Goal: Task Accomplishment & Management: Complete application form

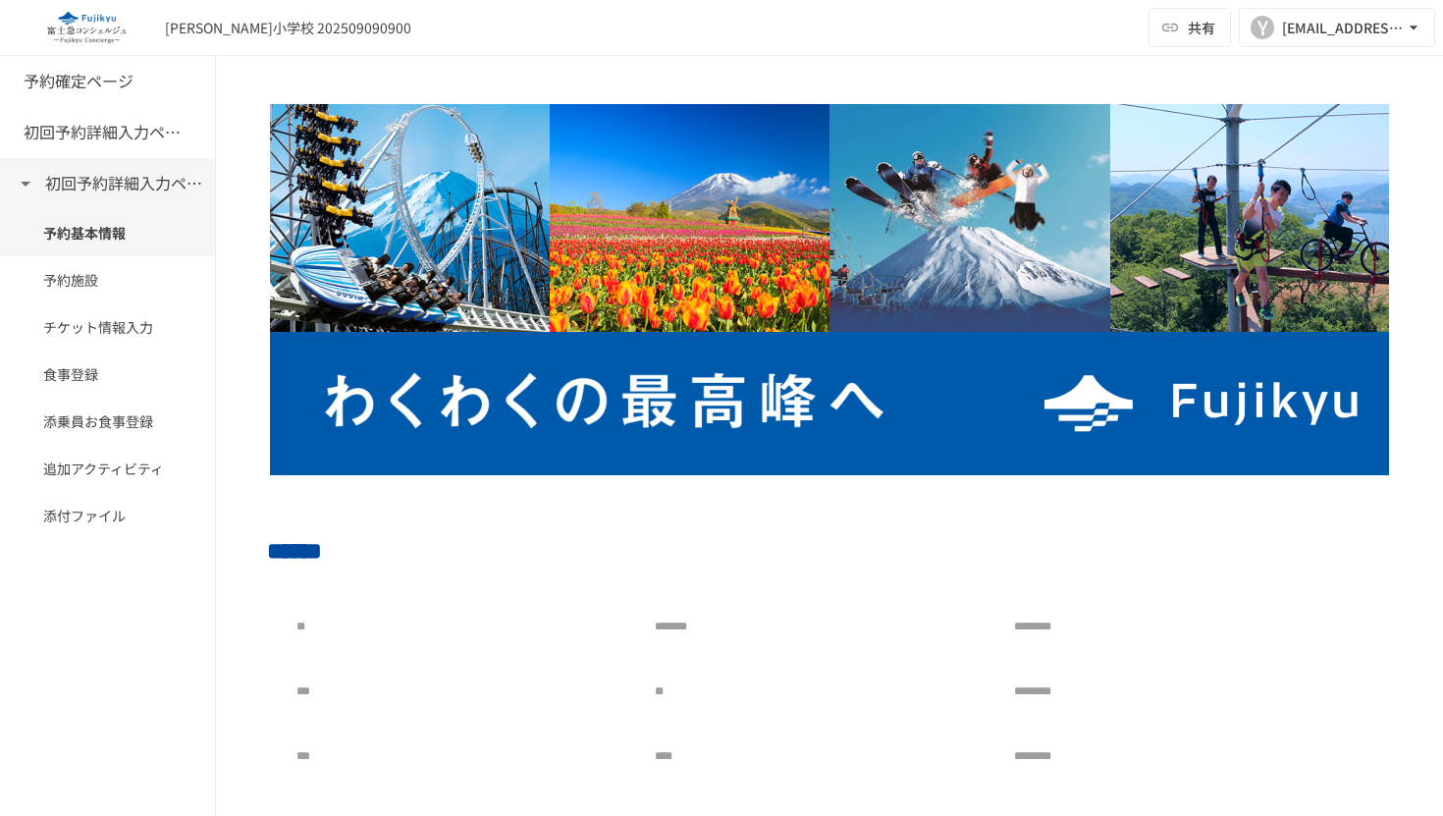
click at [22, 180] on icon at bounding box center [26, 184] width 24 height 24
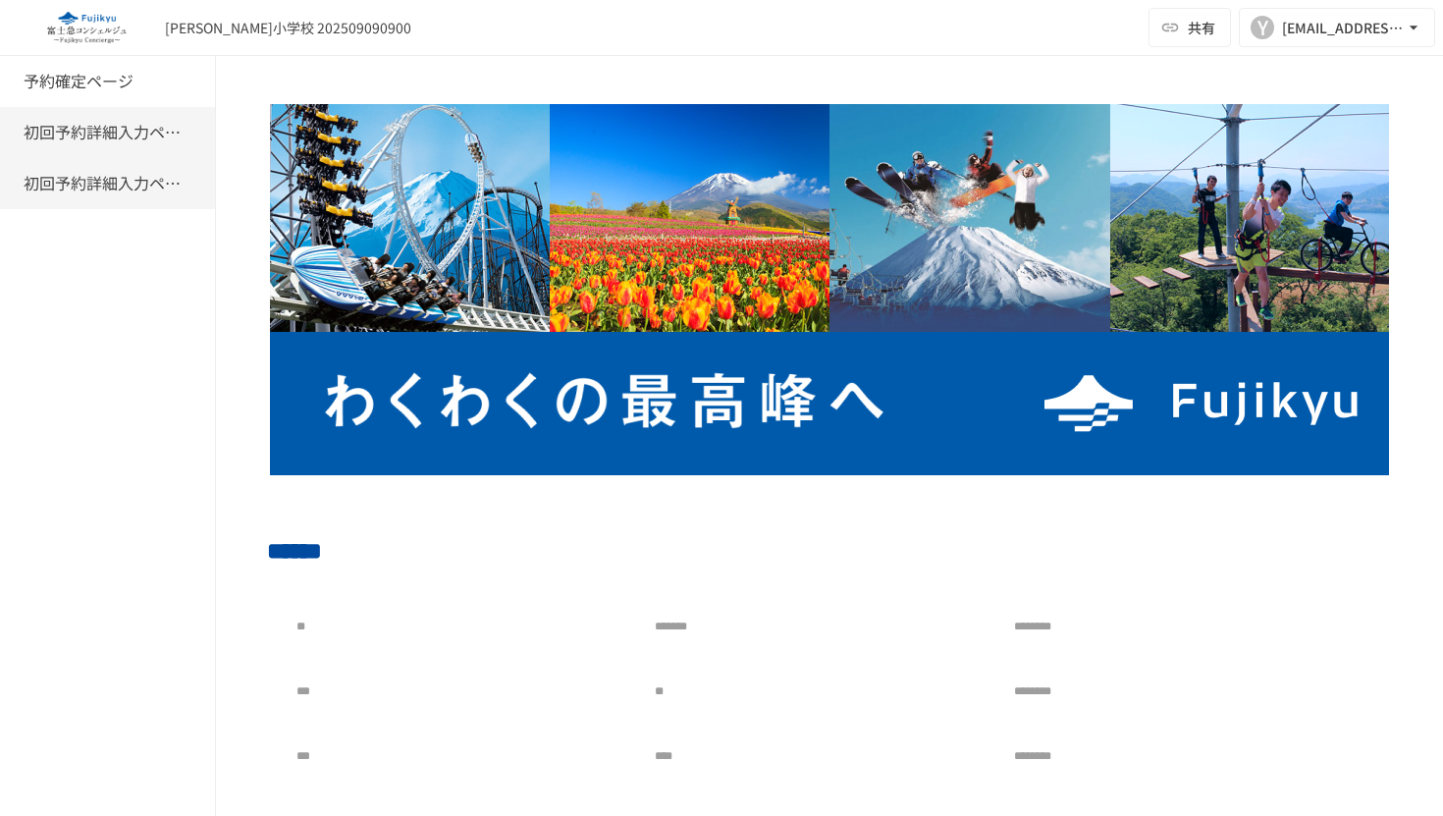
click at [34, 138] on h6 "初回予約詳細入力ページ" at bounding box center [102, 133] width 157 height 26
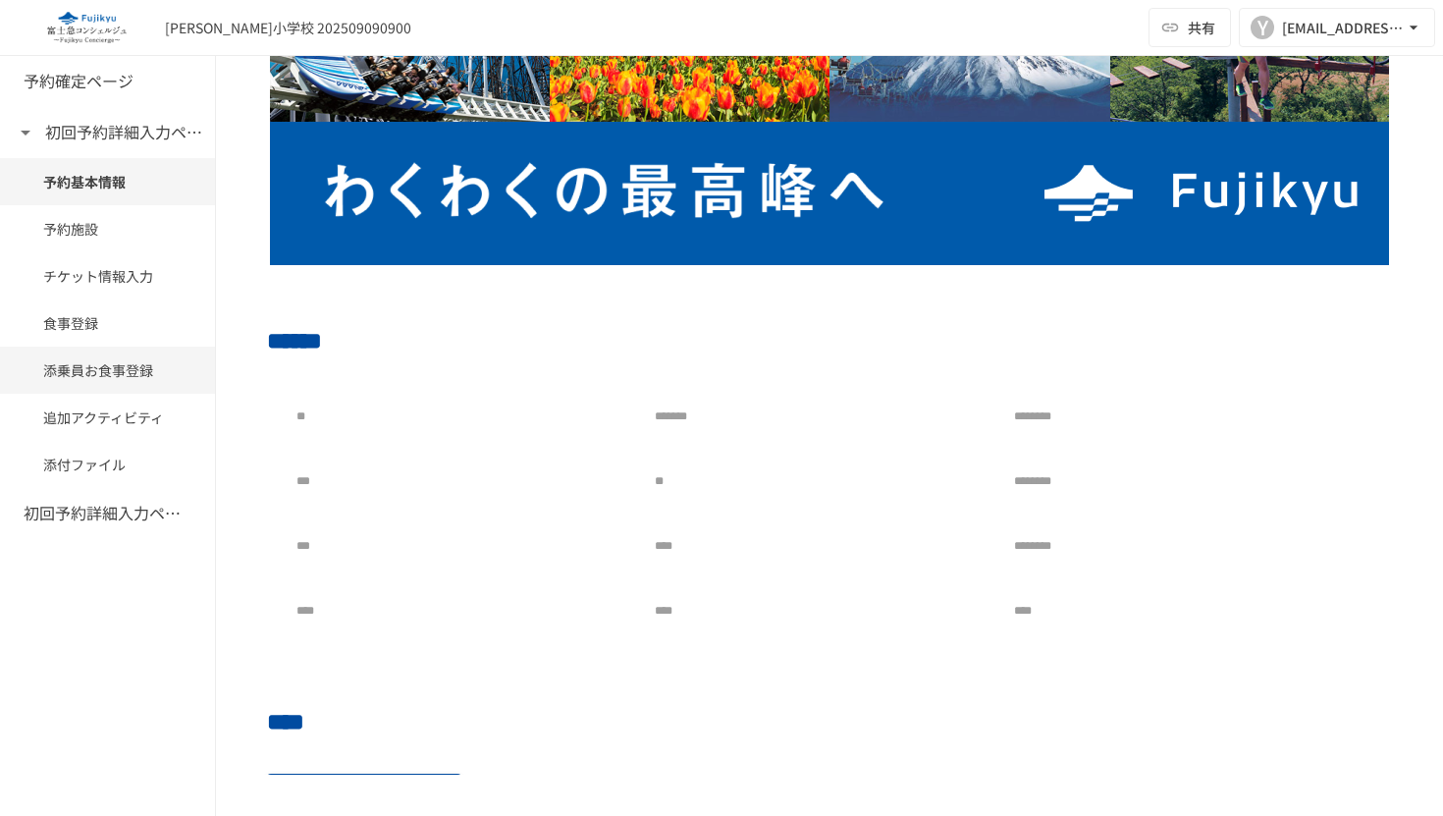
scroll to position [194, 0]
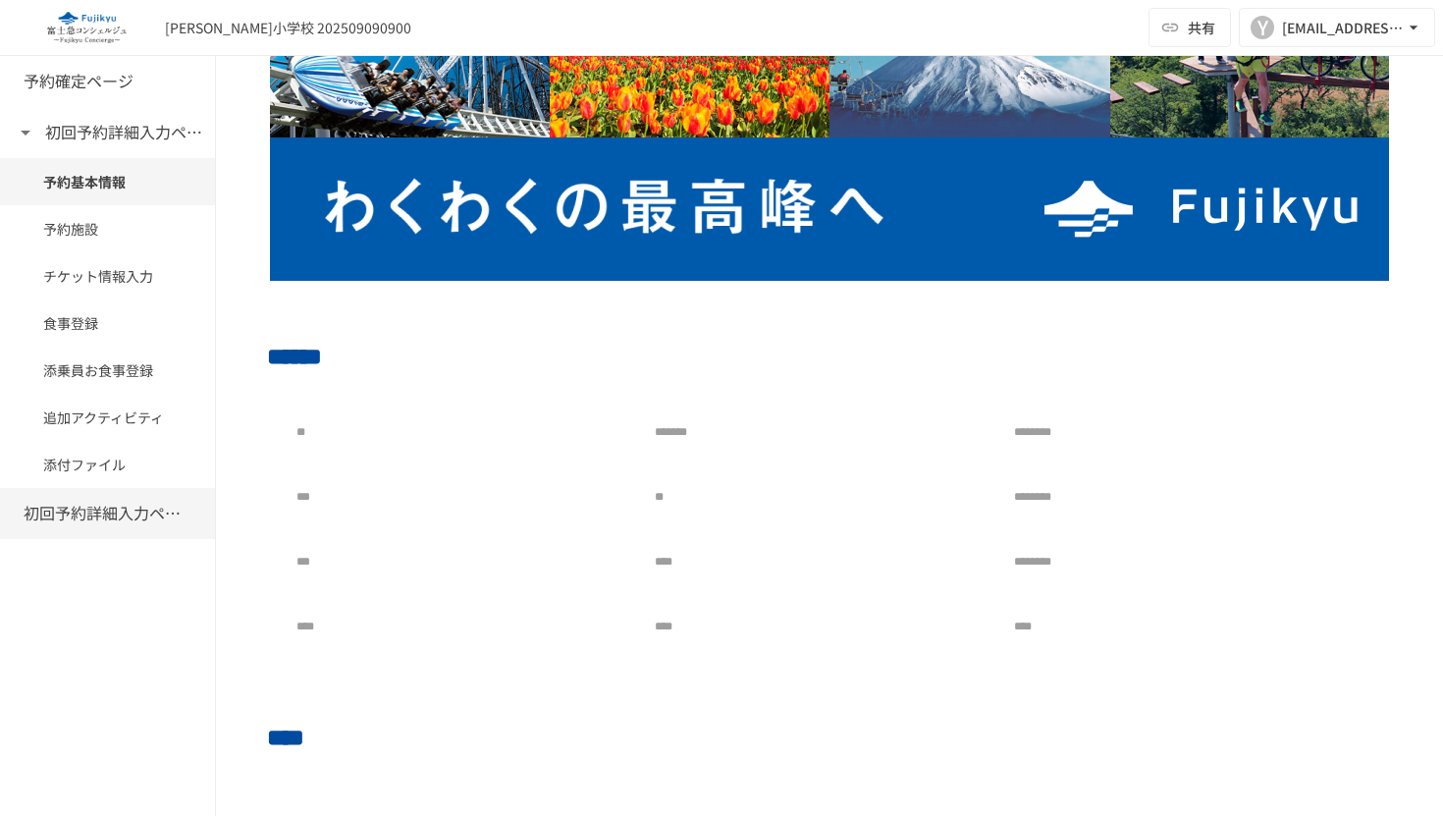
click at [84, 511] on h6 "初回予約詳細入力ページ" at bounding box center [102, 514] width 157 height 26
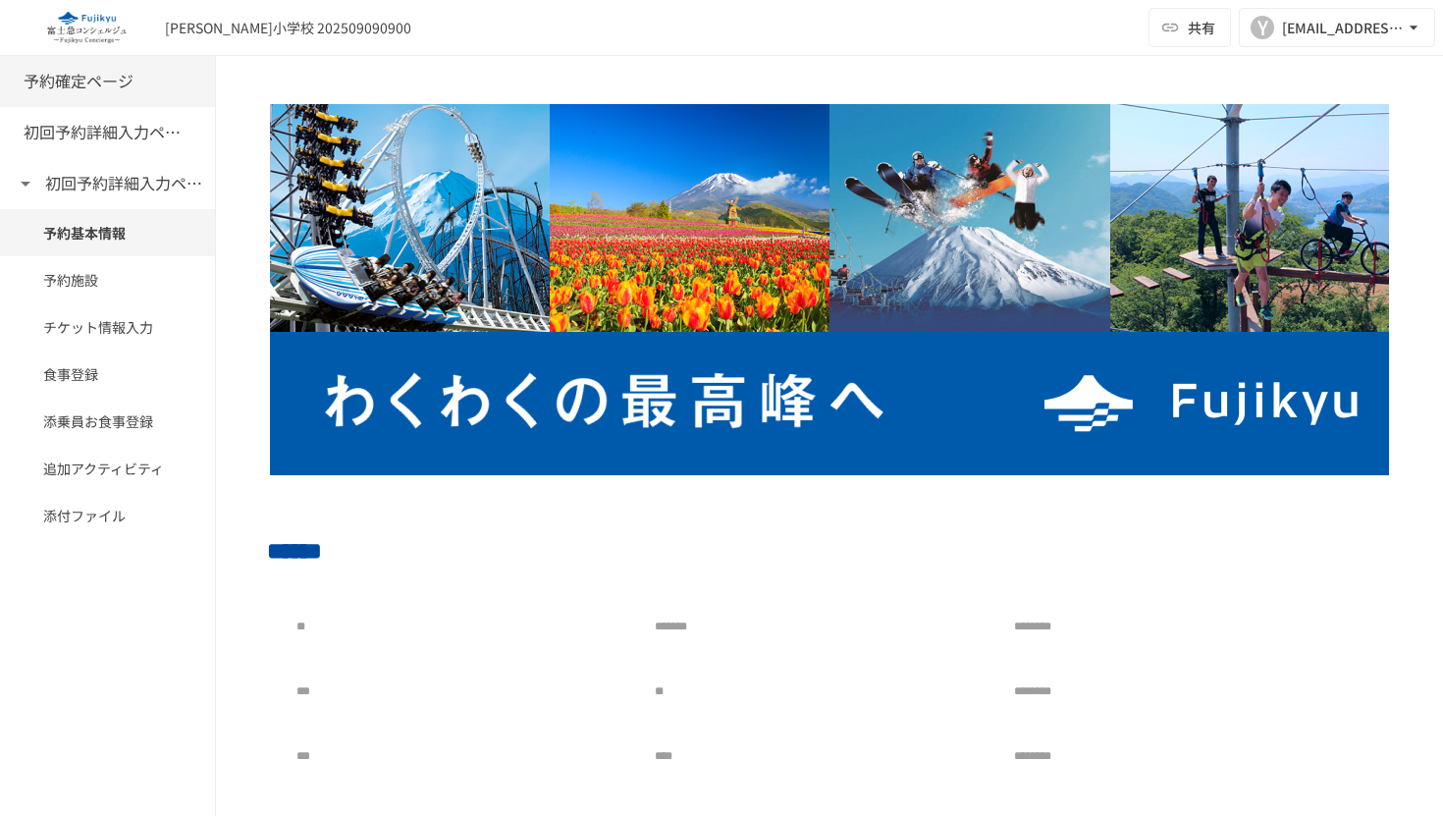
click at [81, 91] on h6 "予約確定ページ" at bounding box center [79, 82] width 110 height 26
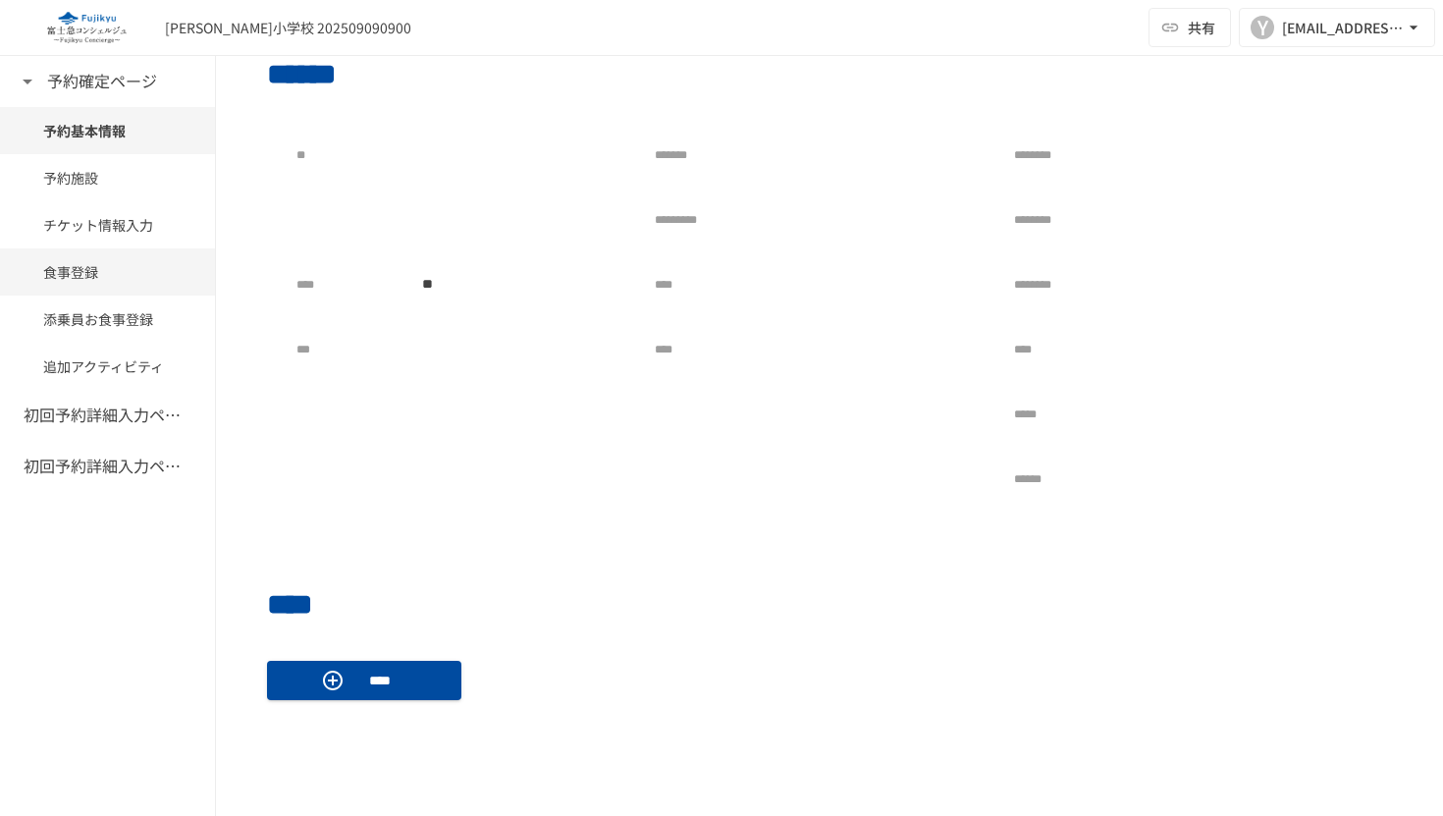
scroll to position [261, 0]
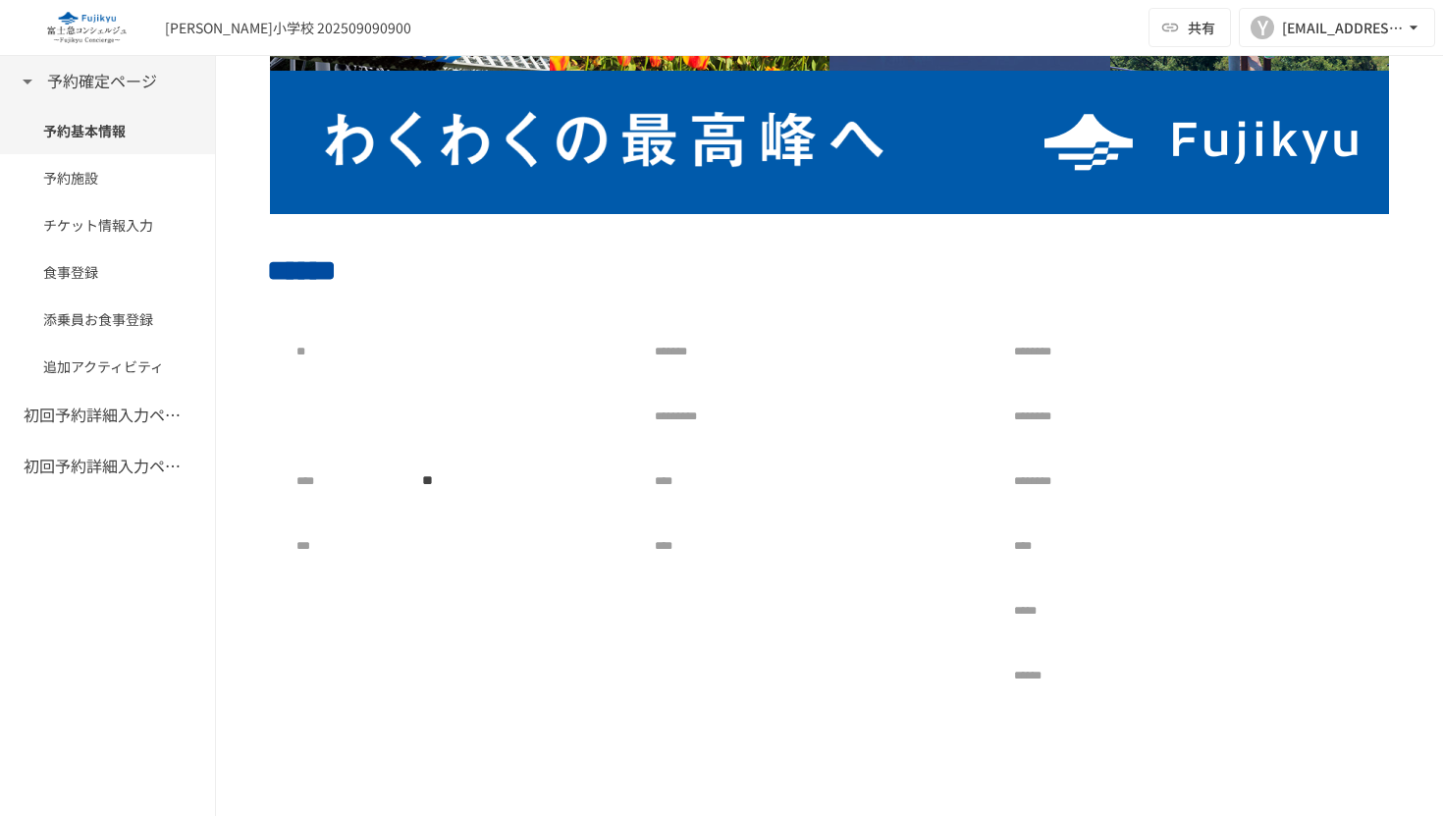
click at [30, 76] on icon at bounding box center [28, 82] width 24 height 24
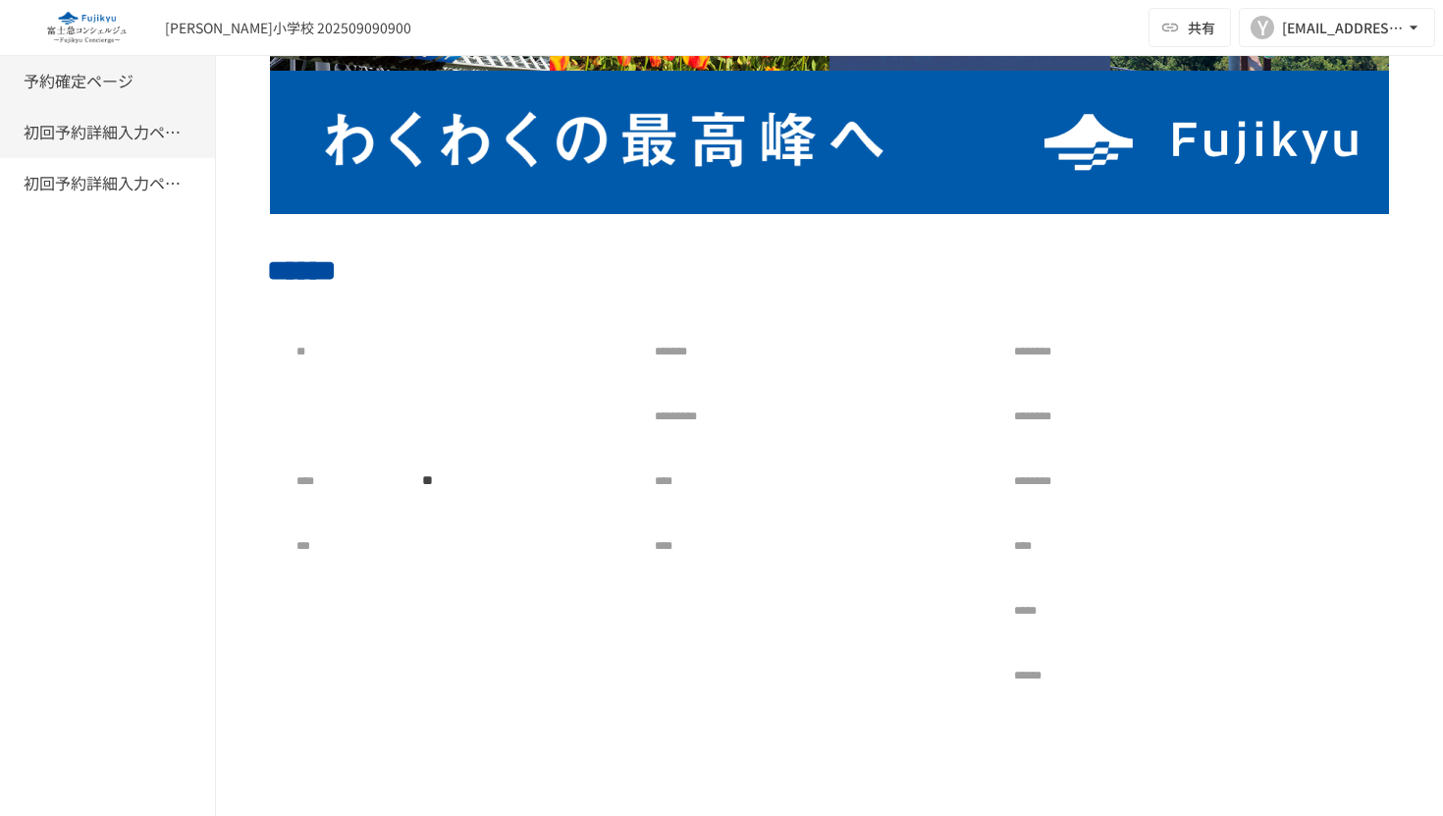
click at [75, 139] on h6 "初回予約詳細入力ページ" at bounding box center [102, 133] width 157 height 26
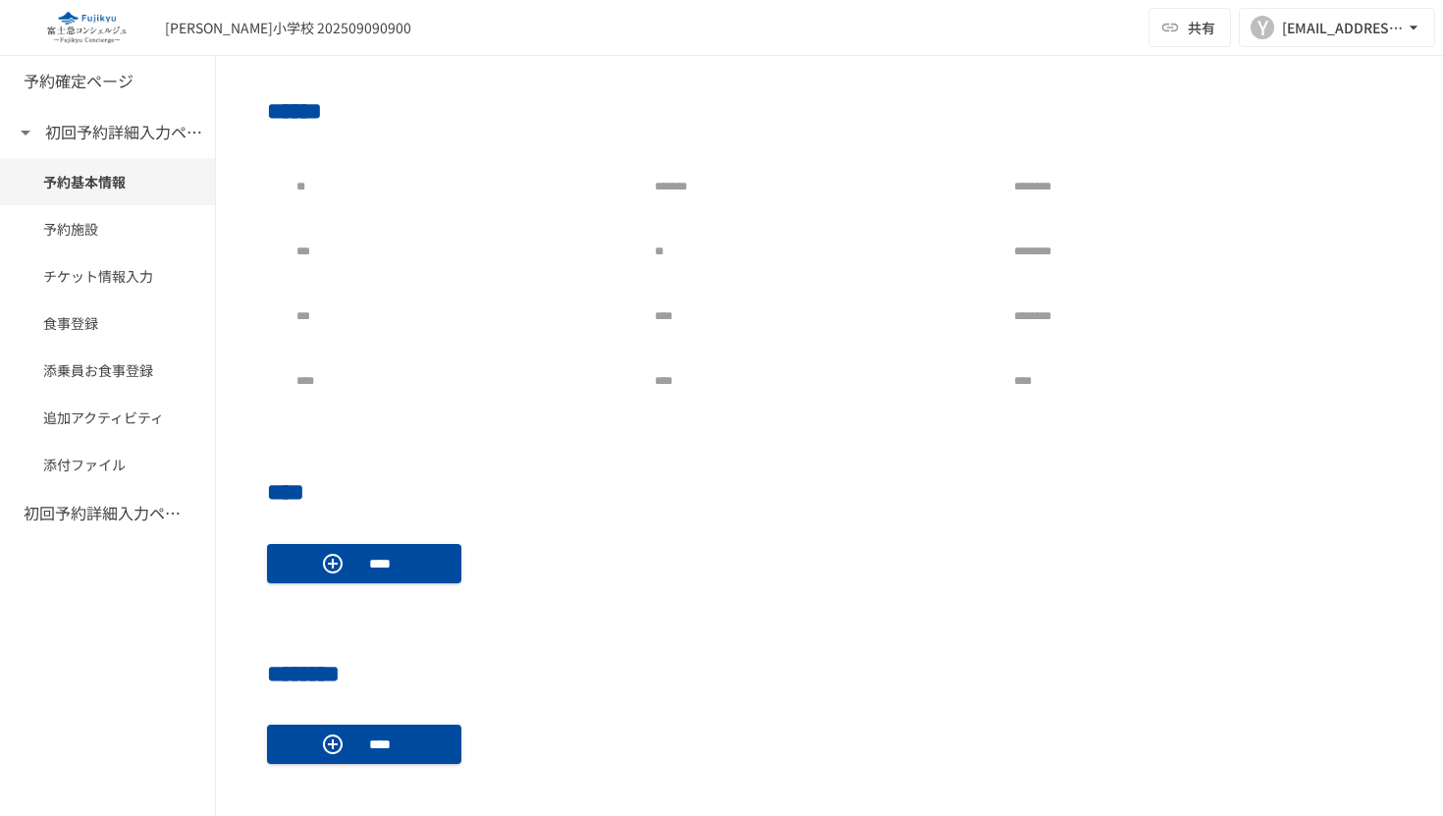
scroll to position [437, 0]
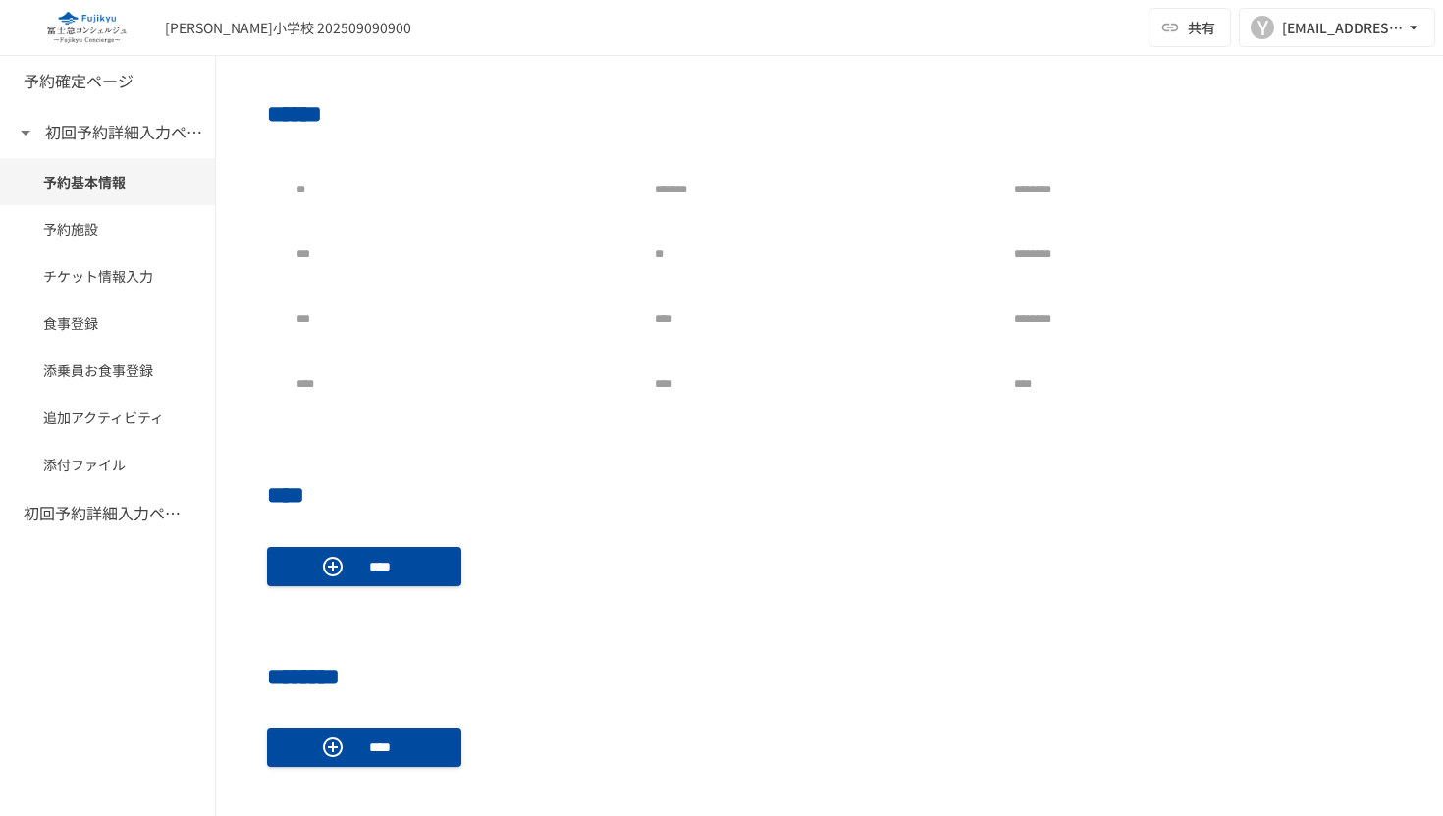
drag, startPoint x: 22, startPoint y: 635, endPoint x: 34, endPoint y: 609, distance: 29.4
click at [23, 635] on div "予約確定ページ 初回予約詳細入力ページ 予約基本情報 予約施設 チケット情報入力 食事登録 添乗員お食事登録 追加アクティビティ 添付ファイル 初回予約詳細入…" at bounding box center [108, 436] width 216 height 760
click at [81, 517] on h6 "初回予約詳細入力ページ" at bounding box center [102, 514] width 157 height 26
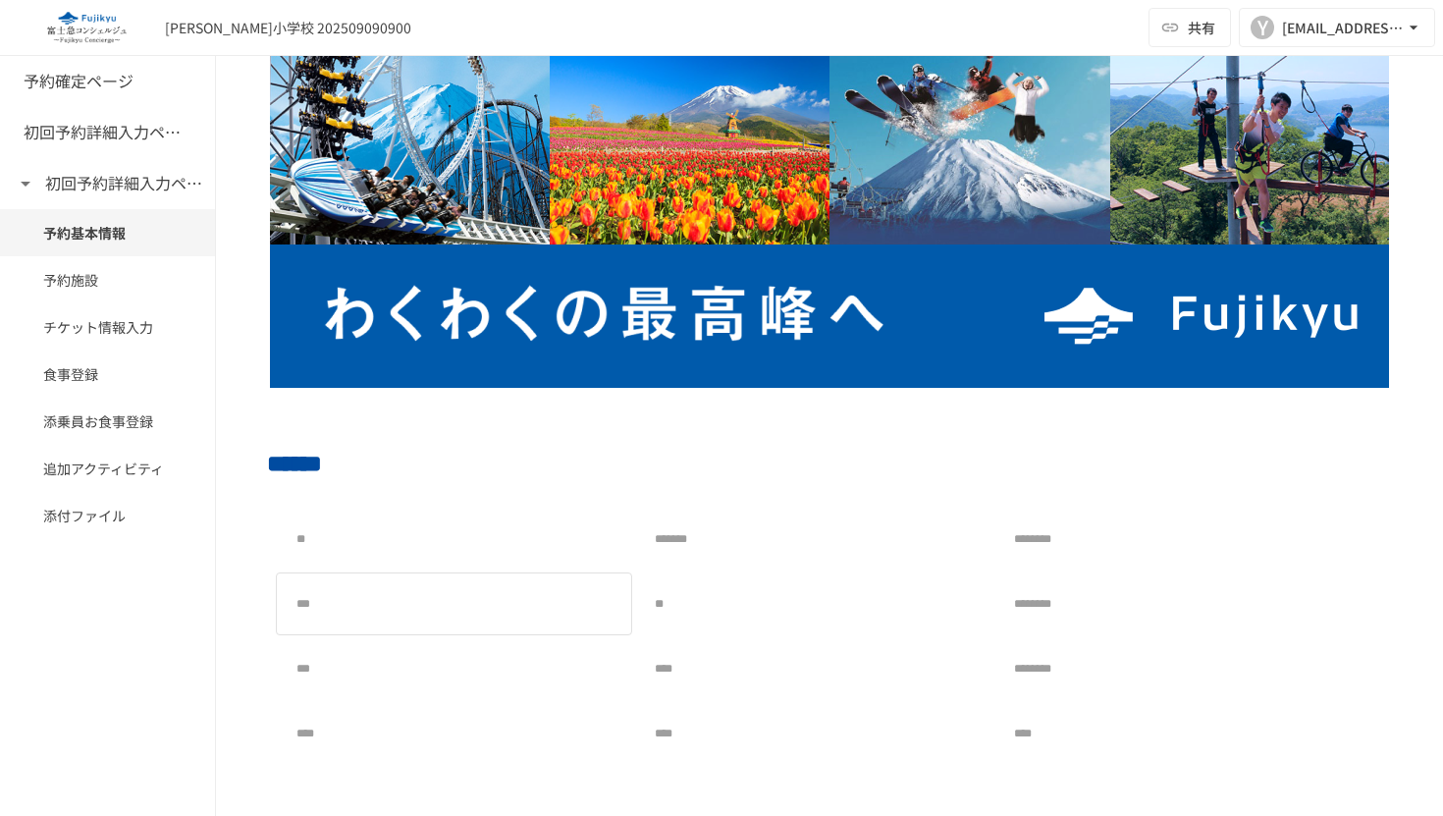
scroll to position [75, 0]
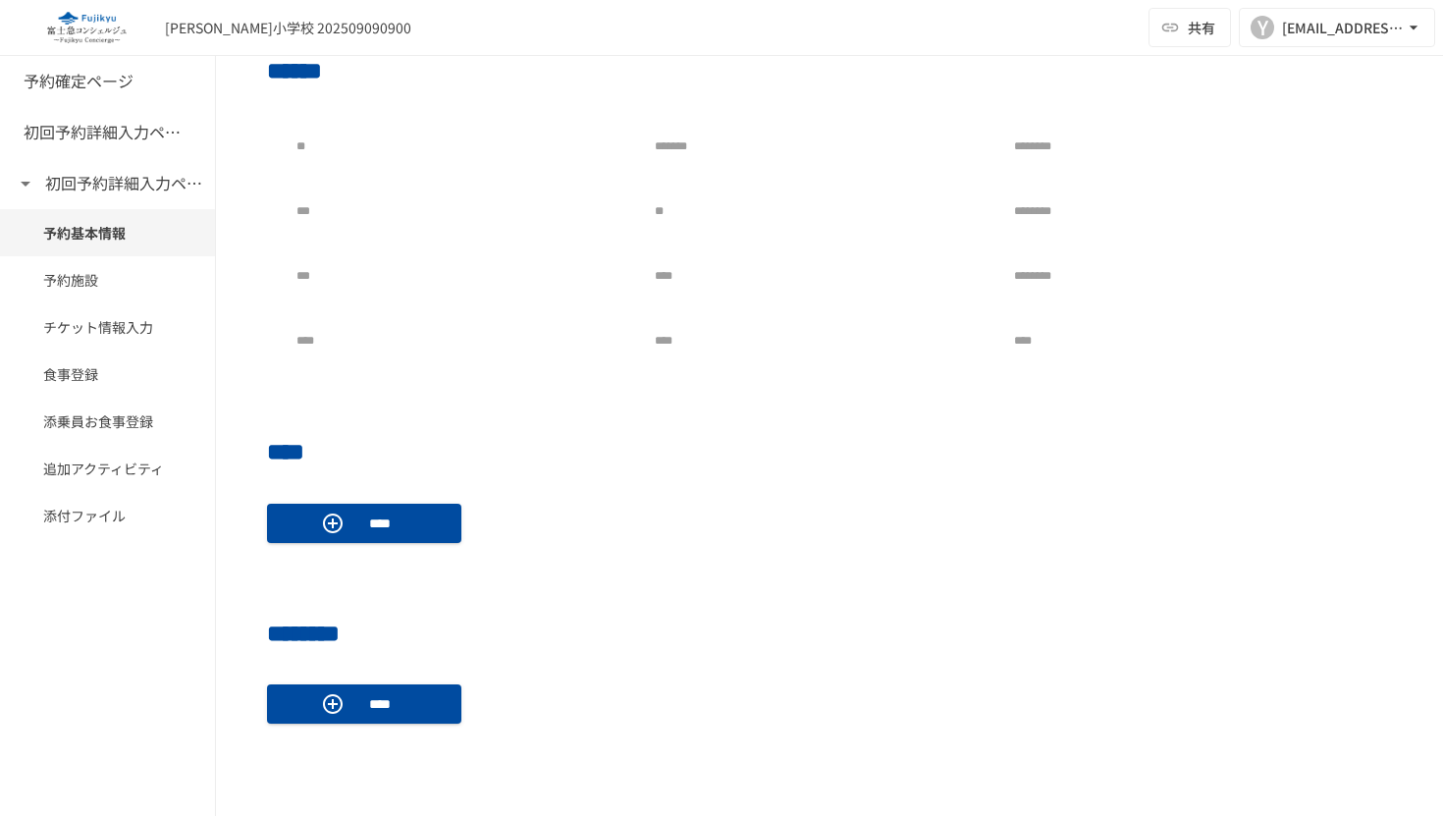
scroll to position [513, 0]
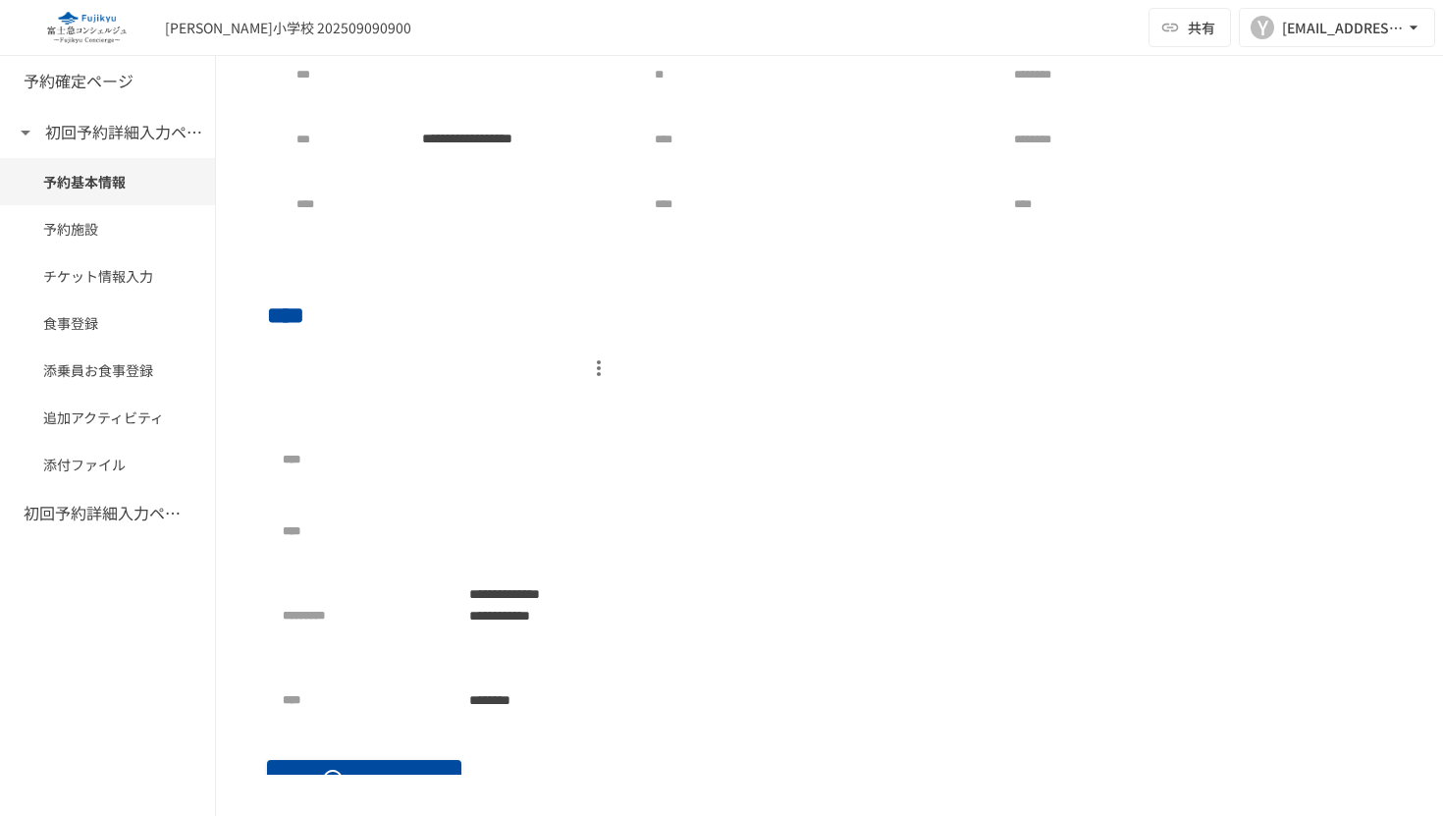
scroll to position [593, 0]
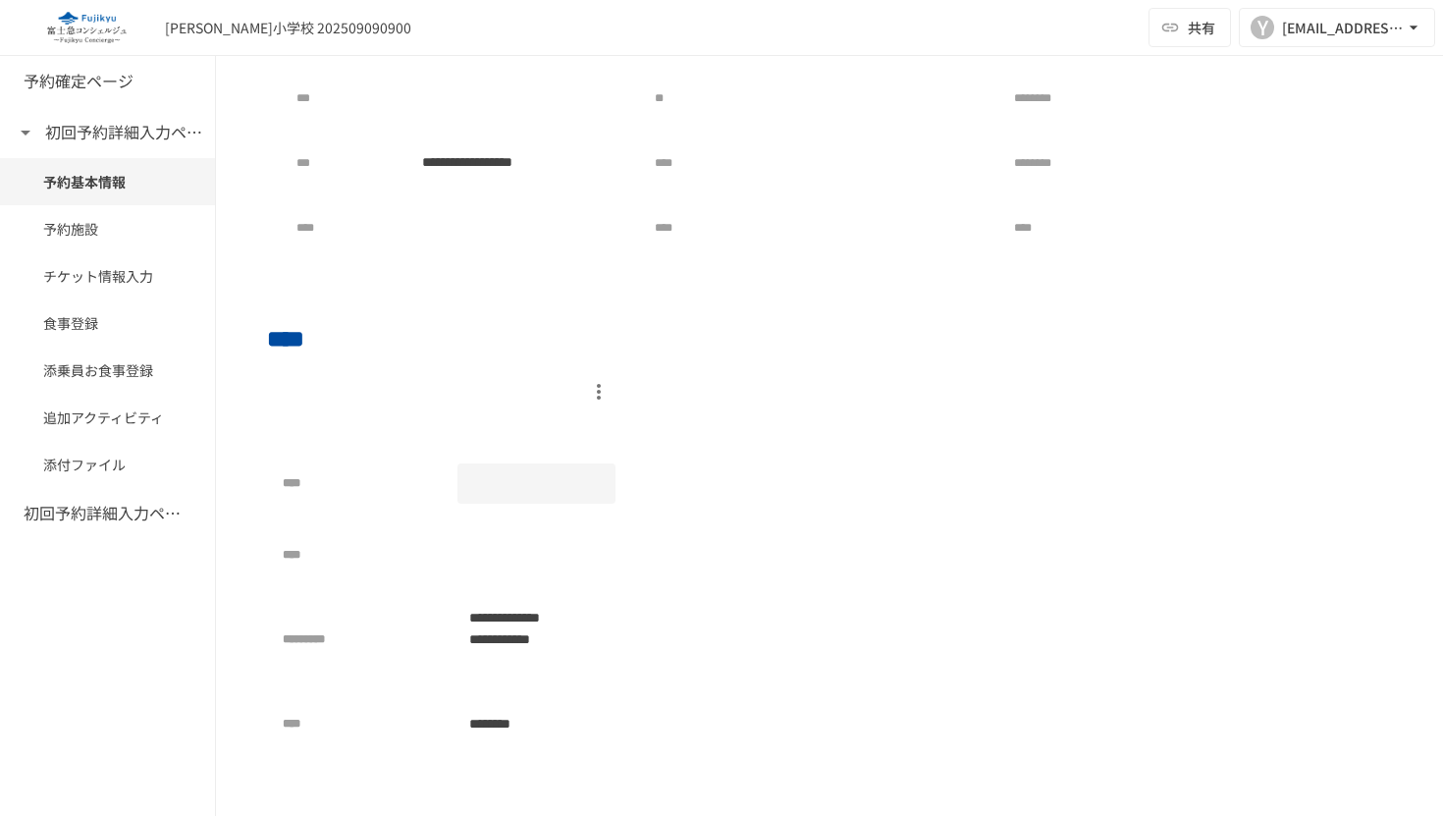
click at [549, 471] on div at bounding box center [537, 483] width 159 height 40
drag, startPoint x: 873, startPoint y: 504, endPoint x: 792, endPoint y: 519, distance: 82.0
click at [873, 504] on div "**********" at bounding box center [829, 571] width 1125 height 393
click at [554, 552] on div at bounding box center [537, 555] width 159 height 40
click at [490, 474] on div at bounding box center [537, 483] width 159 height 40
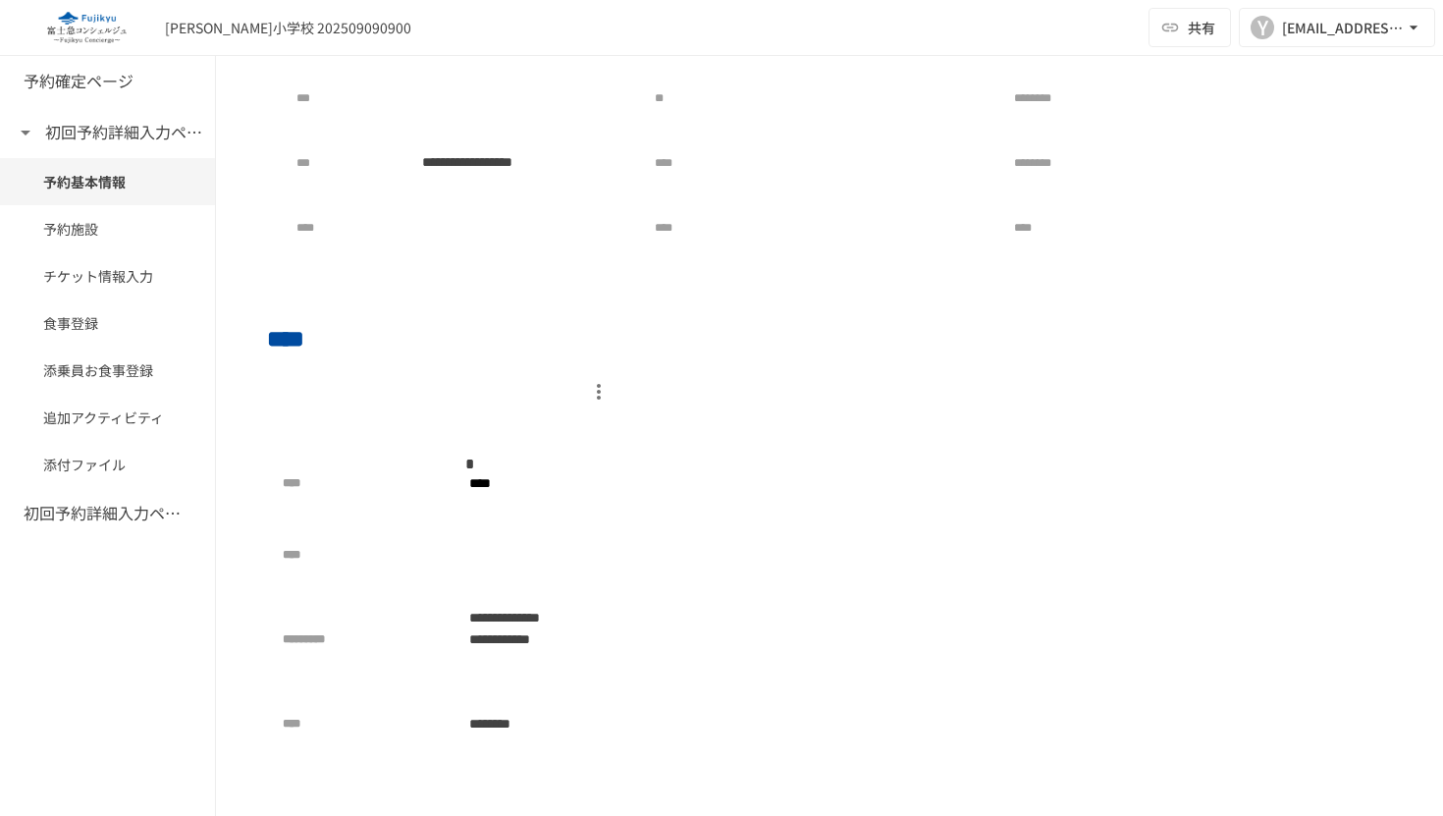
type input "*****"
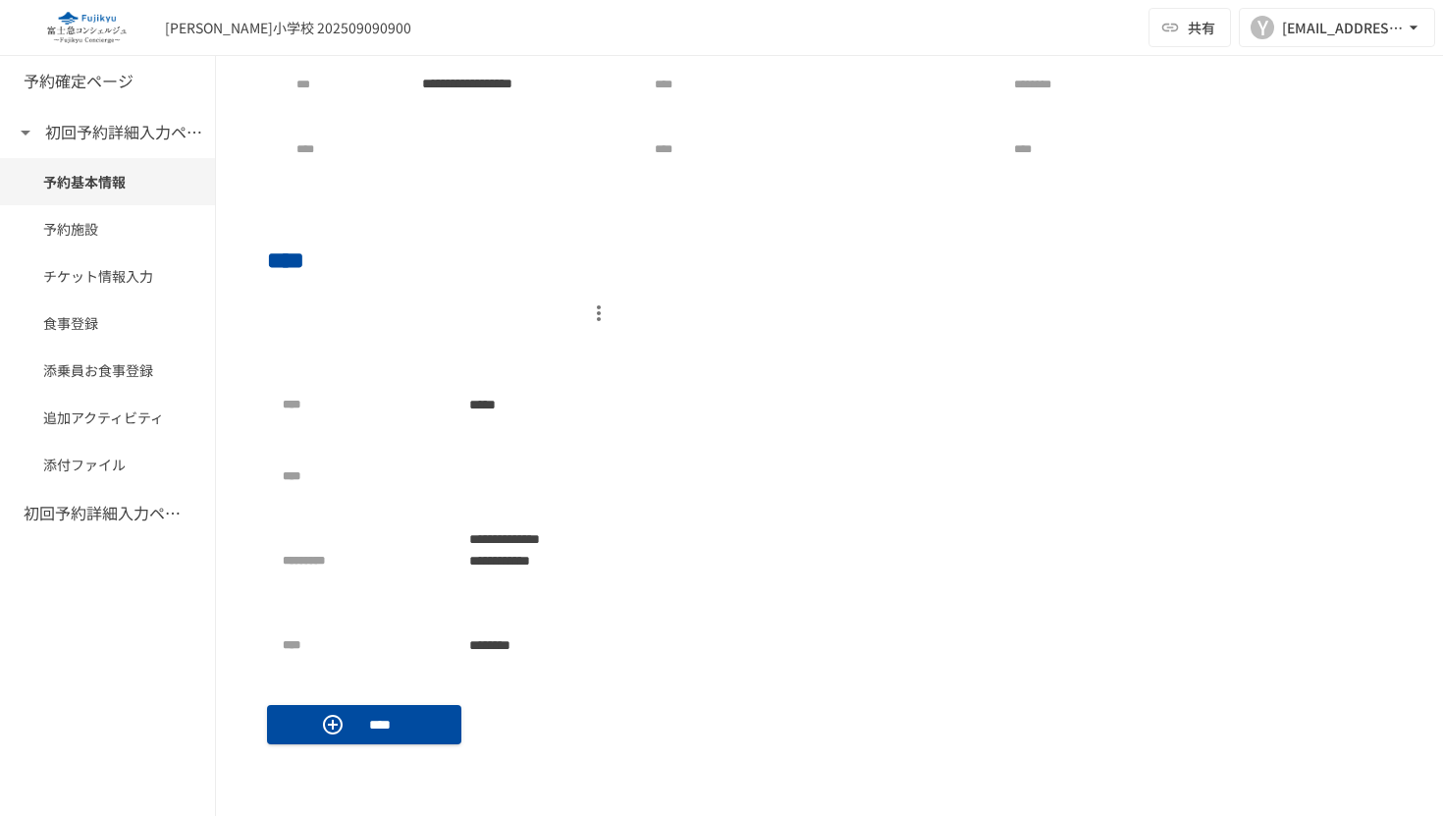
scroll to position [661, 0]
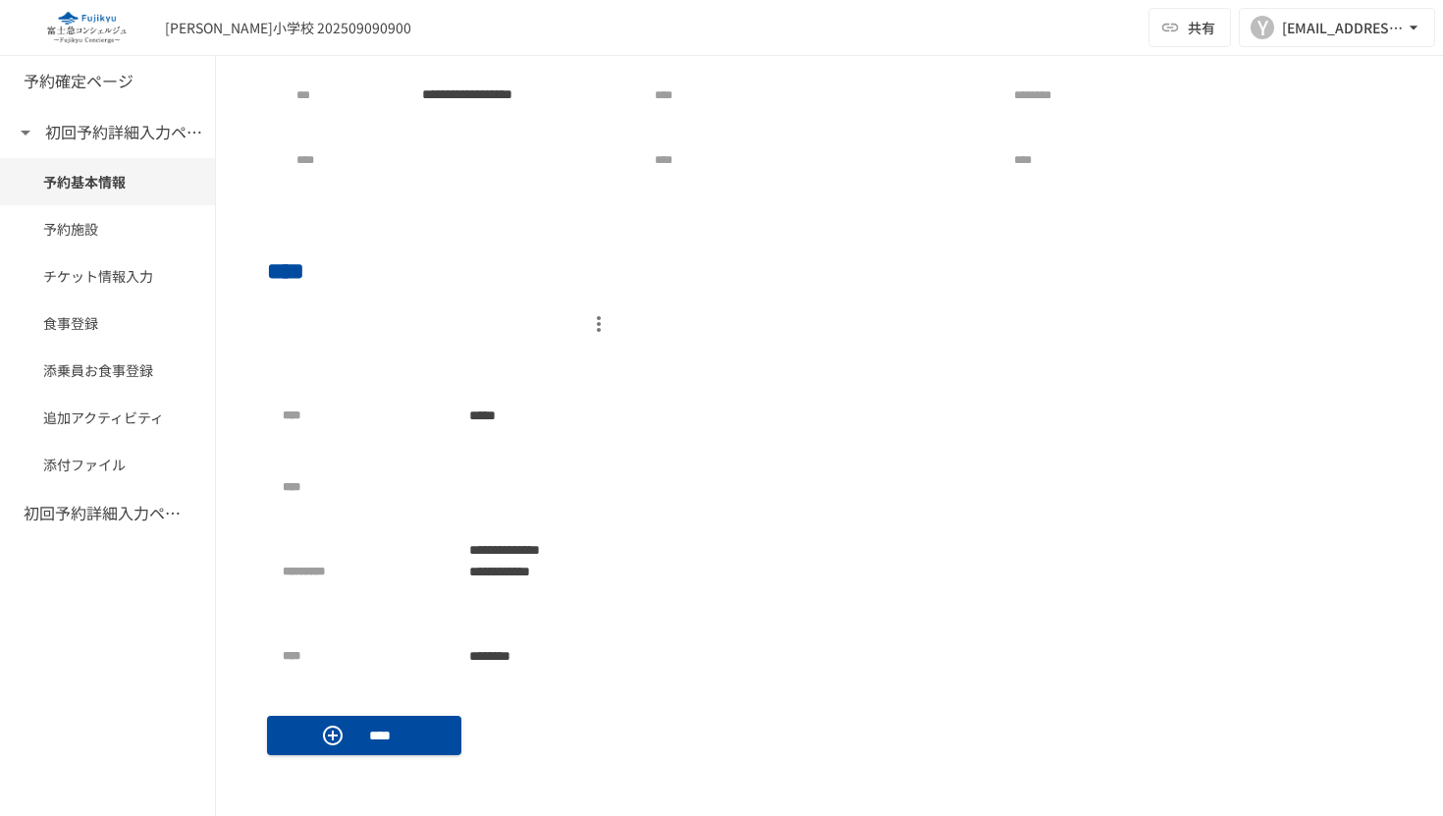
click at [368, 331] on div at bounding box center [449, 323] width 333 height 33
click at [457, 372] on p at bounding box center [449, 360] width 333 height 39
click at [860, 428] on div "**********" at bounding box center [829, 503] width 1125 height 393
click at [400, 725] on p "****" at bounding box center [379, 736] width 55 height 22
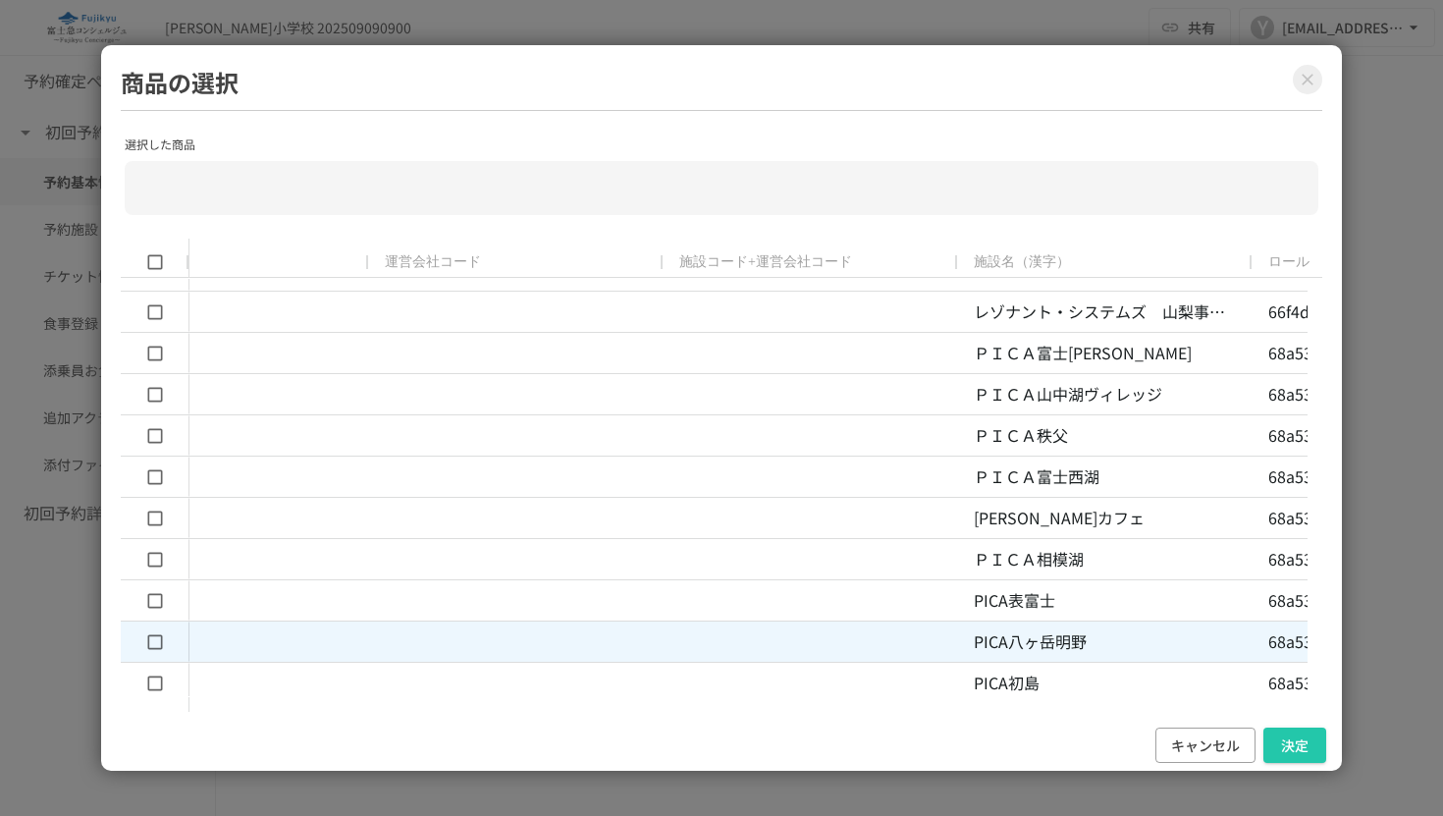
scroll to position [209, 0]
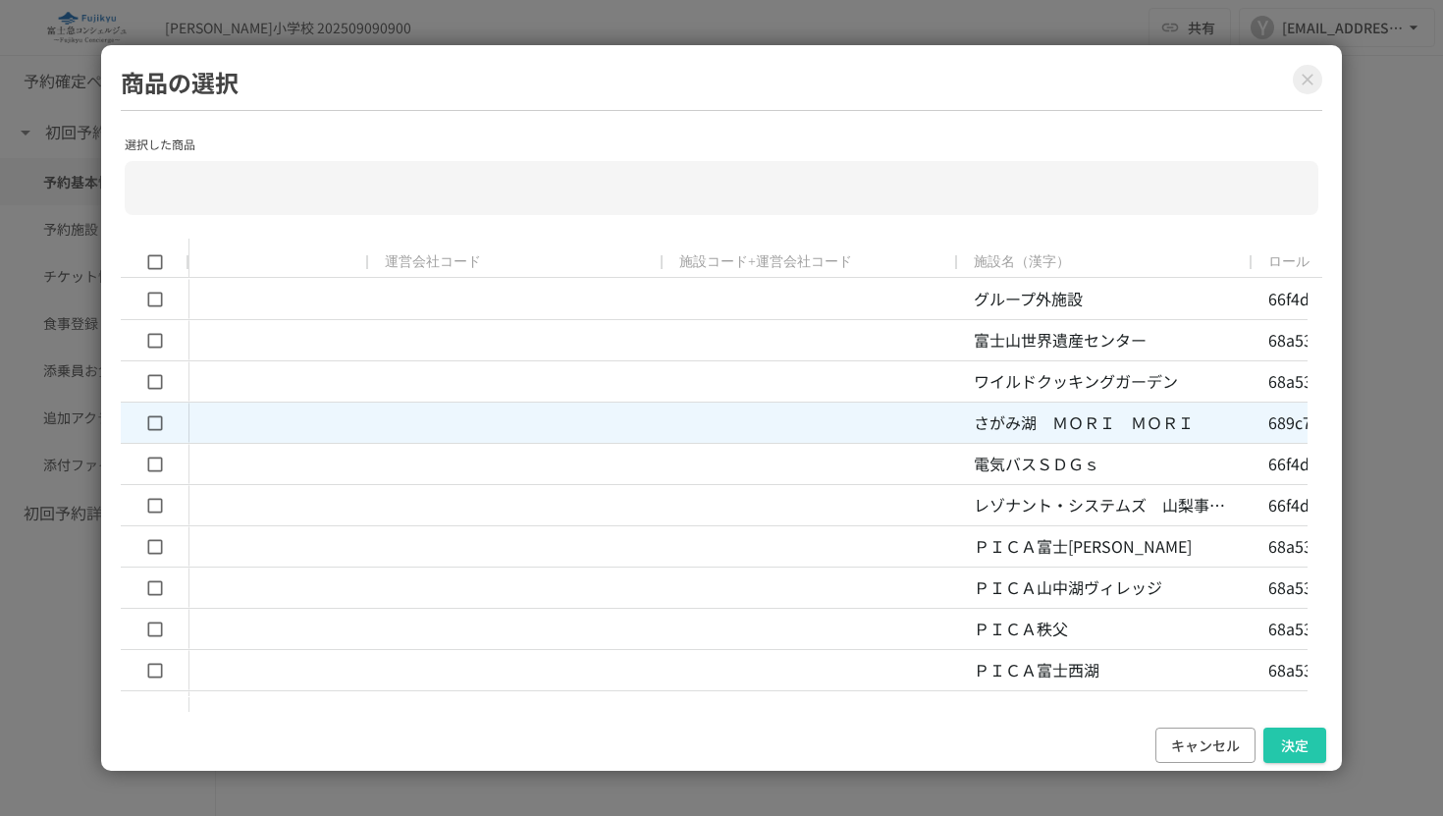
type input "**********"
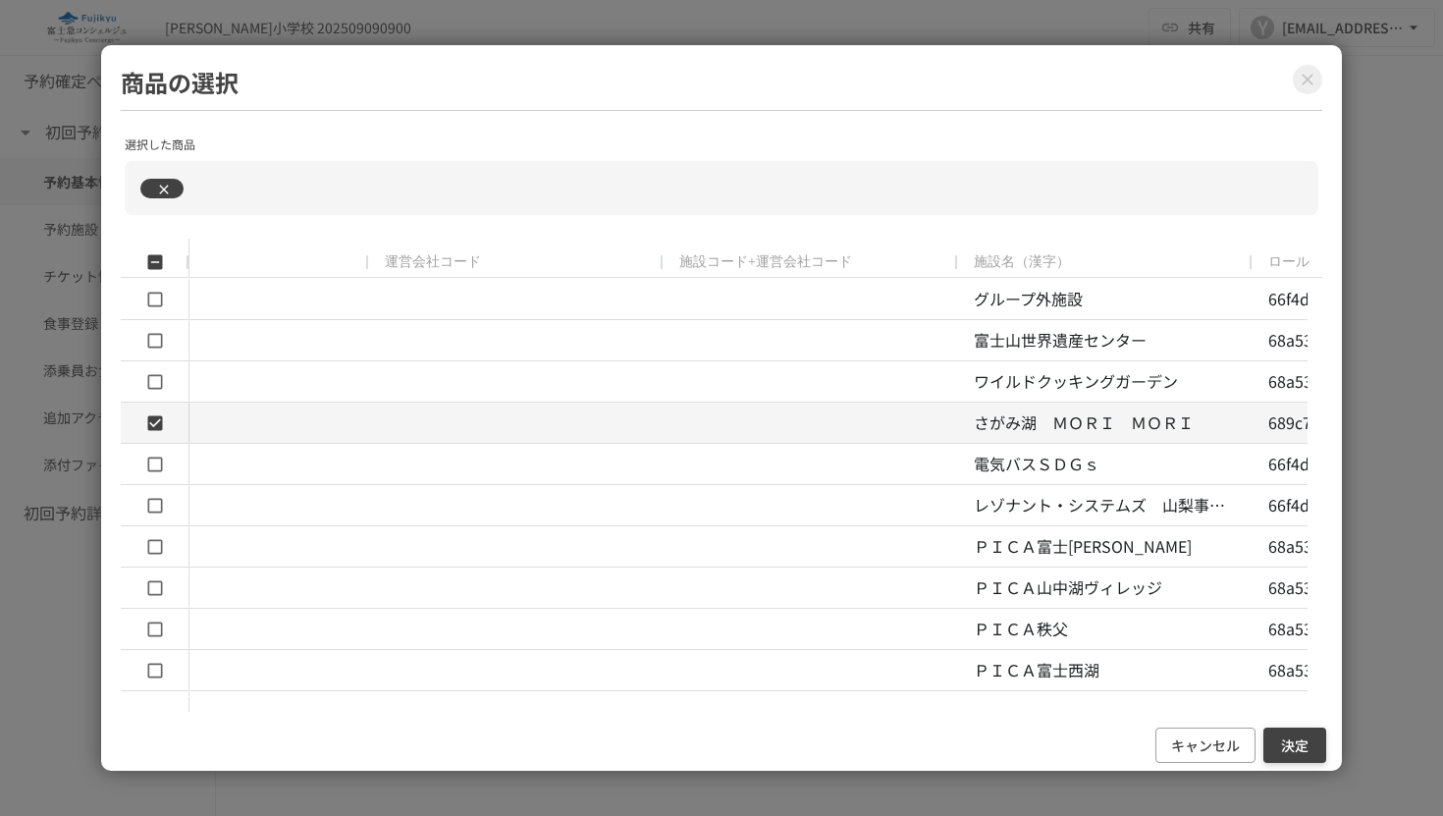
click at [1298, 744] on button "決定" at bounding box center [1295, 746] width 63 height 36
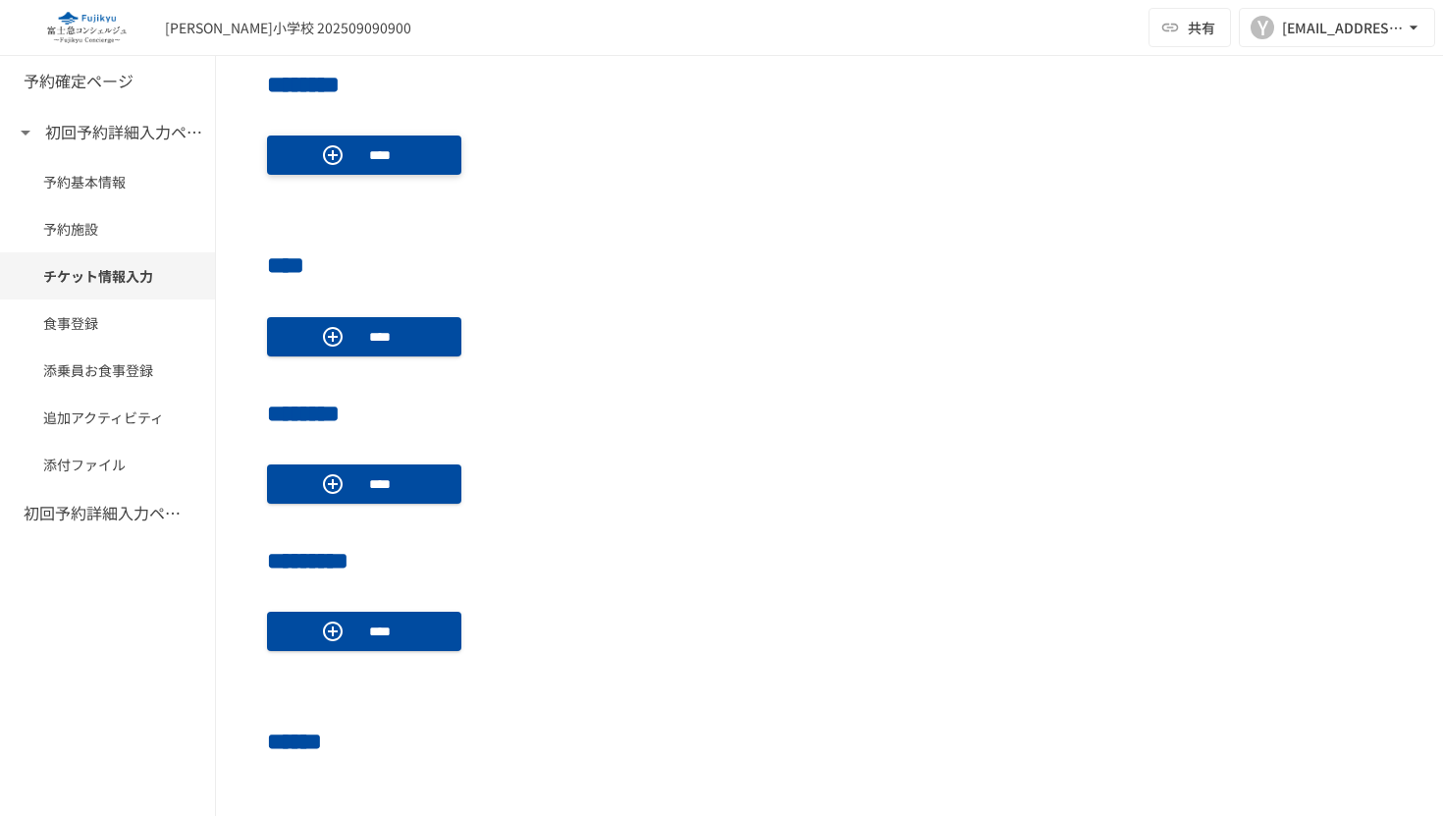
click at [391, 148] on p "****" at bounding box center [379, 155] width 55 height 22
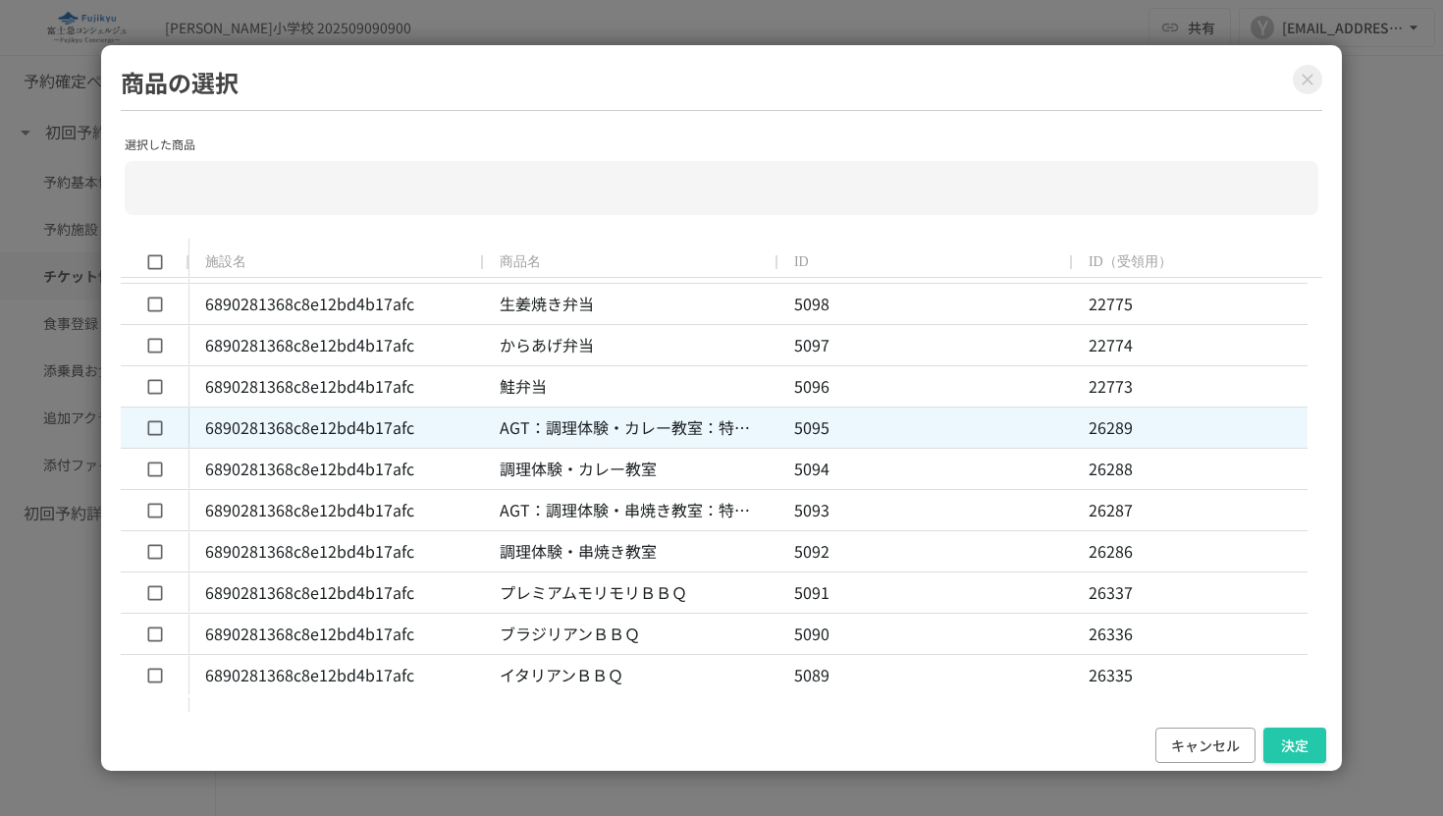
type input "**********"
click at [1284, 739] on button "決定" at bounding box center [1295, 746] width 63 height 36
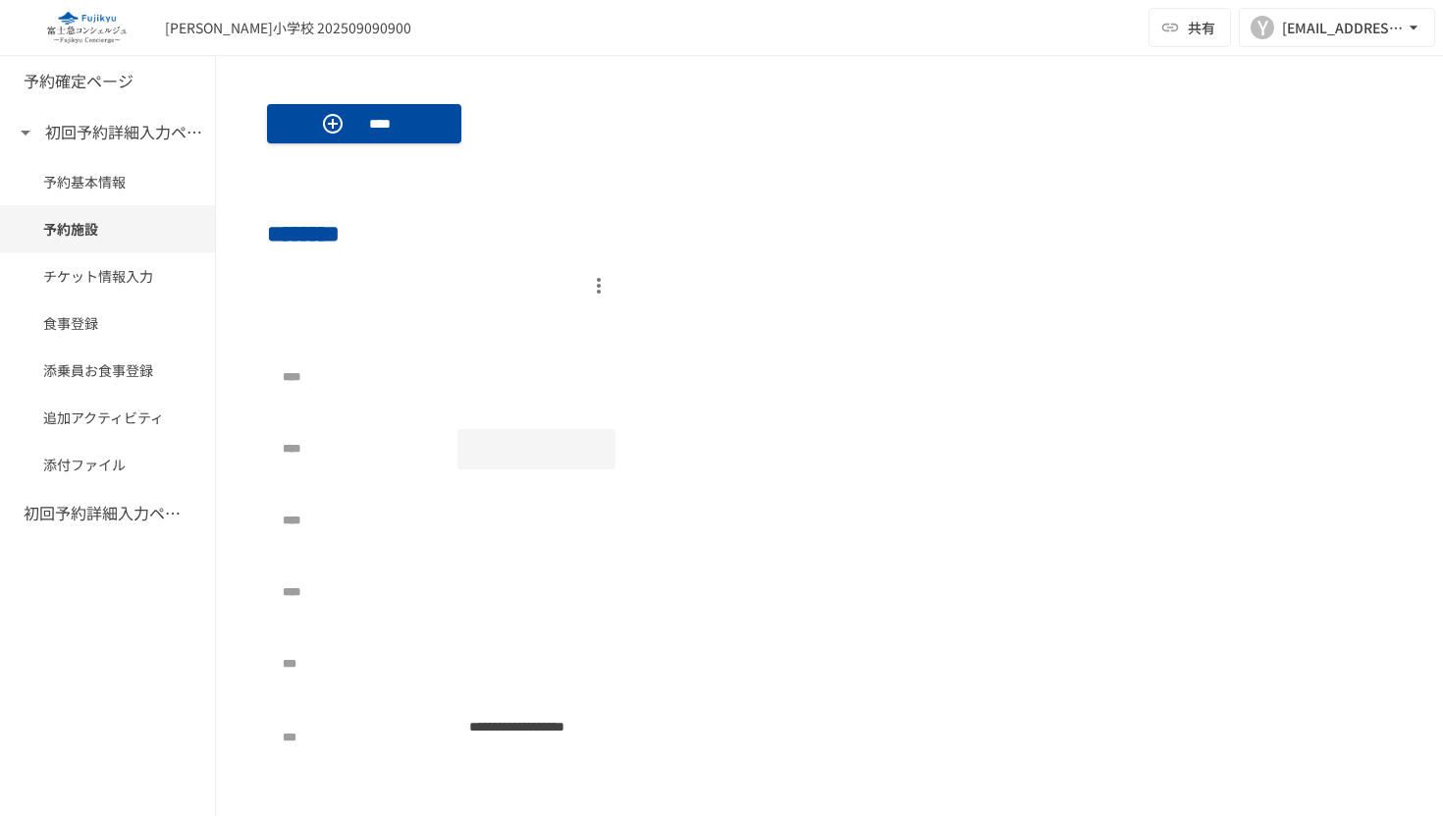
click at [484, 445] on div at bounding box center [537, 449] width 159 height 40
click at [479, 522] on div at bounding box center [537, 521] width 159 height 40
click at [496, 558] on div "**********" at bounding box center [449, 558] width 333 height 403
drag, startPoint x: 496, startPoint y: 567, endPoint x: 503, endPoint y: 589, distance: 23.6
click at [496, 567] on div "**********" at bounding box center [449, 558] width 333 height 403
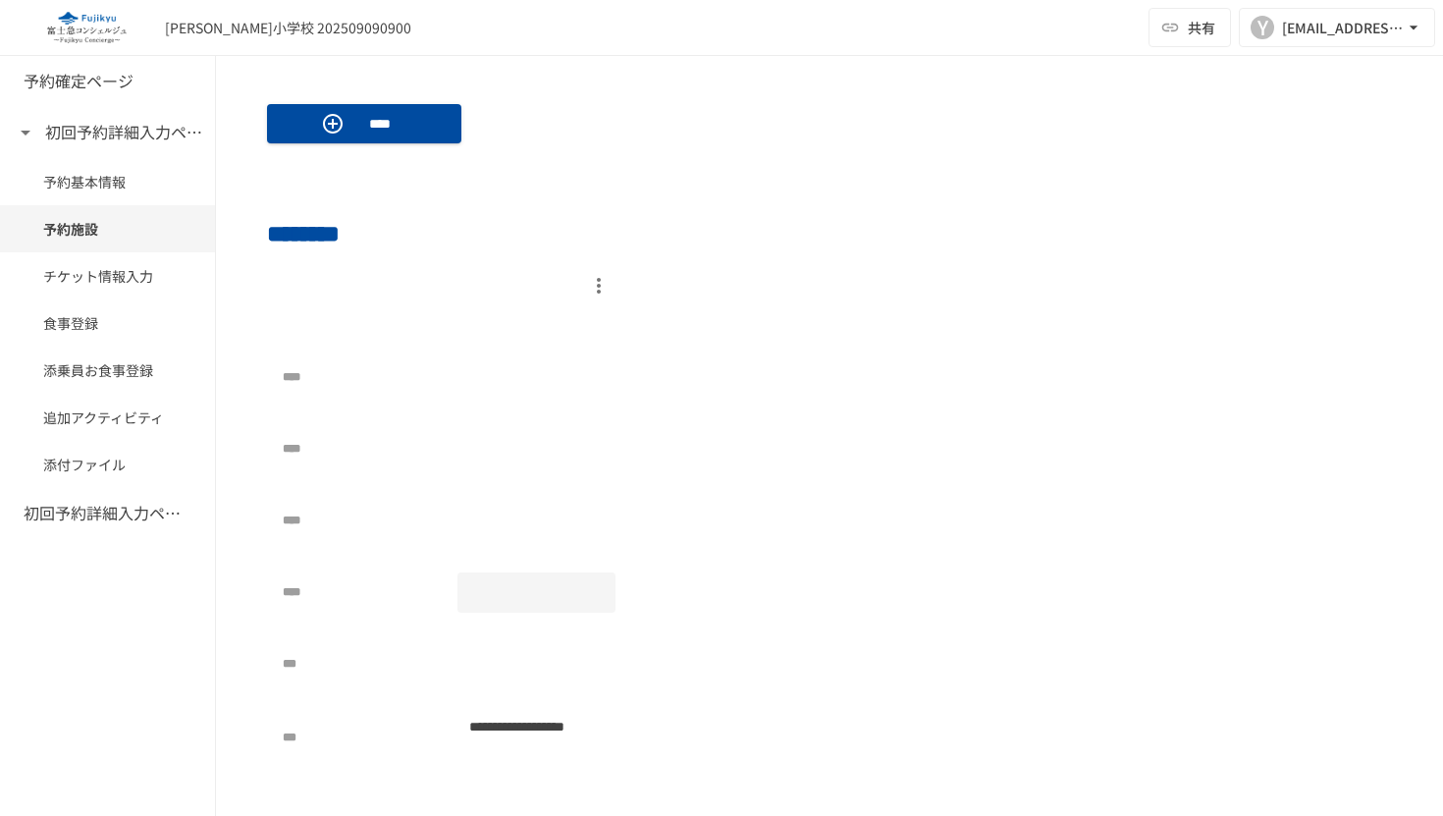
click at [503, 589] on div at bounding box center [537, 592] width 159 height 40
click at [504, 588] on input "*" at bounding box center [537, 592] width 159 height 35
click at [499, 669] on div at bounding box center [537, 664] width 159 height 40
click at [504, 656] on div at bounding box center [537, 664] width 159 height 40
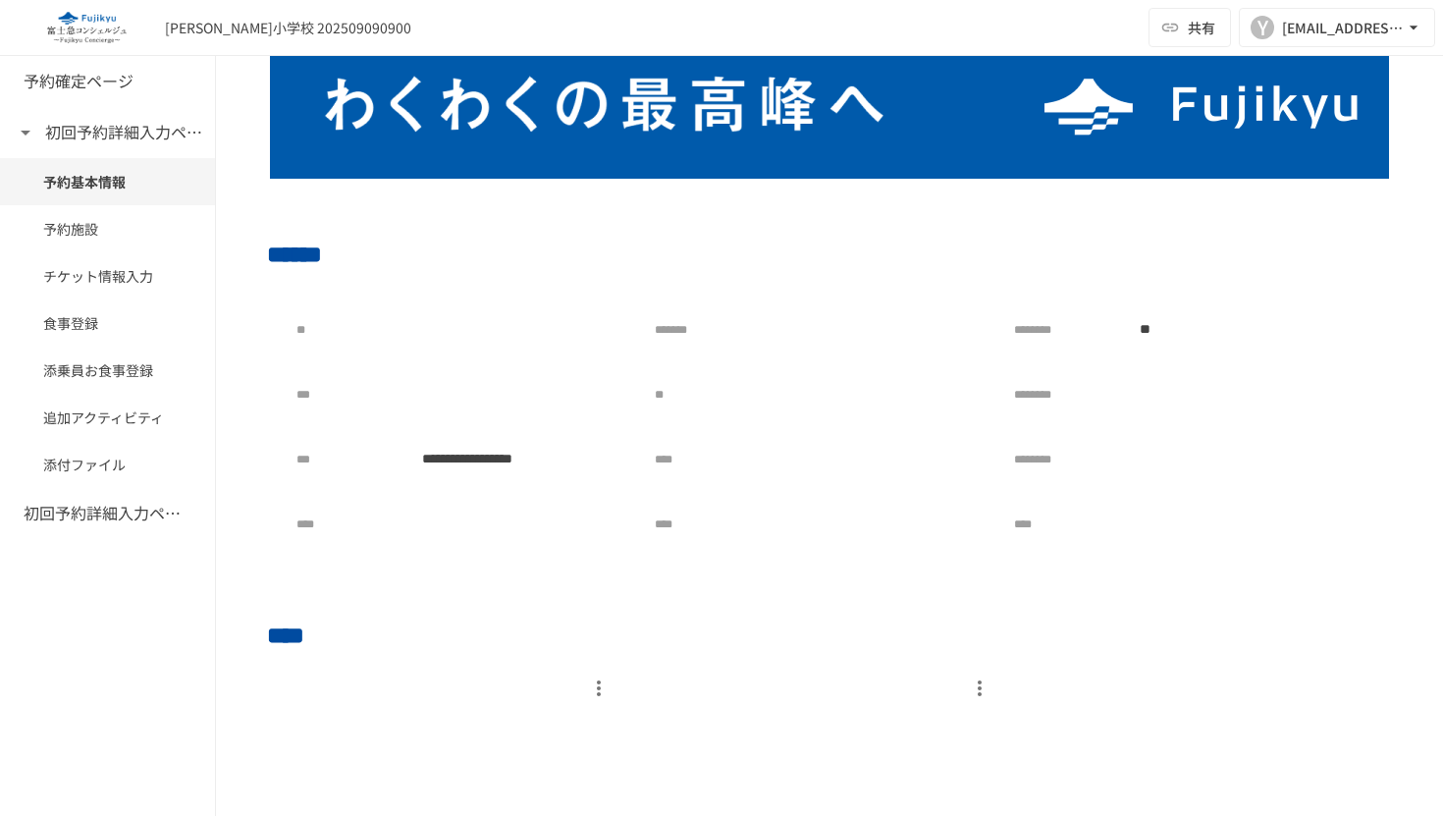
scroll to position [612, 0]
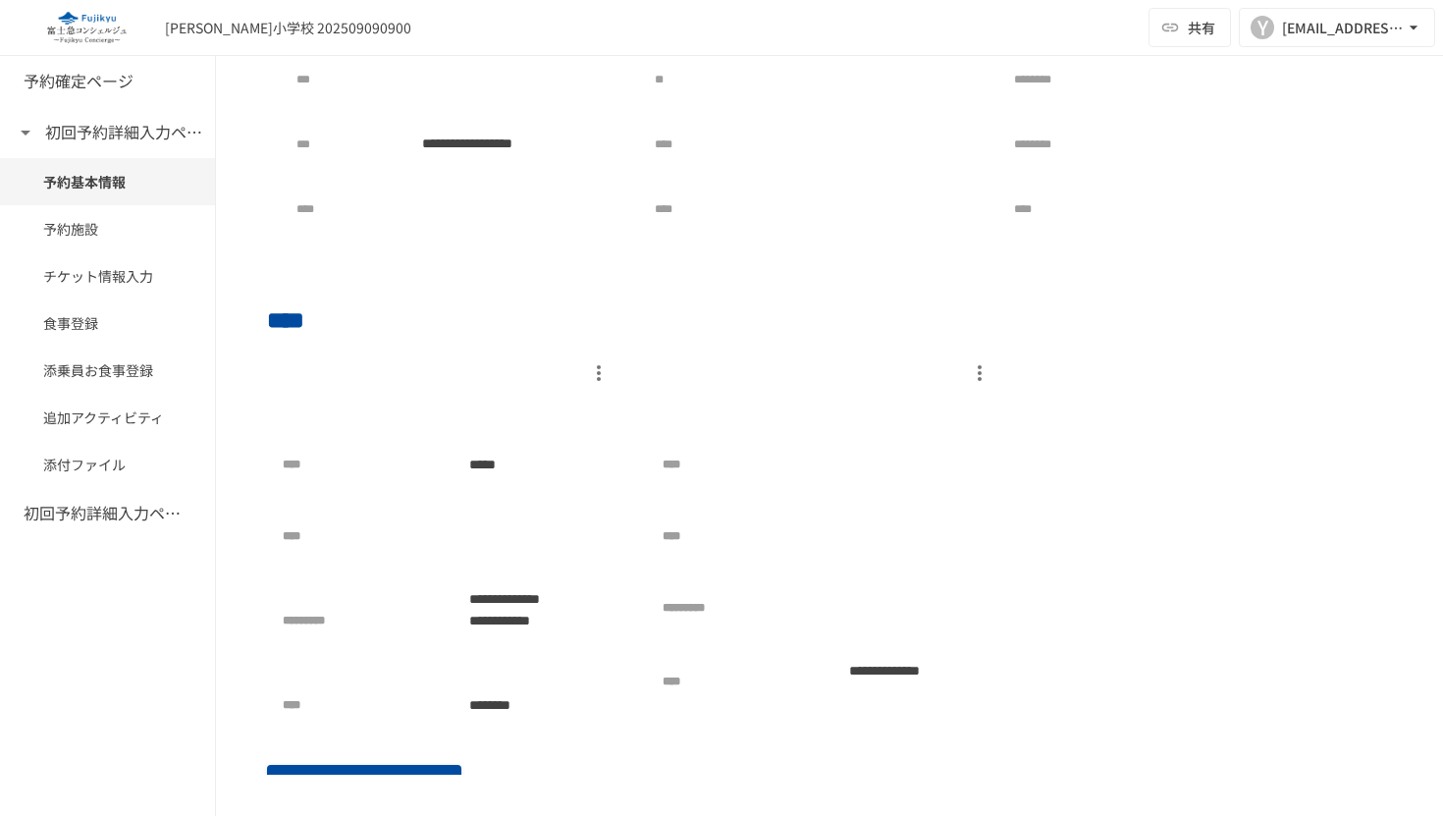
click at [485, 392] on p at bounding box center [449, 409] width 333 height 39
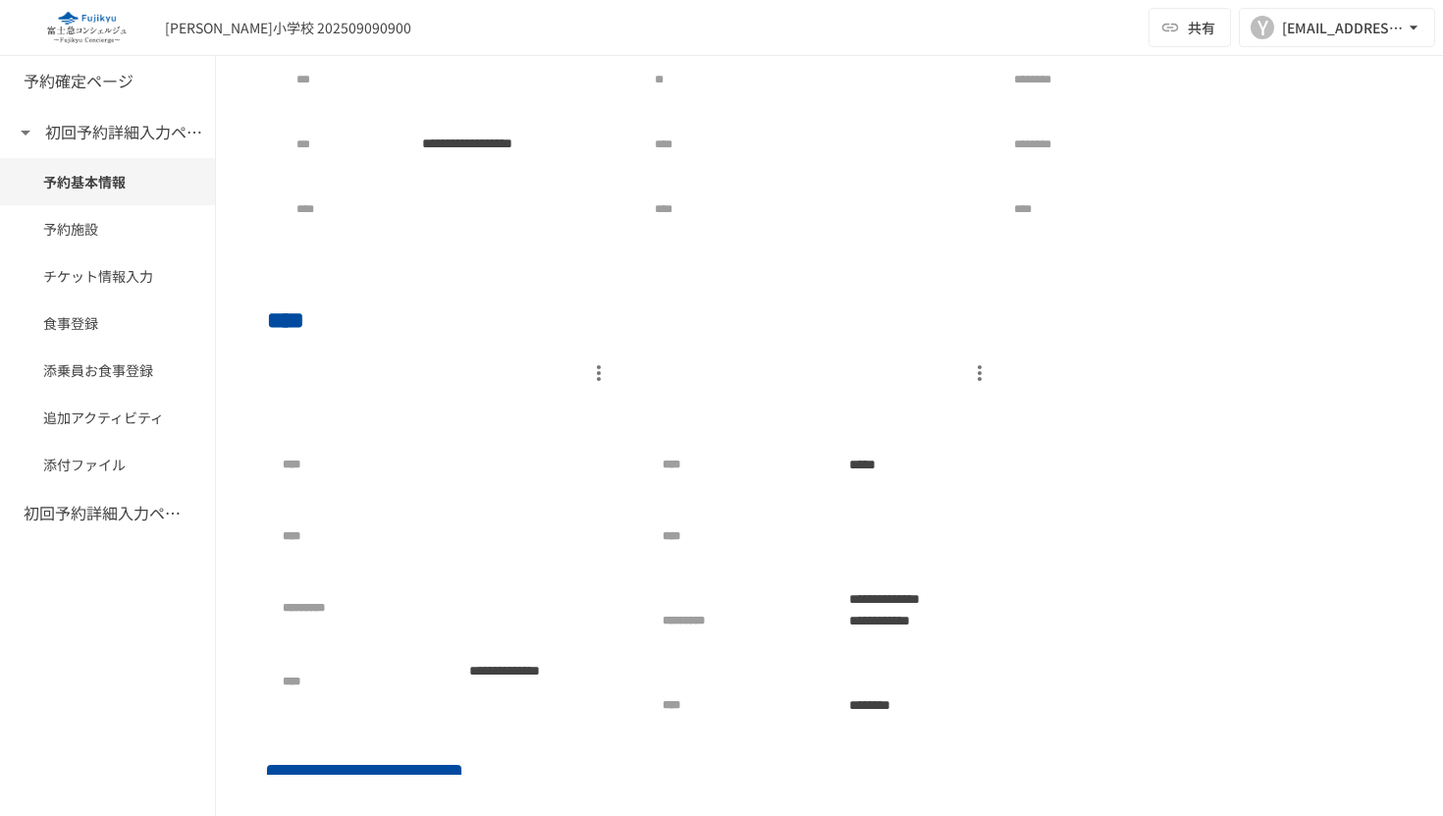
drag, startPoint x: 503, startPoint y: 378, endPoint x: 459, endPoint y: 376, distance: 43.2
click at [459, 376] on div at bounding box center [449, 372] width 333 height 33
drag, startPoint x: 489, startPoint y: 552, endPoint x: 479, endPoint y: 551, distance: 9.9
click at [479, 551] on div at bounding box center [537, 536] width 159 height 40
click at [515, 614] on div at bounding box center [537, 608] width 159 height 40
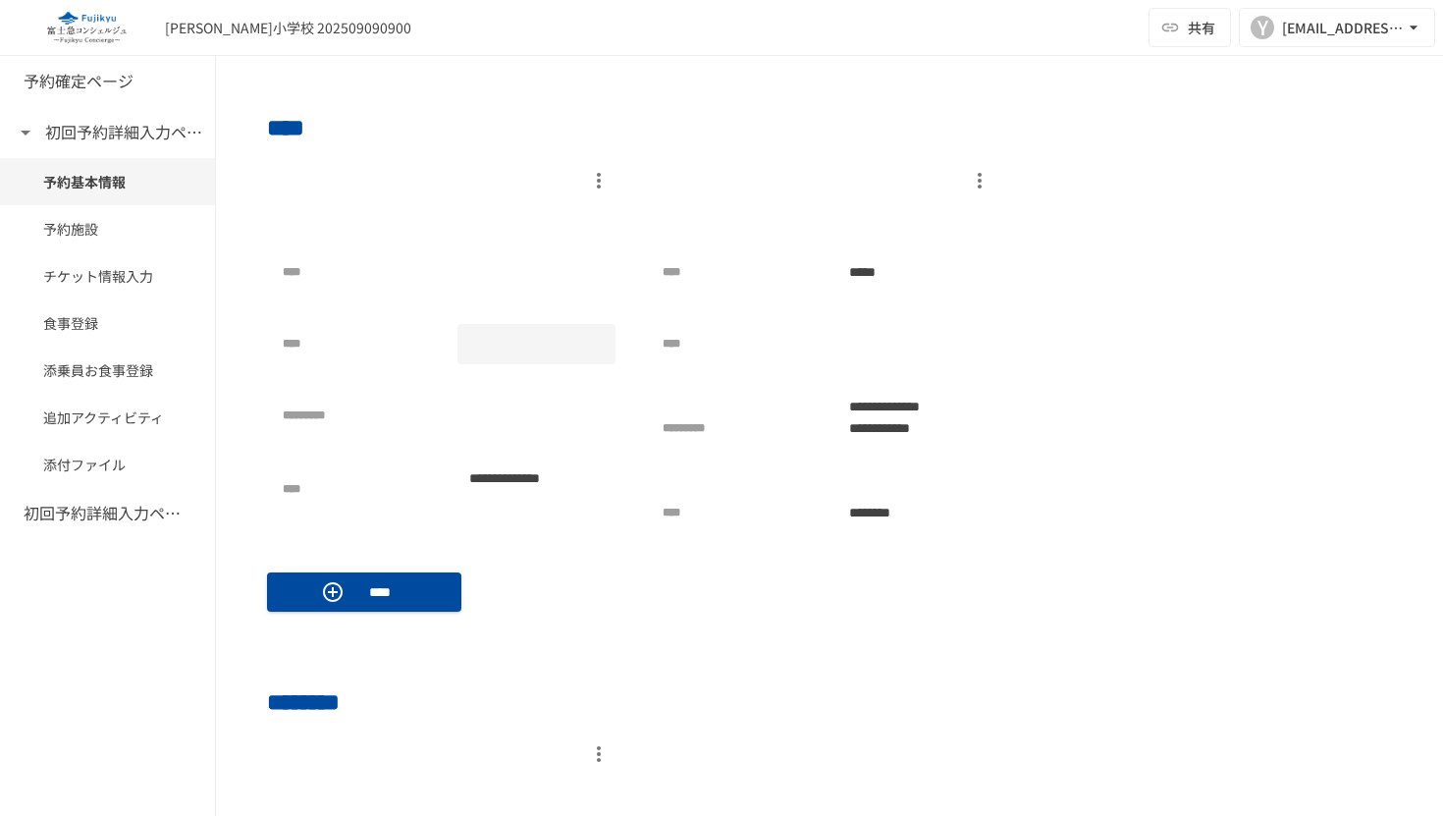
scroll to position [583, 0]
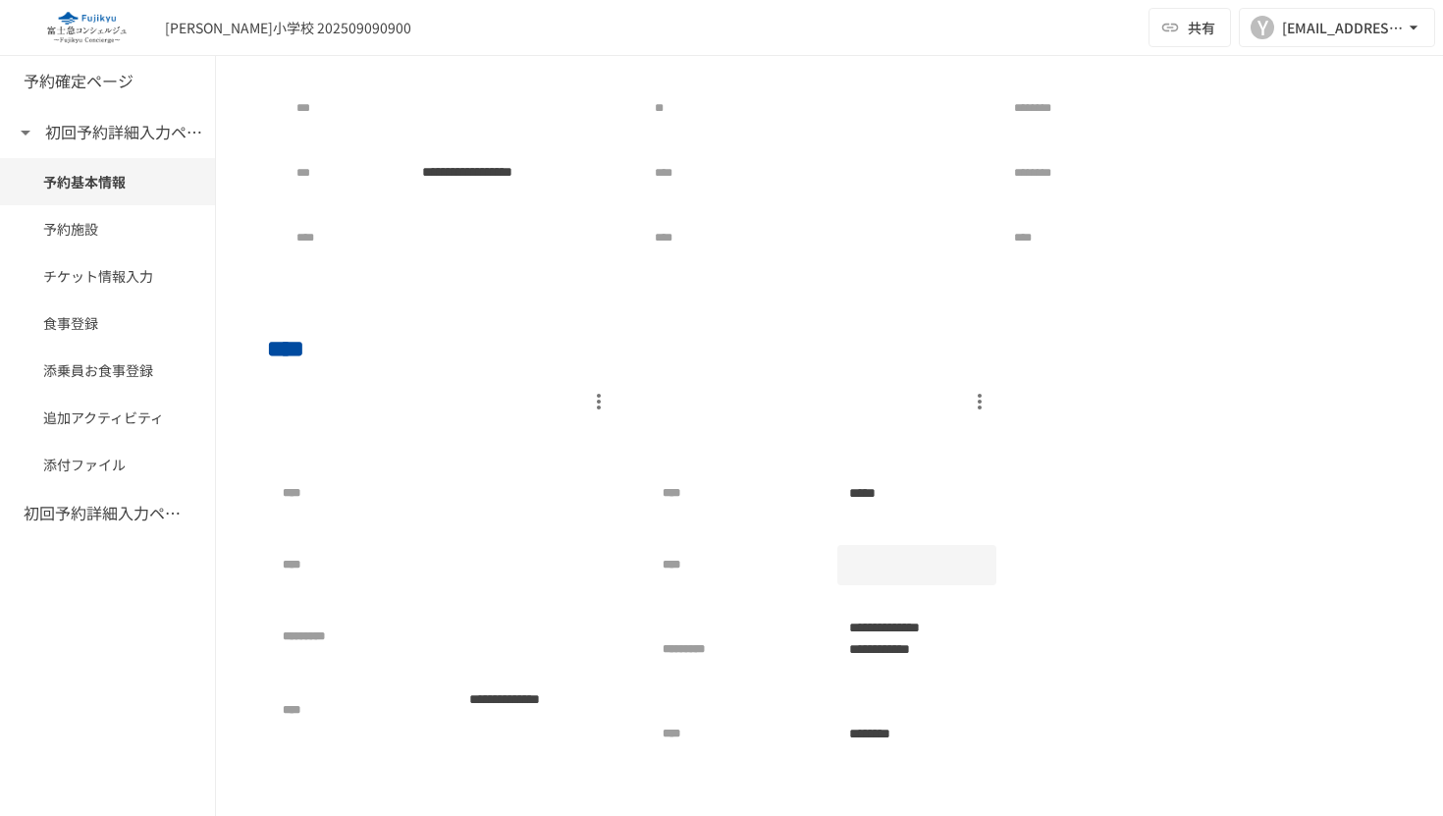
click at [907, 575] on div at bounding box center [916, 565] width 159 height 40
type input "***"
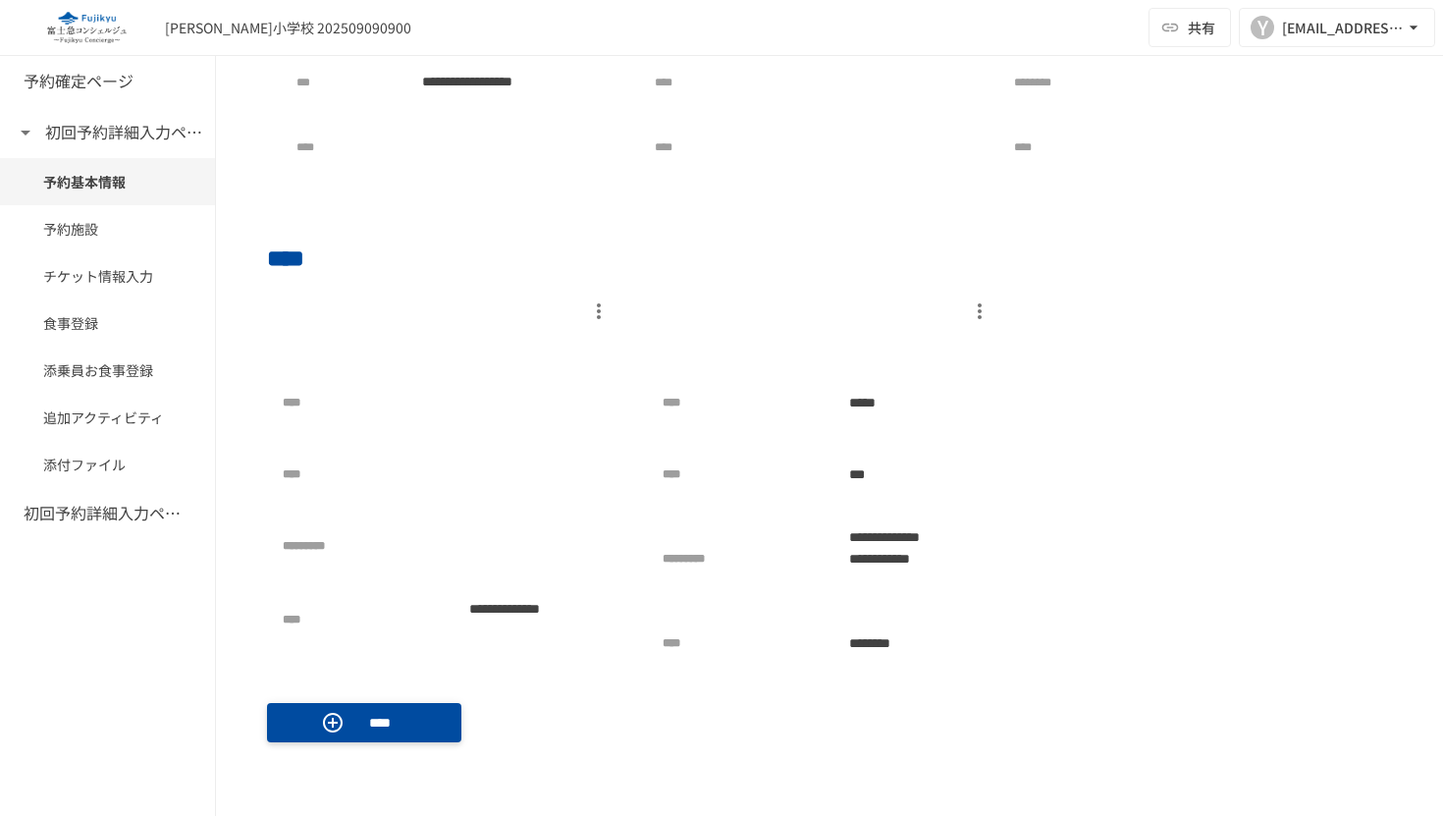
click at [408, 717] on button "****" at bounding box center [364, 722] width 194 height 39
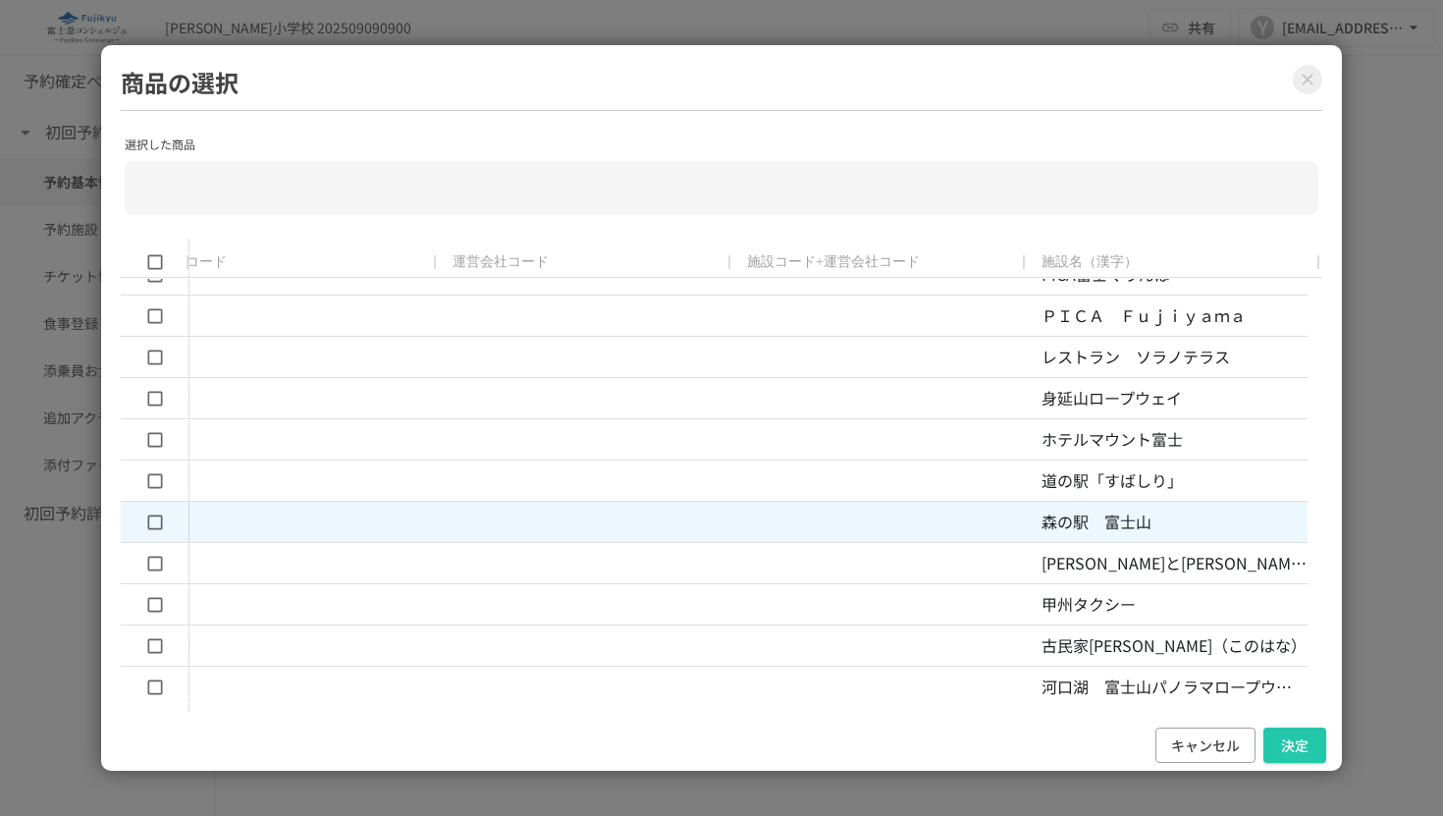
scroll to position [0, 1490]
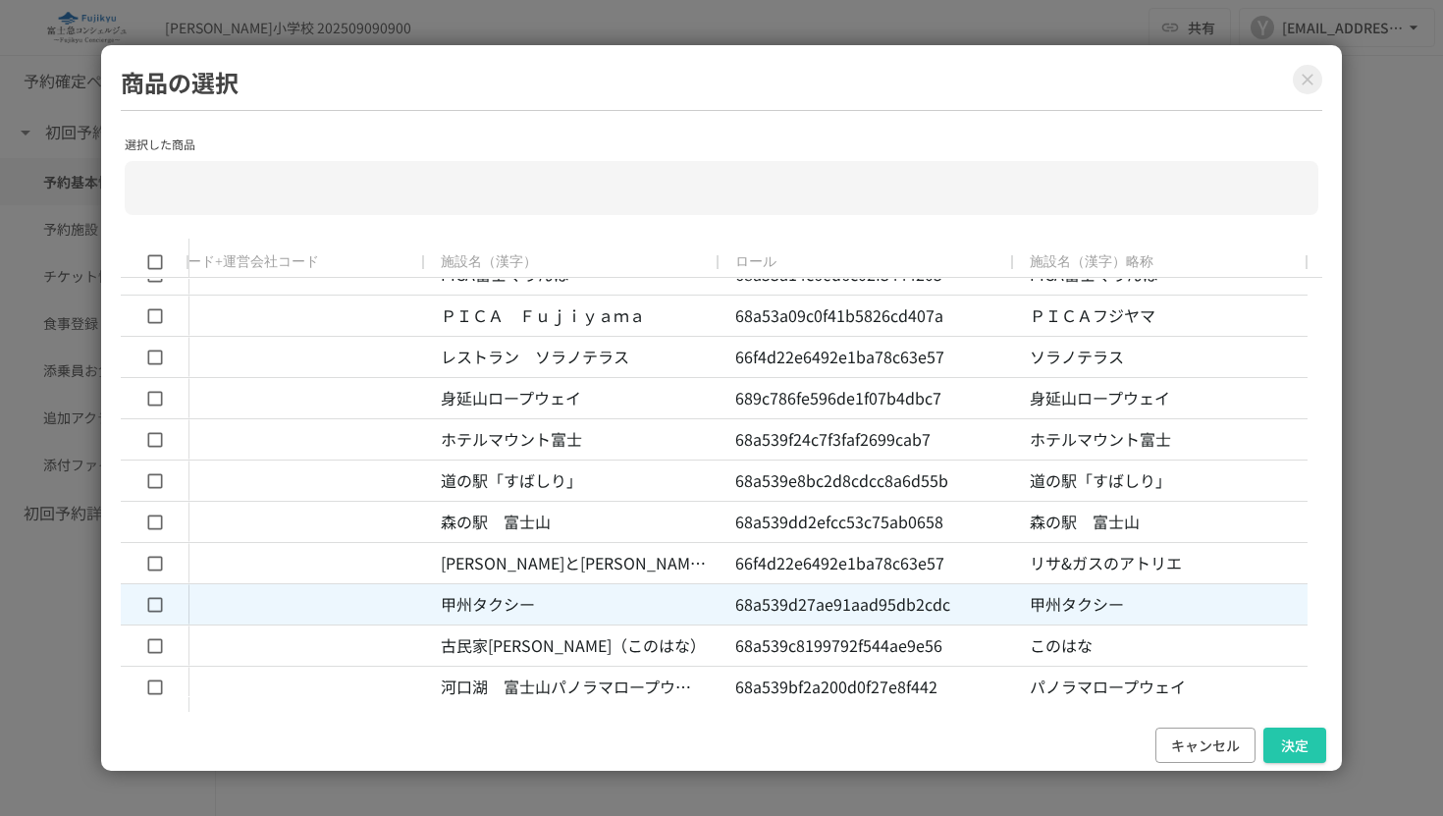
type input "**********"
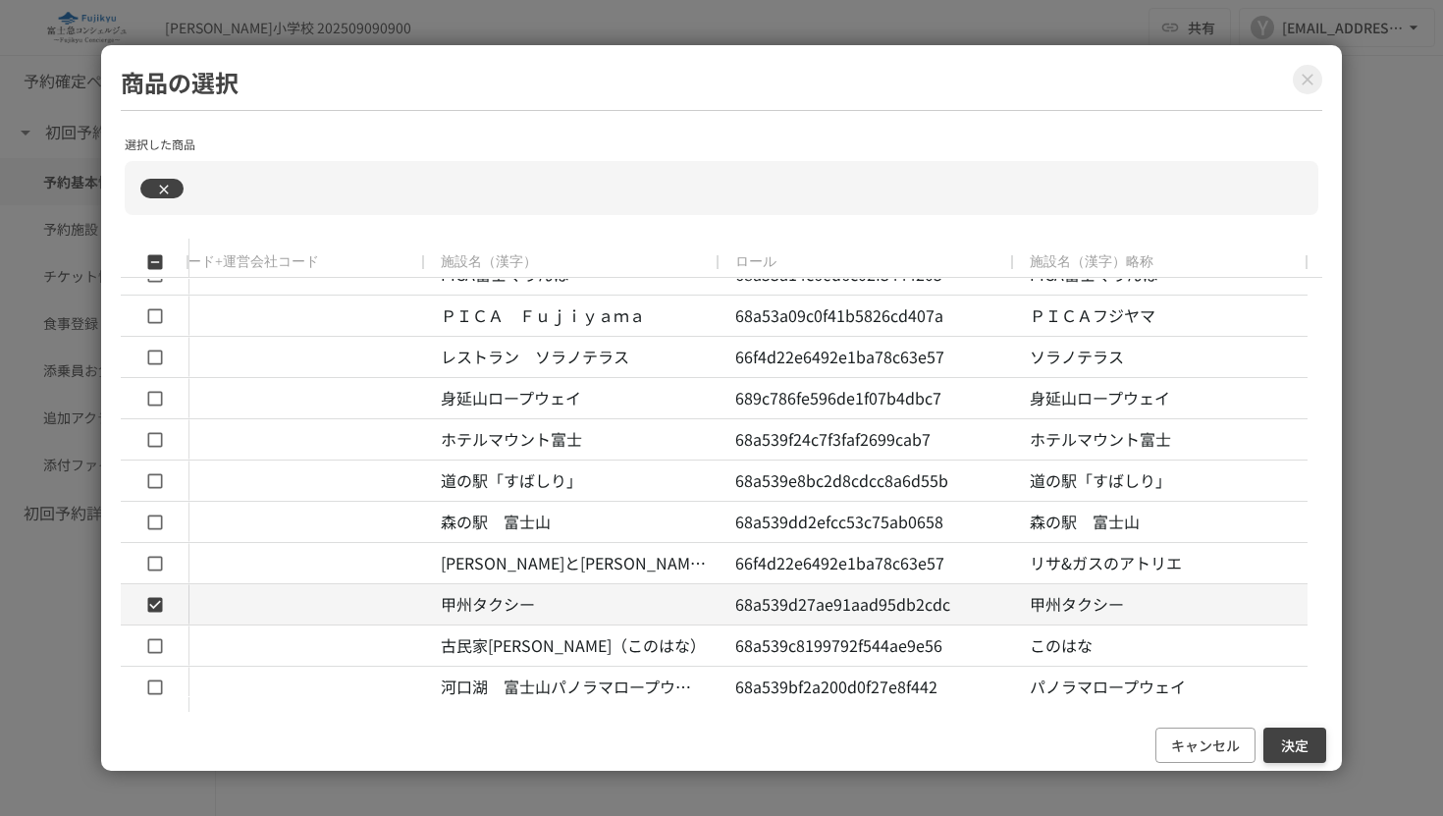
click at [1275, 742] on button "決定" at bounding box center [1295, 746] width 63 height 36
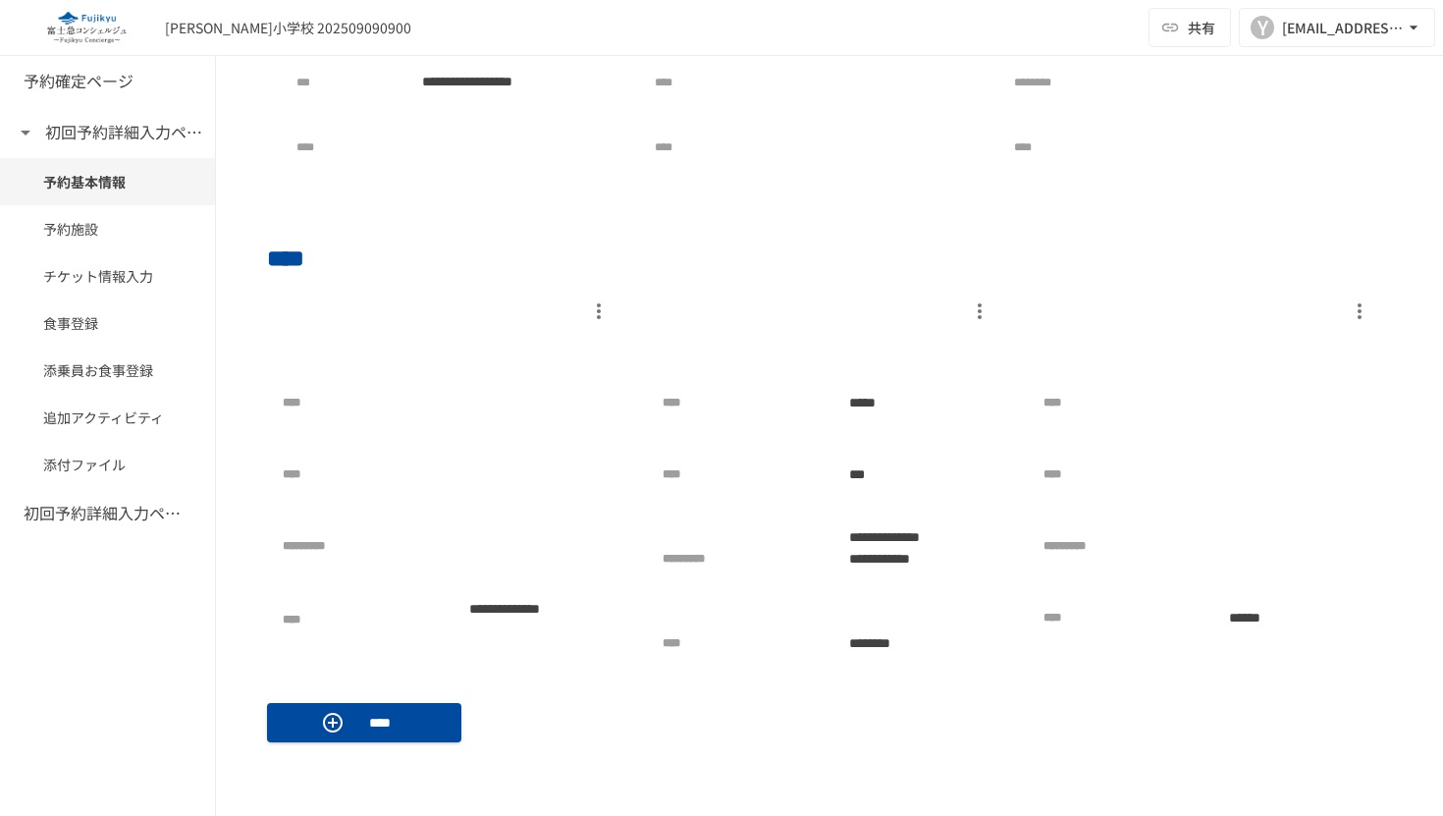
click at [613, 729] on div "**********" at bounding box center [829, 526] width 1125 height 463
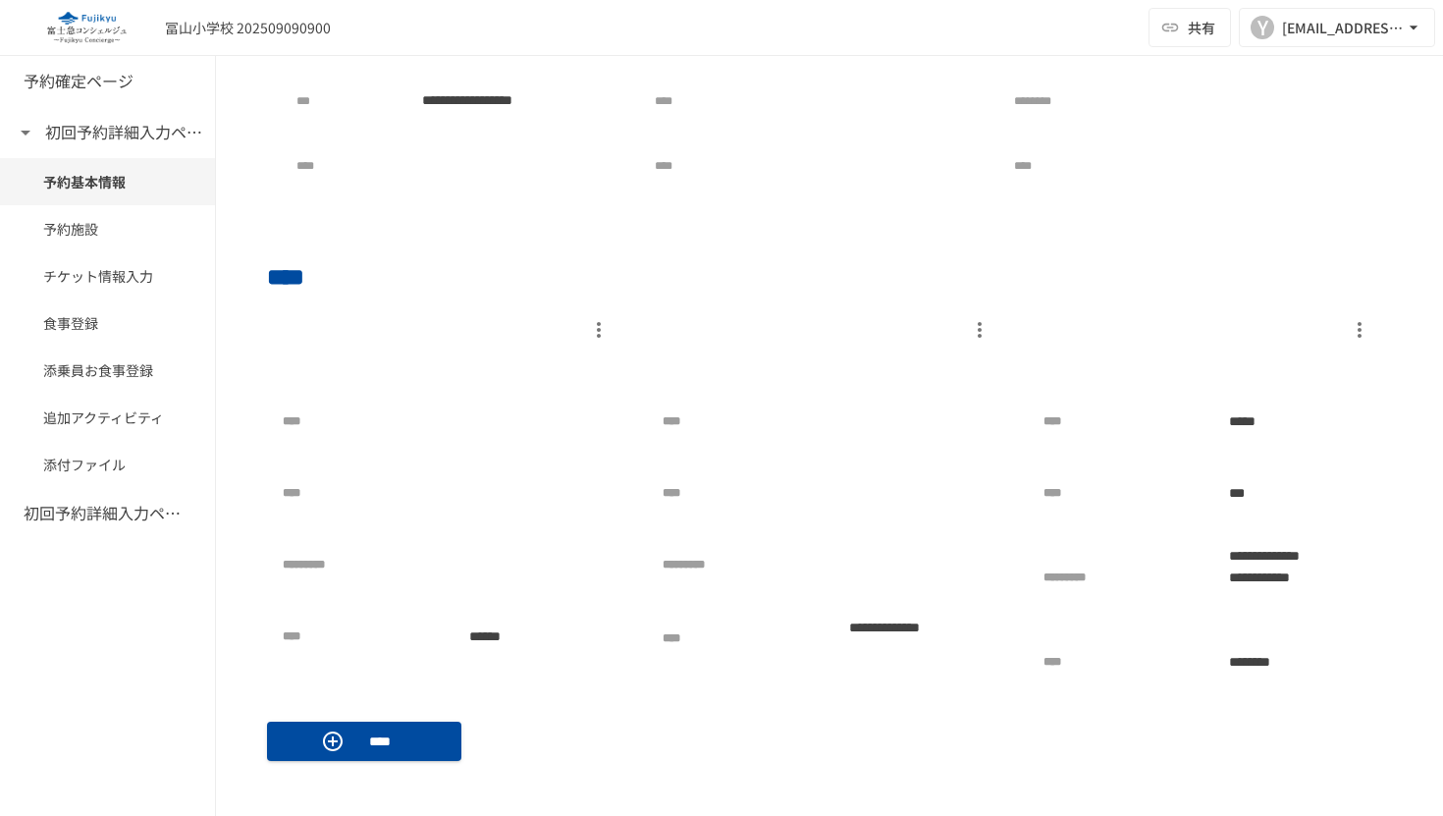
scroll to position [679, 0]
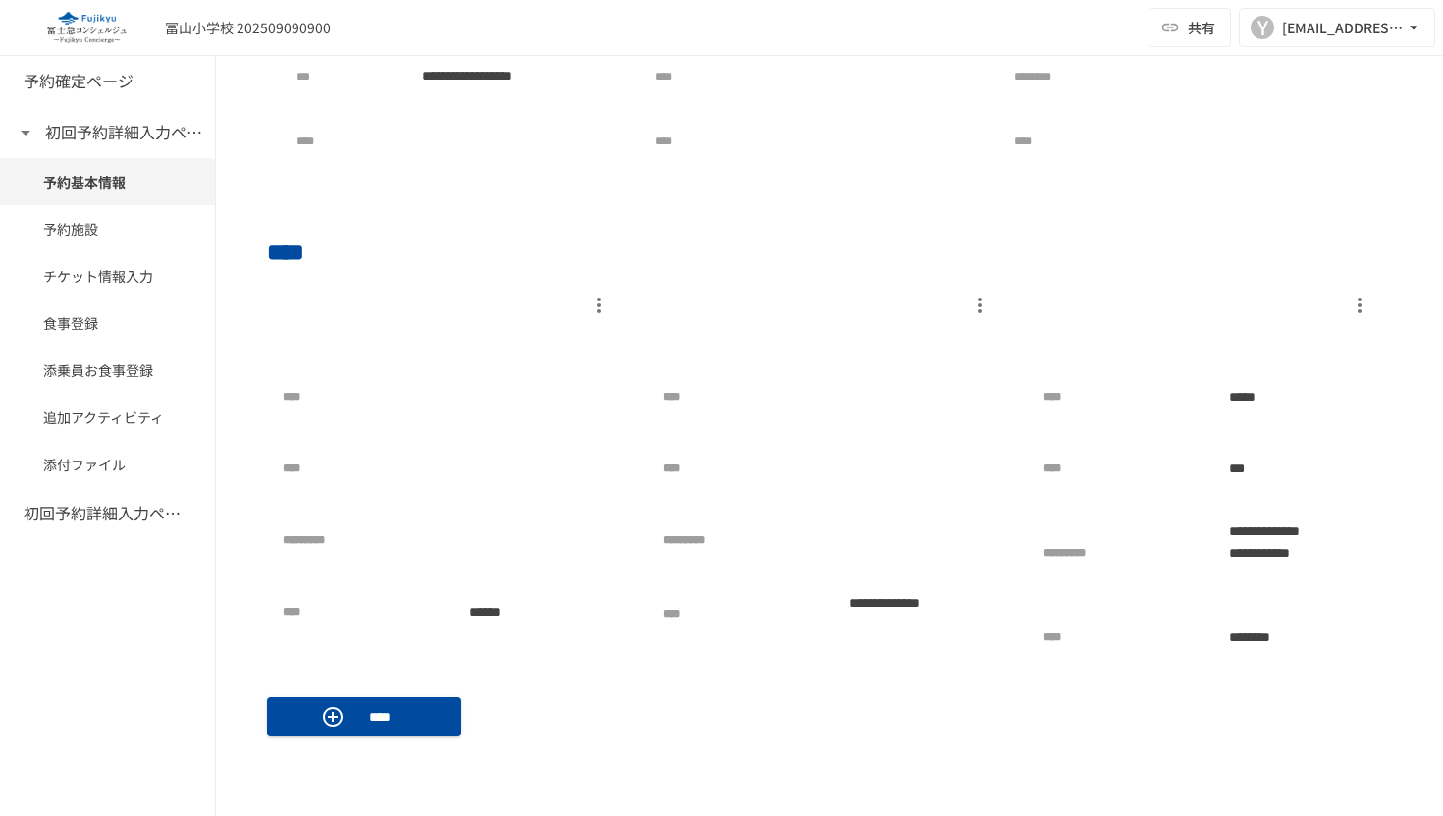
click at [395, 339] on p at bounding box center [449, 341] width 333 height 39
click at [309, 335] on p at bounding box center [449, 341] width 333 height 39
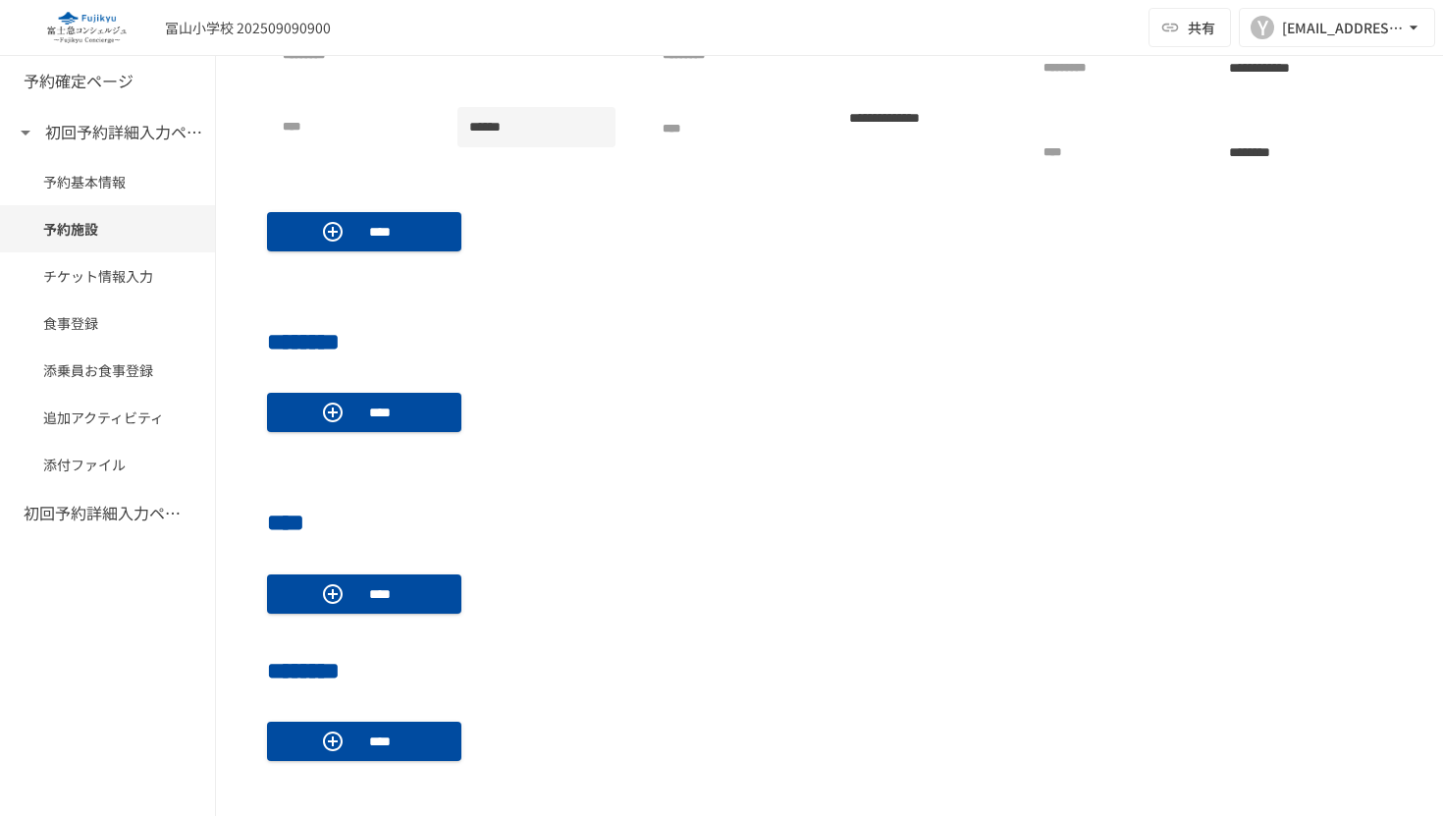
scroll to position [824, 0]
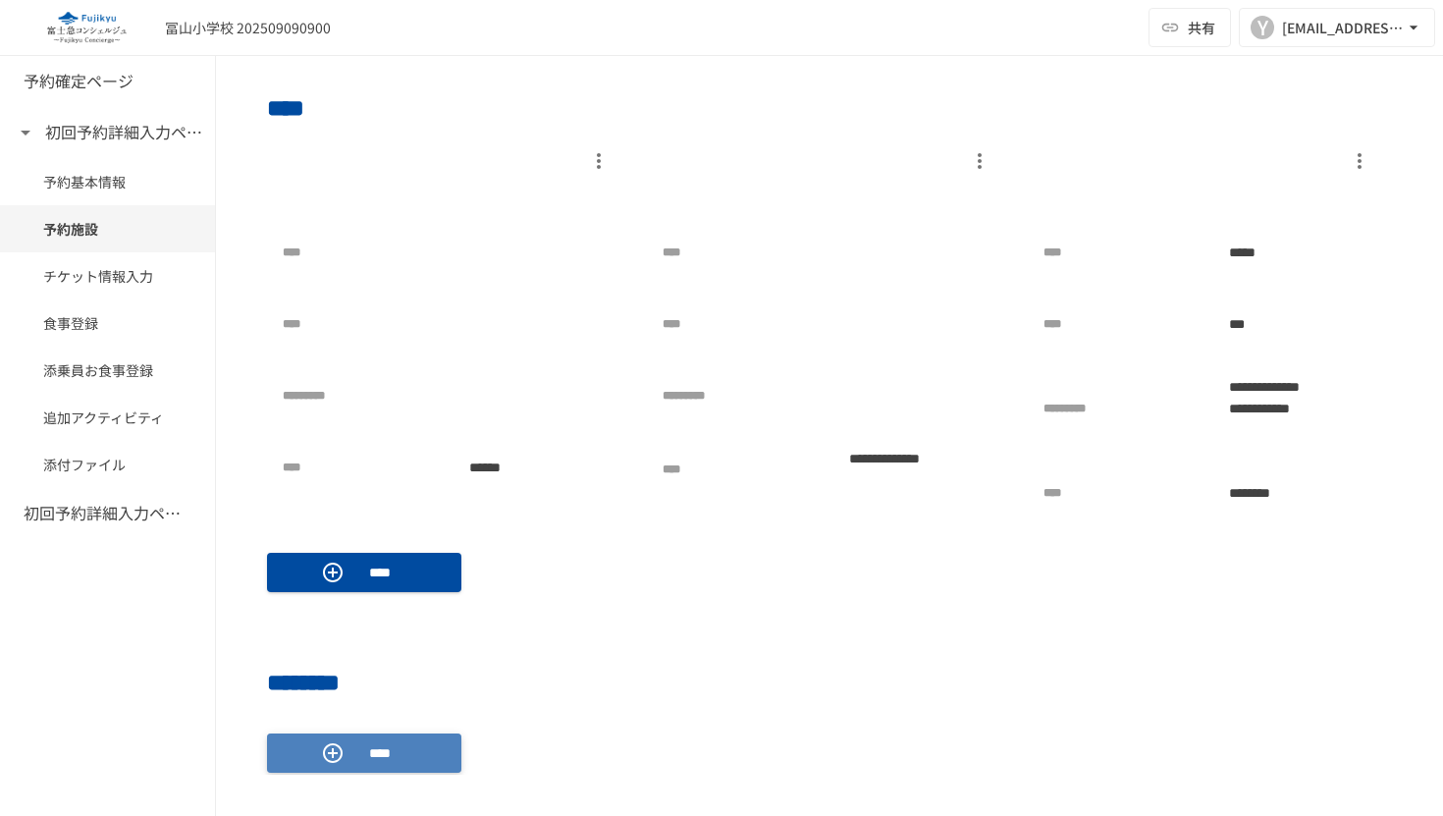
click at [376, 756] on p "****" at bounding box center [379, 753] width 55 height 22
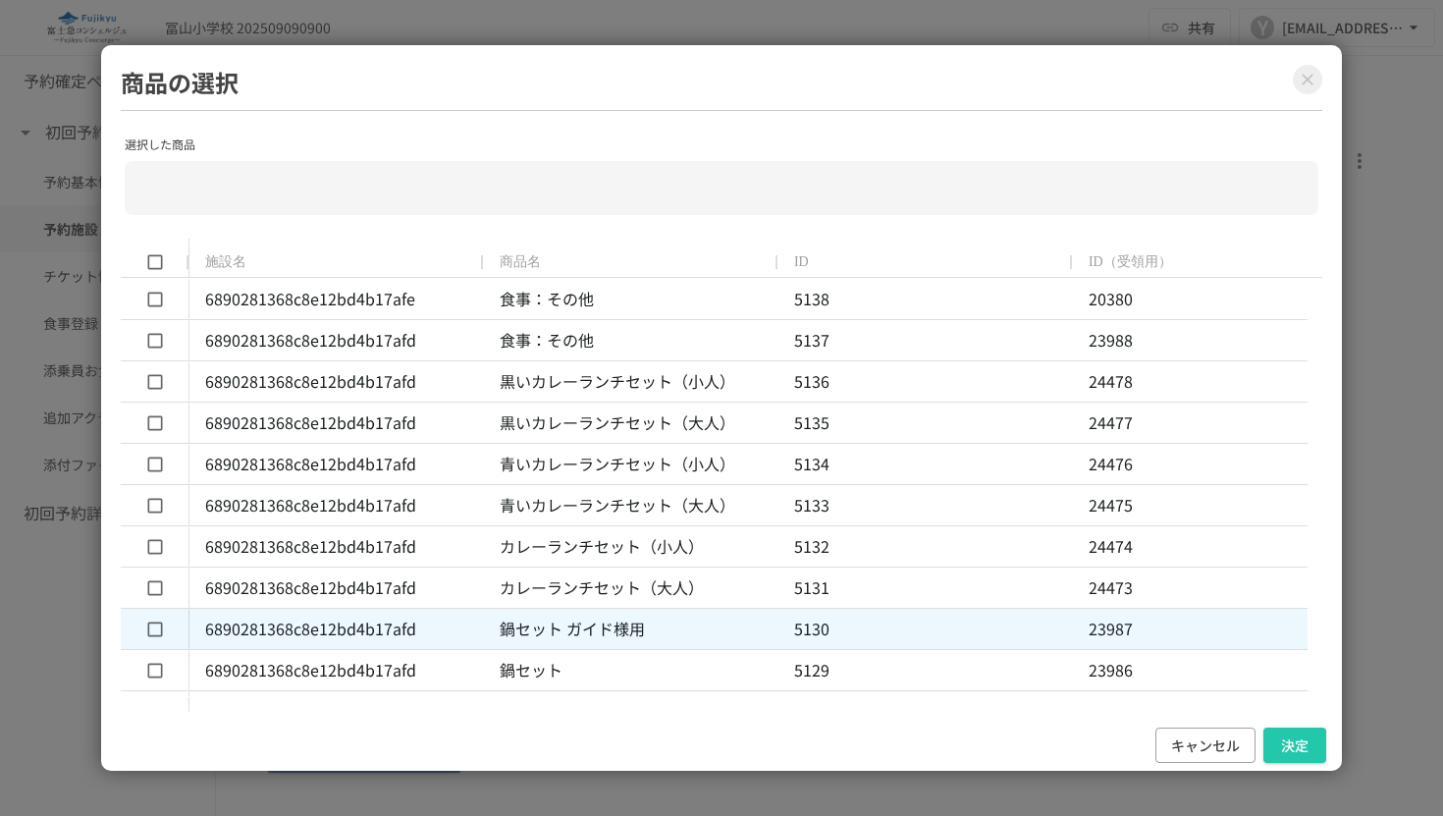
scroll to position [0, 0]
type input "**********"
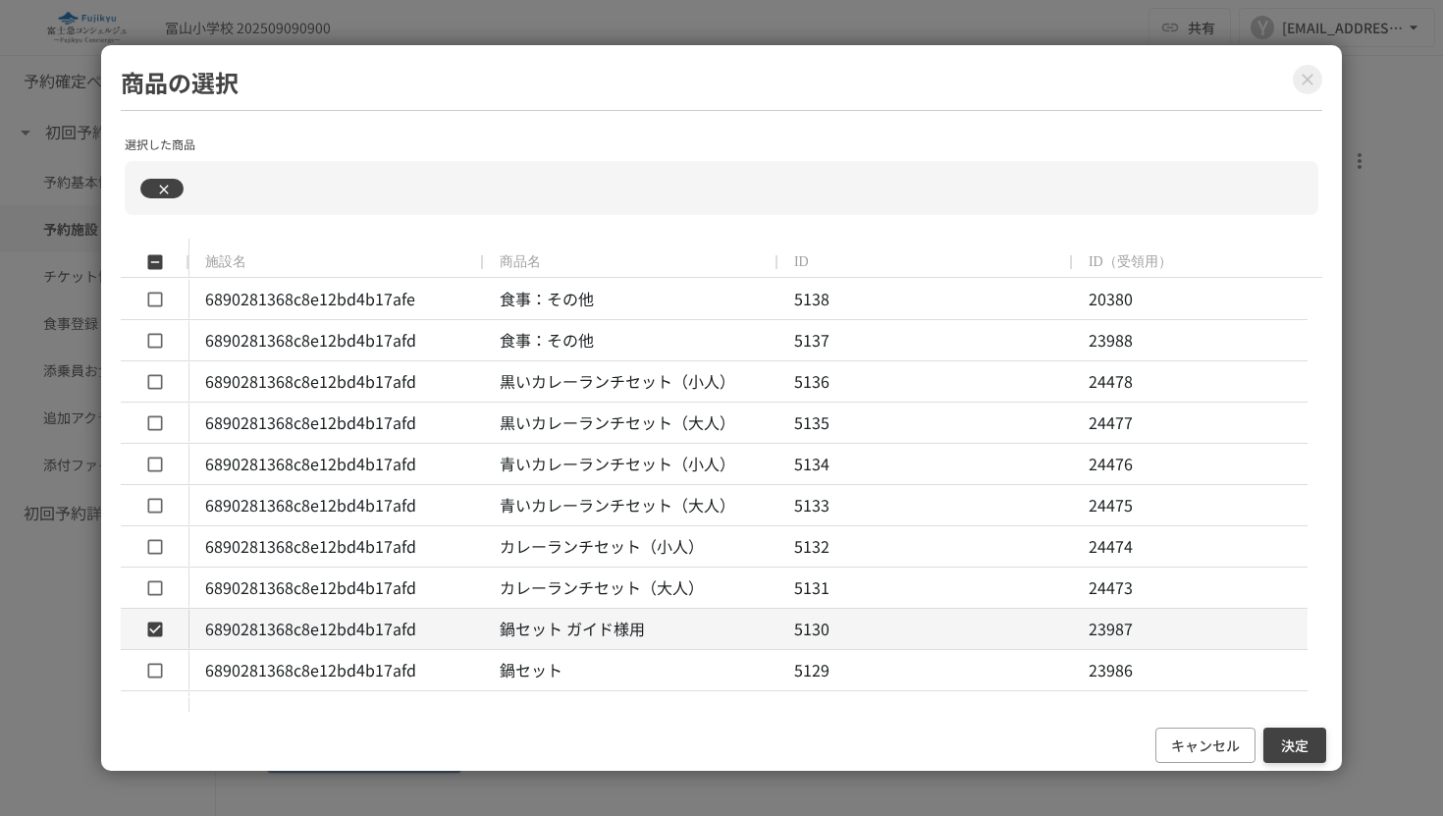
click at [1302, 747] on button "決定" at bounding box center [1295, 746] width 63 height 36
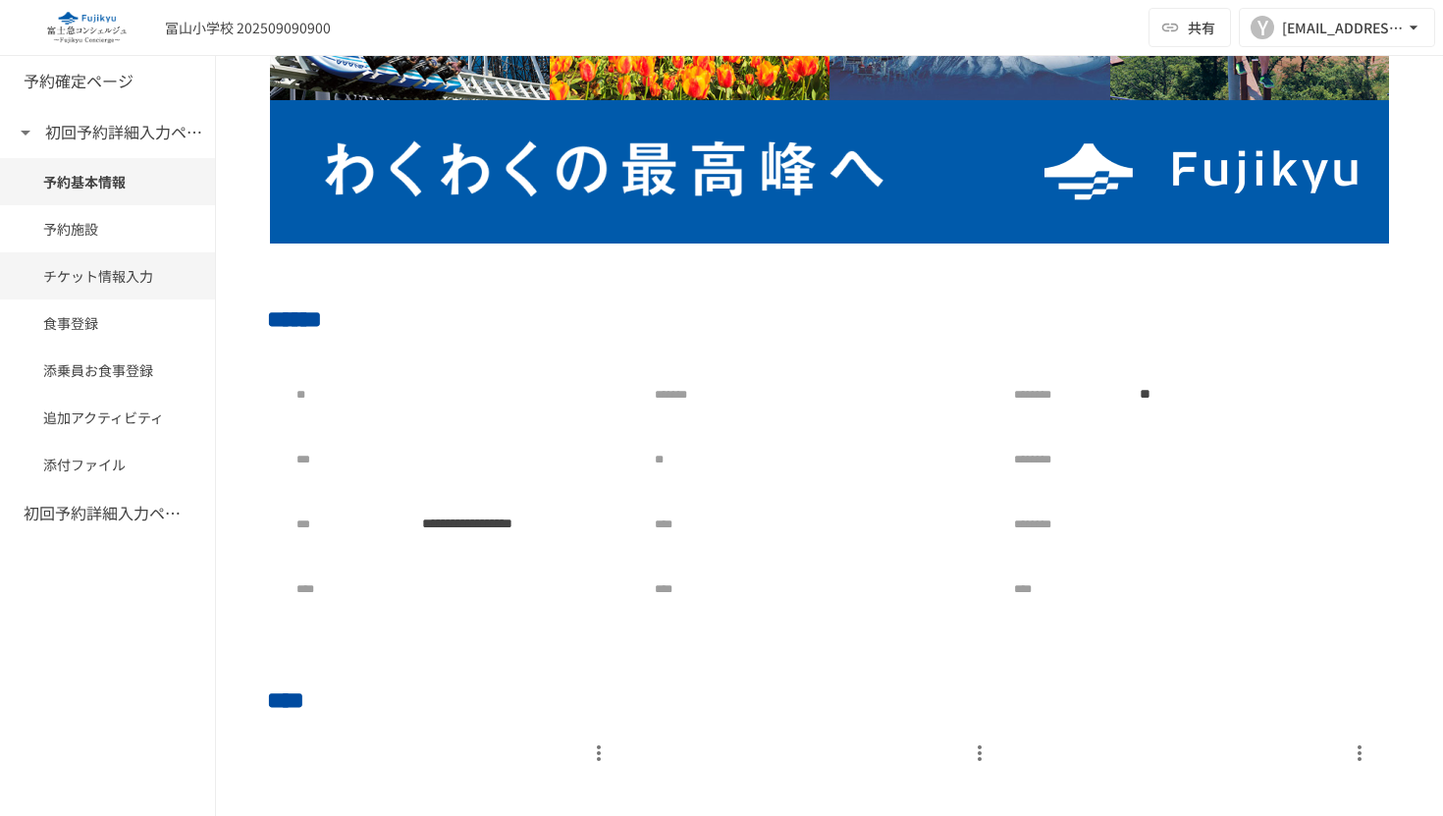
scroll to position [230, 0]
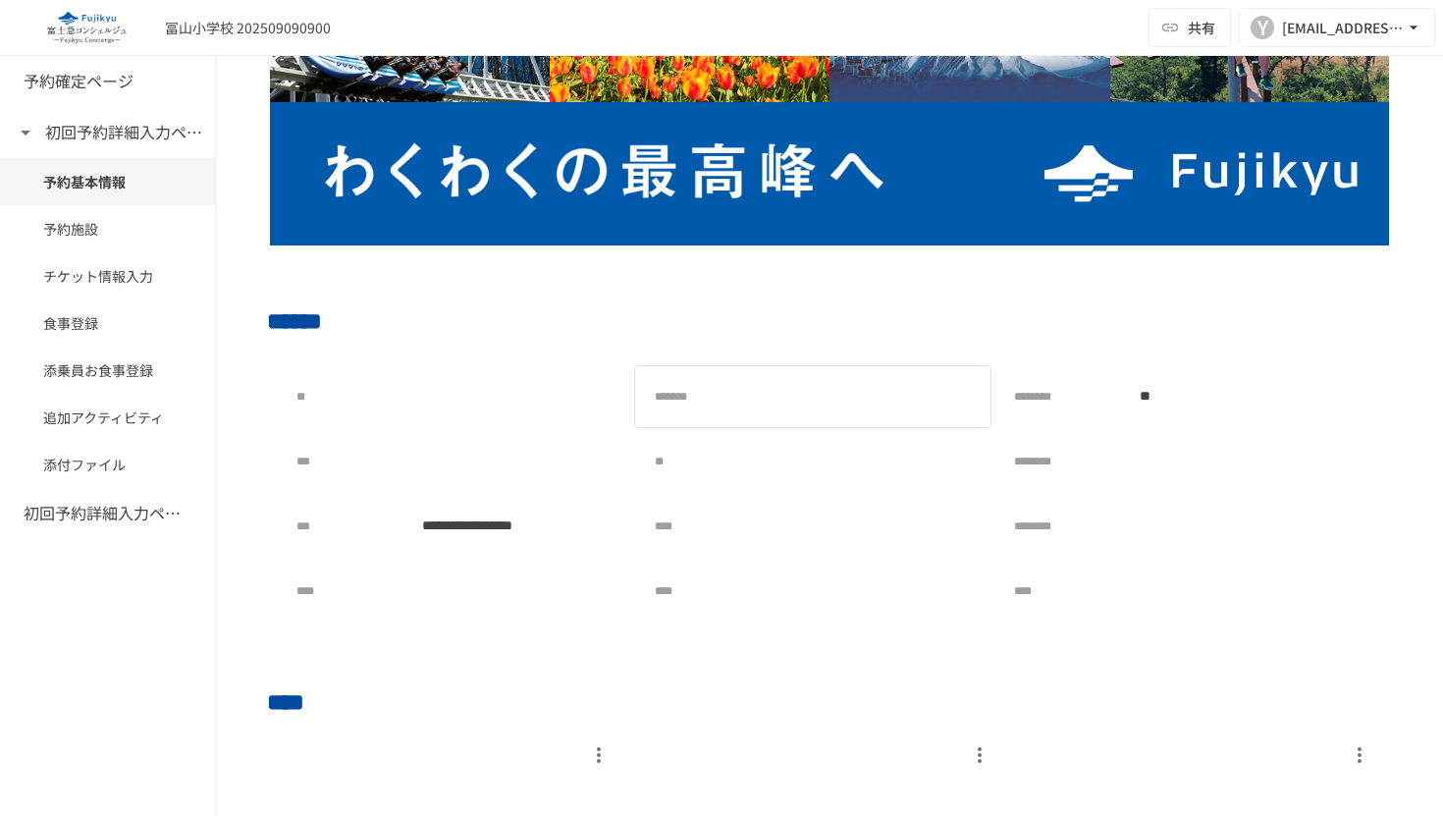
click at [808, 385] on div at bounding box center [875, 396] width 213 height 39
click at [810, 389] on div at bounding box center [875, 396] width 213 height 39
drag, startPoint x: 822, startPoint y: 393, endPoint x: 866, endPoint y: 399, distance: 44.6
click at [836, 396] on div at bounding box center [875, 396] width 213 height 39
click at [866, 399] on div at bounding box center [875, 396] width 213 height 39
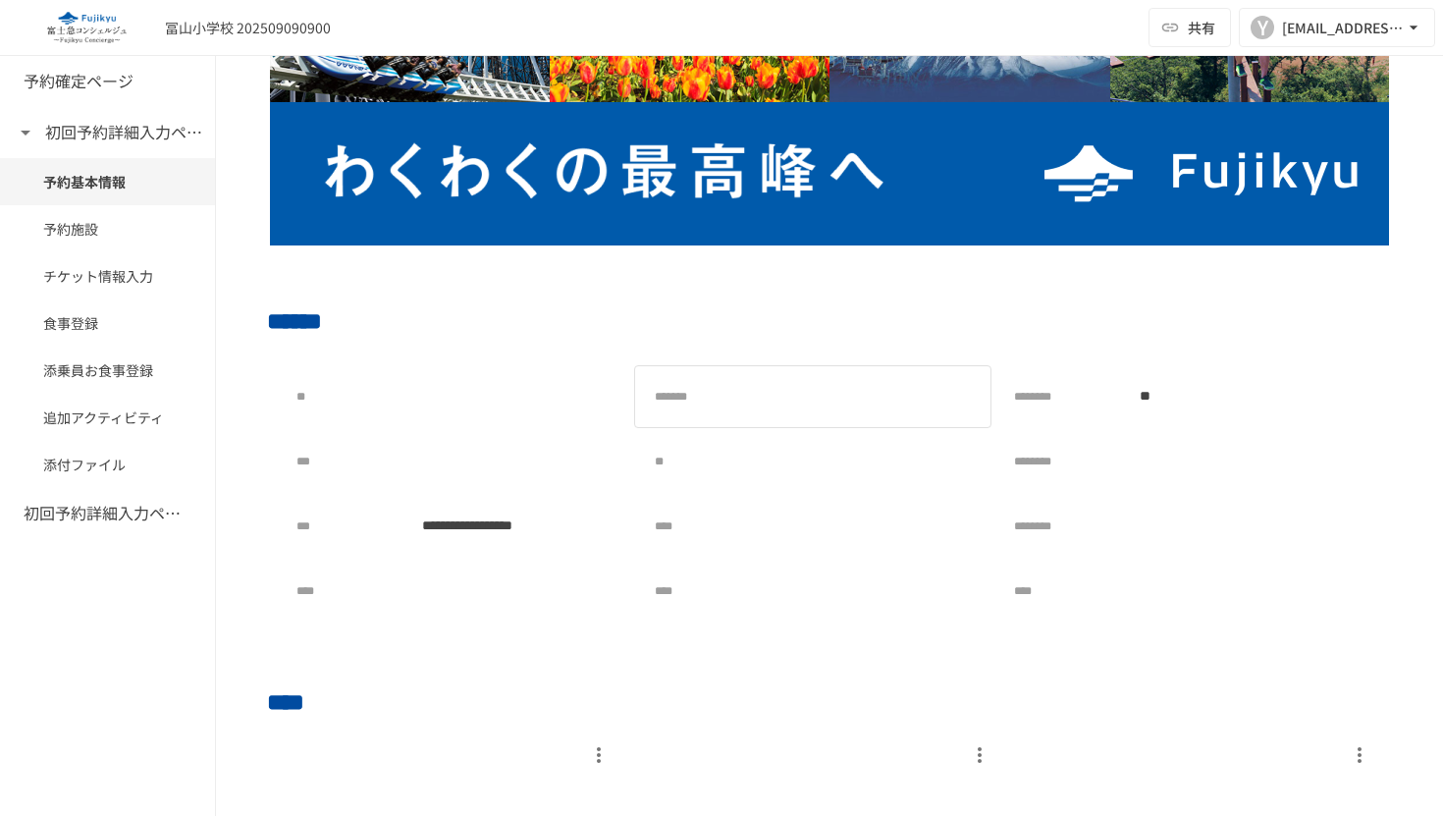
click at [866, 399] on div at bounding box center [875, 396] width 213 height 39
click at [830, 447] on div at bounding box center [875, 461] width 213 height 39
click at [835, 451] on div at bounding box center [875, 461] width 213 height 39
click at [848, 462] on div at bounding box center [875, 461] width 213 height 39
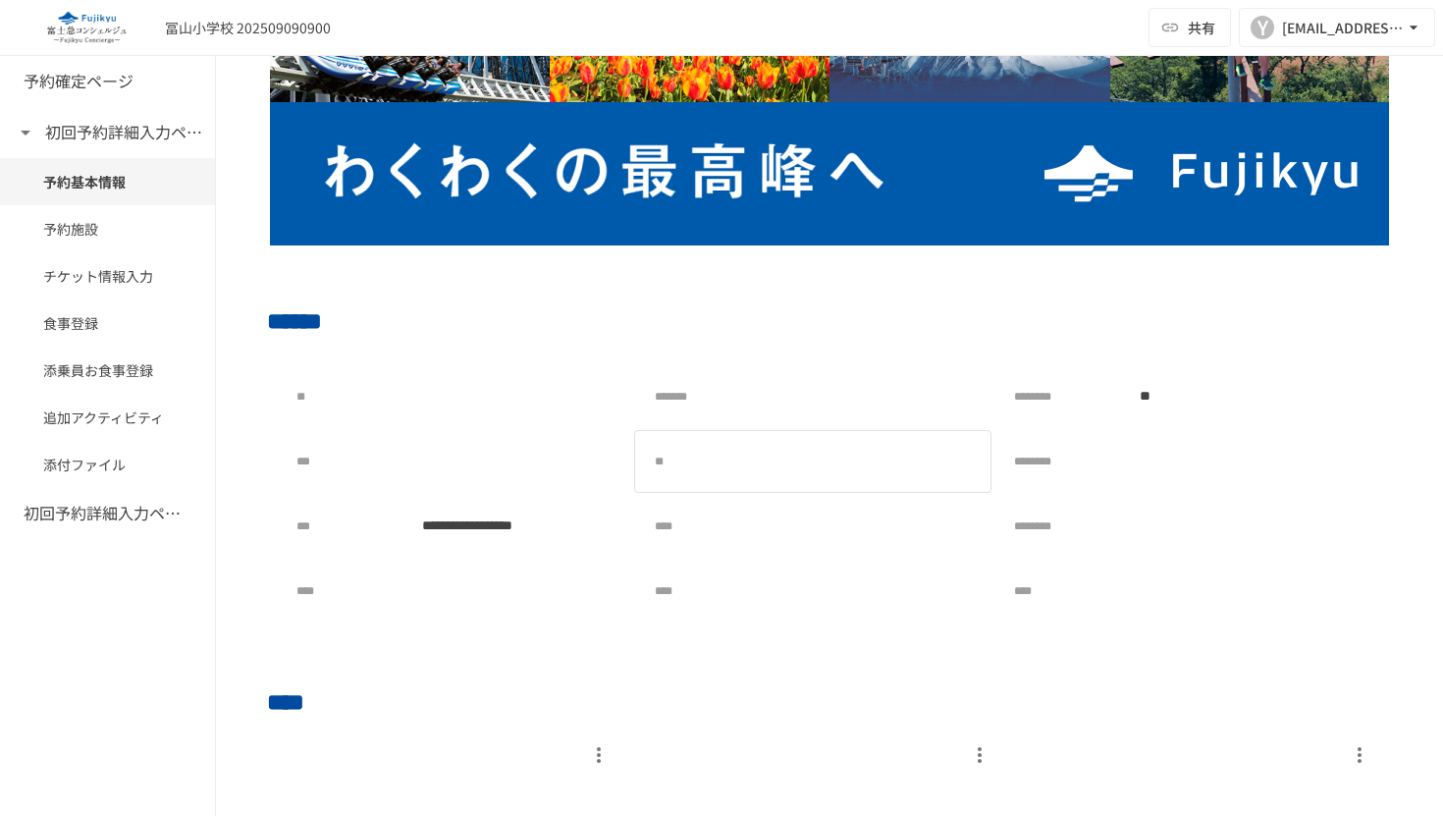
click at [828, 465] on div at bounding box center [875, 461] width 213 height 39
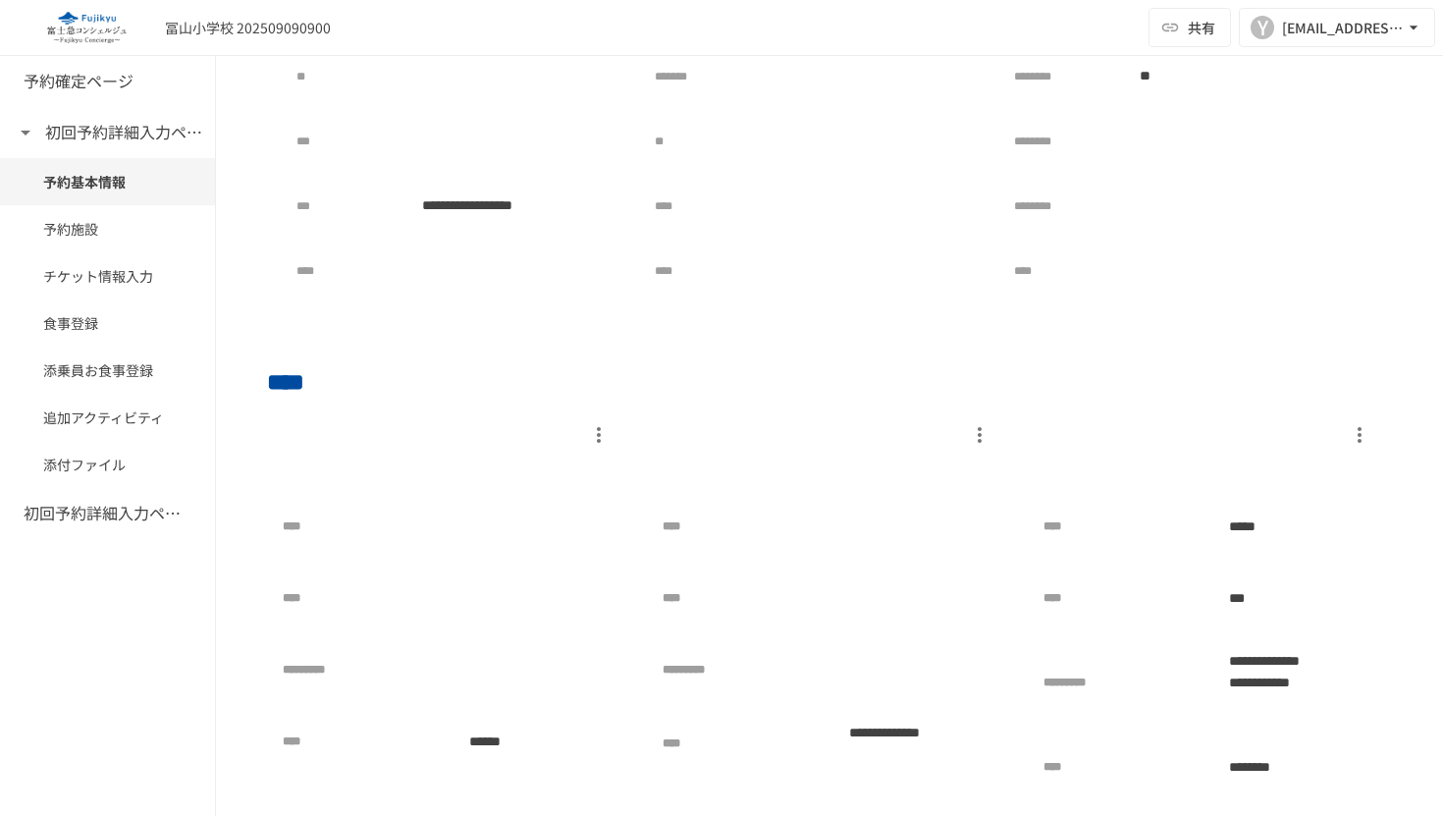
scroll to position [696, 0]
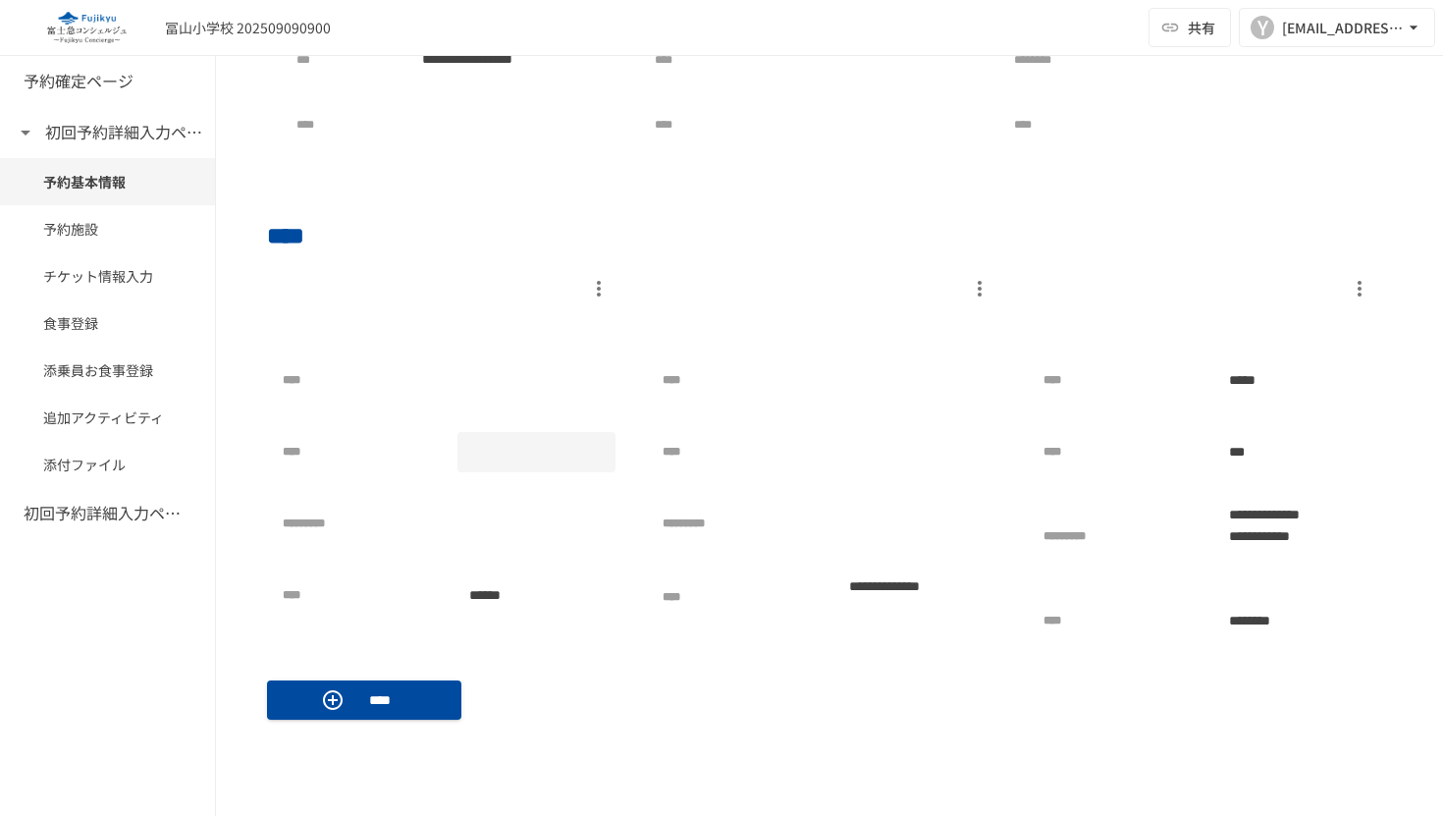
click at [568, 453] on div at bounding box center [537, 452] width 159 height 40
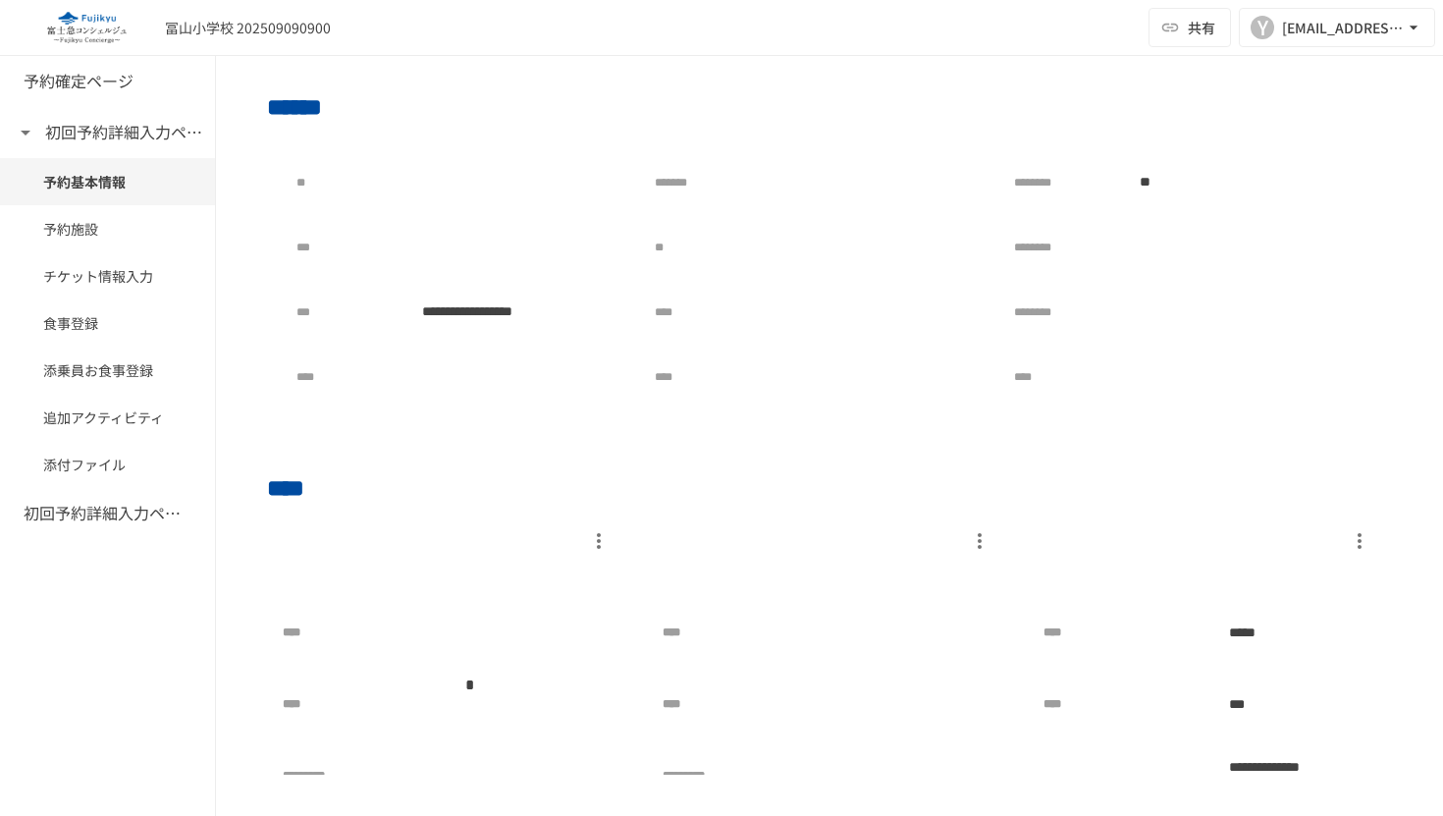
scroll to position [459, 0]
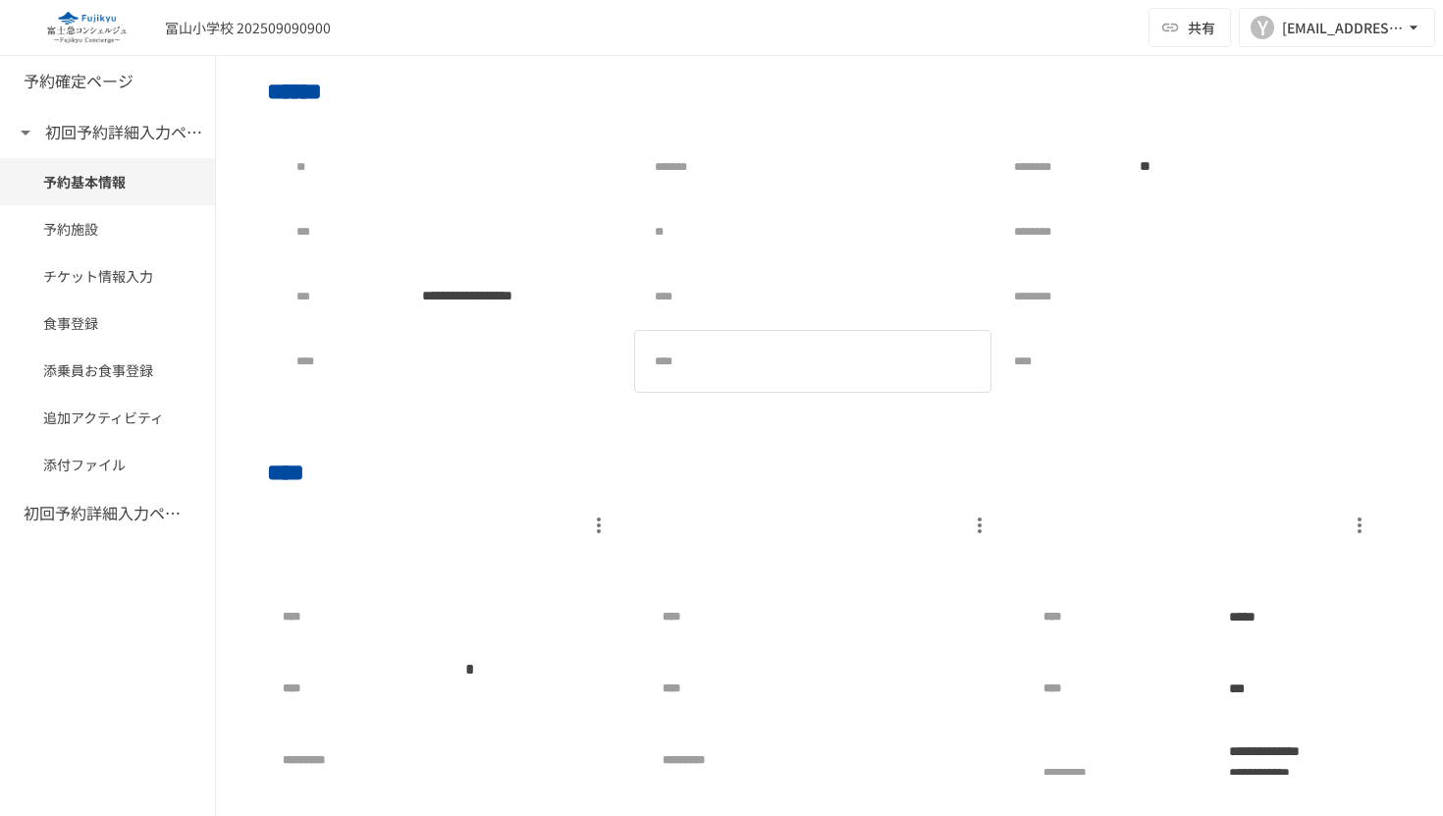
click at [795, 349] on div at bounding box center [875, 361] width 213 height 39
click at [796, 354] on div at bounding box center [875, 361] width 213 height 39
click at [798, 357] on div at bounding box center [875, 361] width 213 height 39
click at [800, 359] on div at bounding box center [875, 361] width 213 height 39
click at [819, 297] on div at bounding box center [875, 296] width 213 height 39
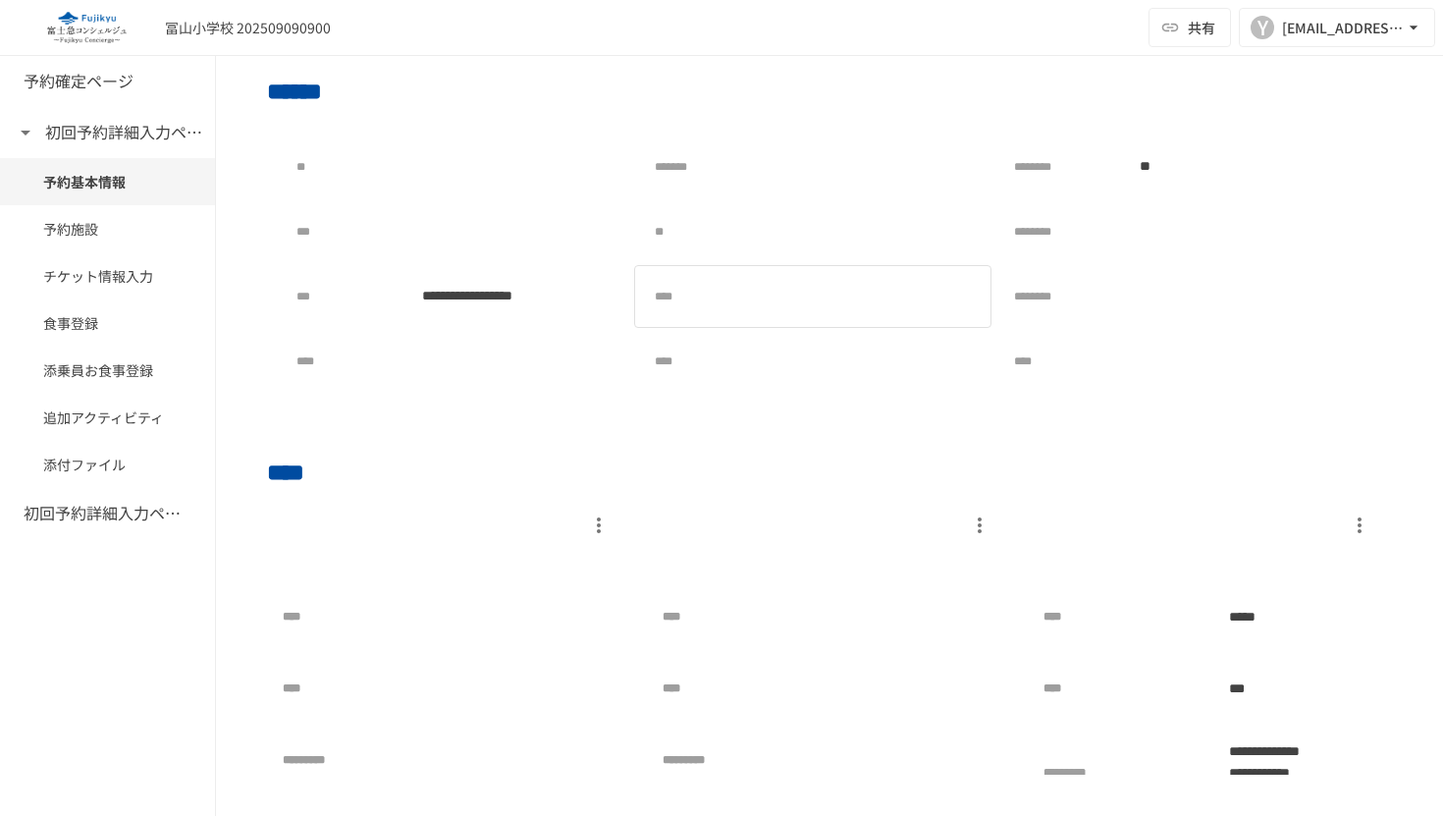
click at [819, 297] on div at bounding box center [875, 296] width 213 height 39
click at [800, 230] on div at bounding box center [875, 231] width 213 height 39
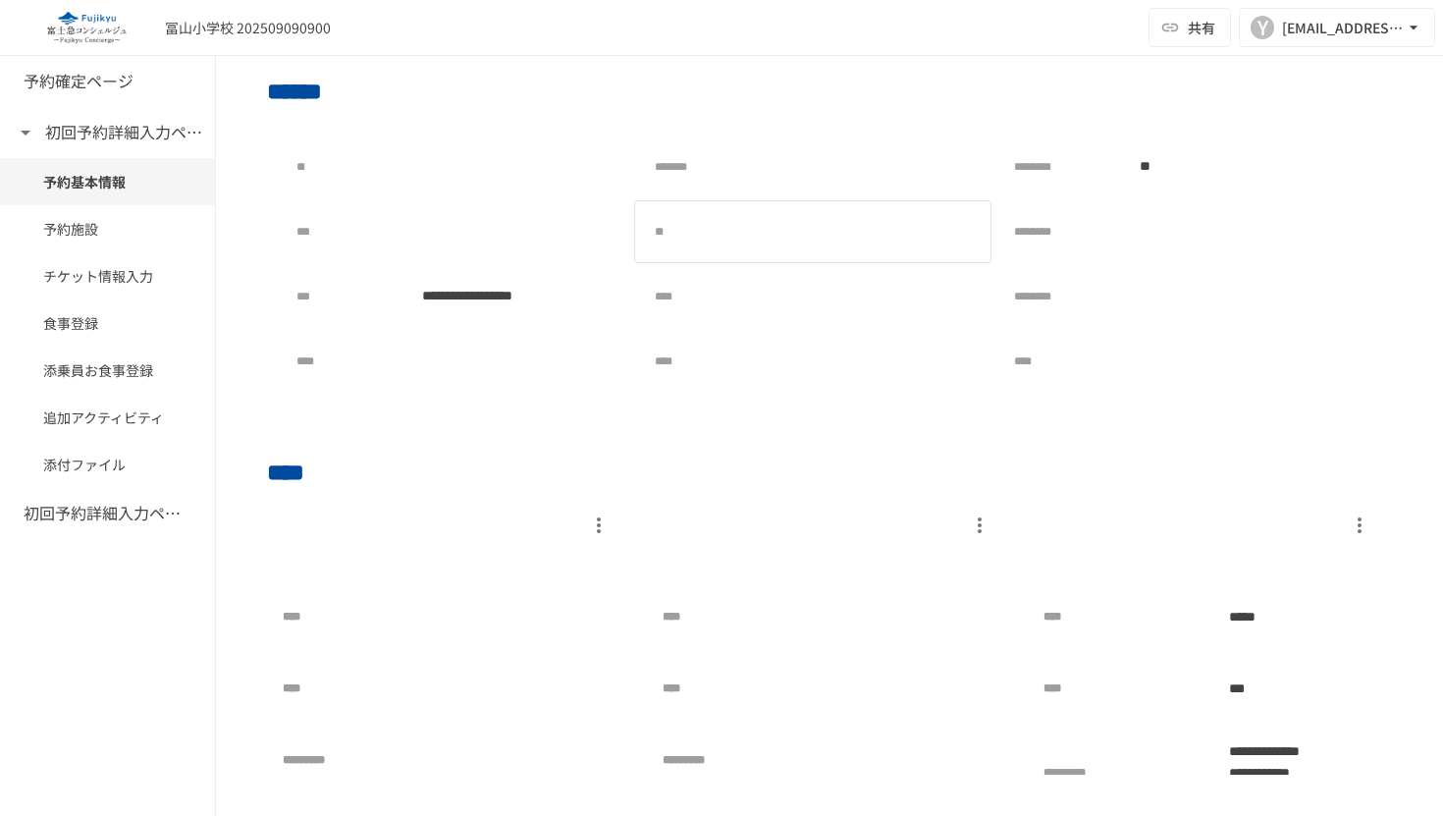
click at [800, 230] on div at bounding box center [875, 231] width 213 height 39
click at [531, 236] on div at bounding box center [516, 231] width 213 height 39
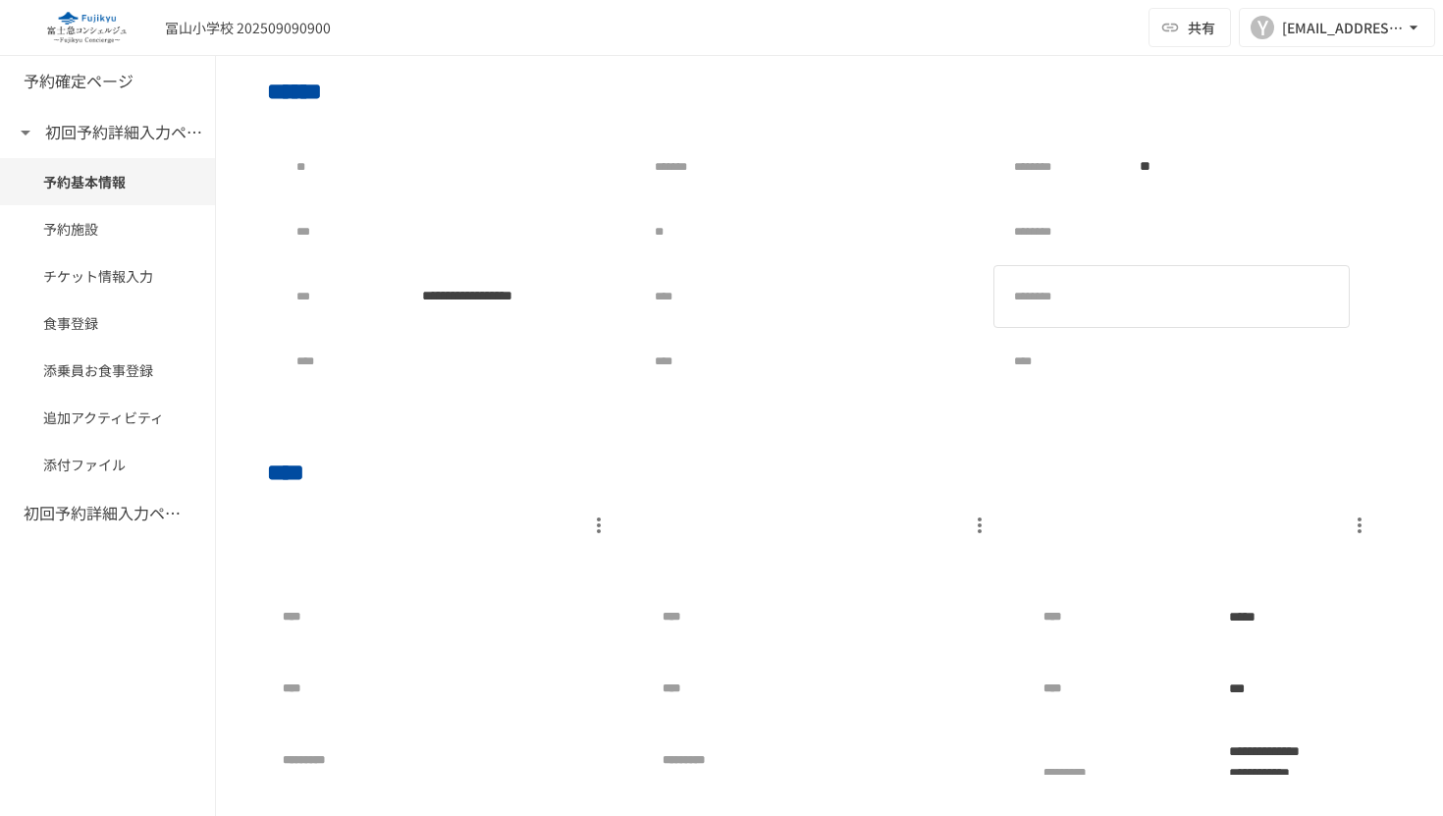
click at [1244, 294] on div at bounding box center [1234, 296] width 213 height 39
click at [1204, 268] on div "********" at bounding box center [1172, 296] width 356 height 63
click at [1178, 219] on div at bounding box center [1234, 231] width 213 height 39
click at [1178, 218] on div at bounding box center [1234, 231] width 213 height 39
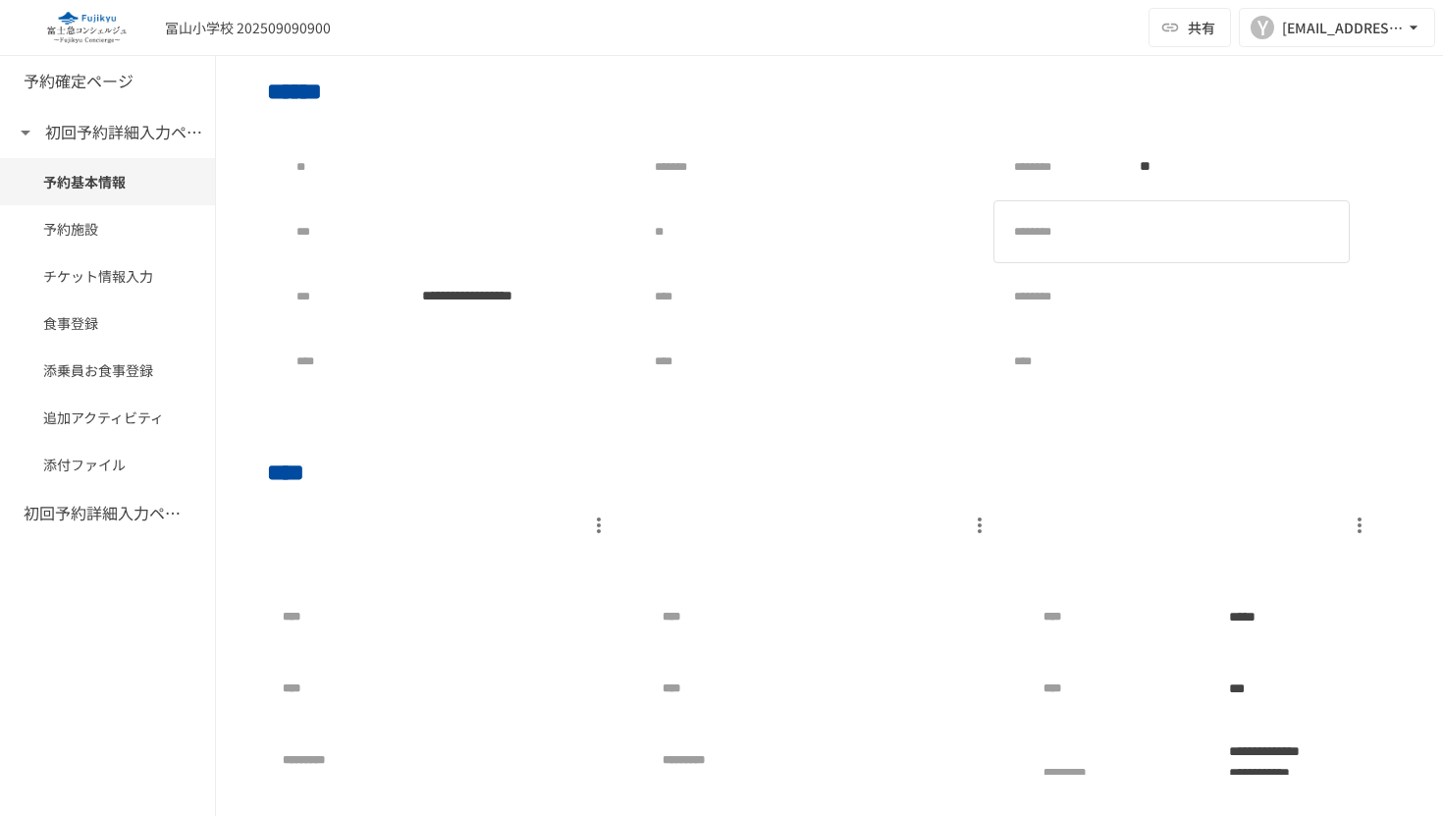
click at [1178, 221] on div at bounding box center [1234, 231] width 213 height 39
click at [1182, 228] on div at bounding box center [1234, 231] width 213 height 39
click at [1139, 213] on div at bounding box center [1234, 231] width 213 height 39
click at [1169, 220] on div at bounding box center [1234, 231] width 213 height 39
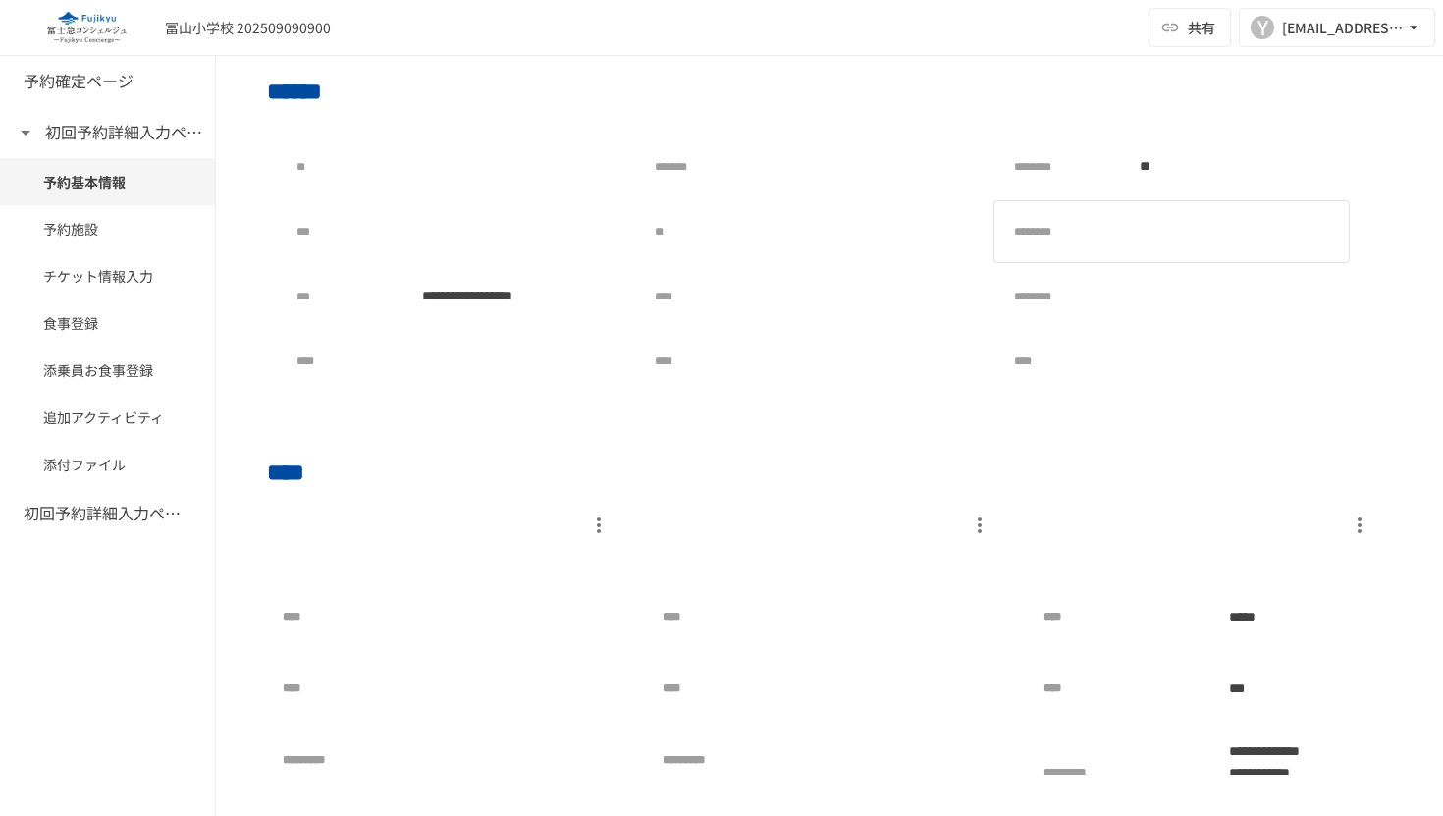
click at [1226, 224] on div at bounding box center [1234, 231] width 213 height 39
click at [1239, 229] on div at bounding box center [1234, 231] width 213 height 39
click at [1237, 232] on div at bounding box center [1234, 231] width 213 height 39
click at [1232, 237] on div at bounding box center [1234, 231] width 213 height 39
drag, startPoint x: 1232, startPoint y: 237, endPoint x: 1228, endPoint y: 247, distance: 11.5
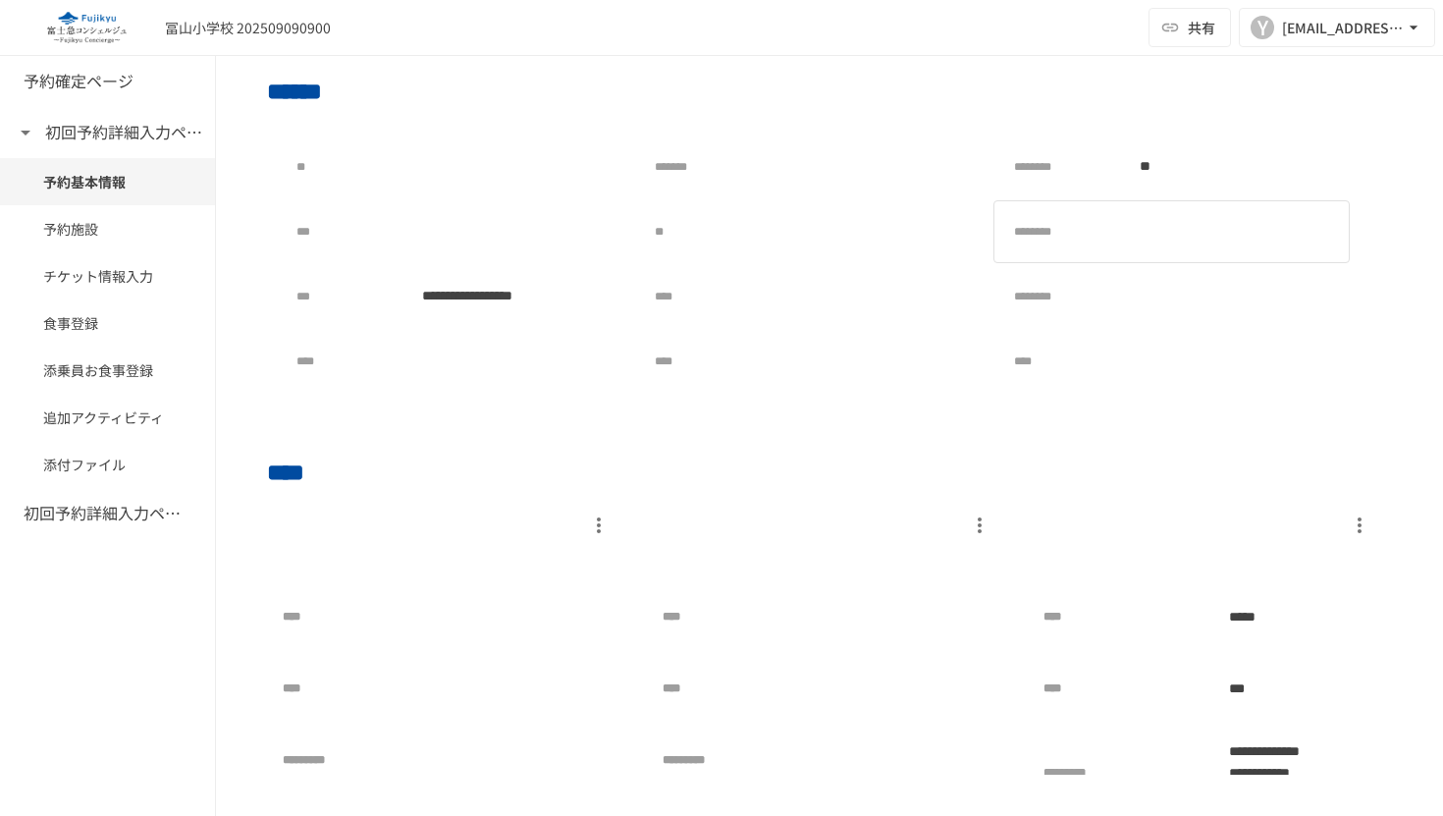
click at [1231, 240] on div at bounding box center [1234, 231] width 213 height 39
click at [1177, 291] on div at bounding box center [1234, 296] width 213 height 39
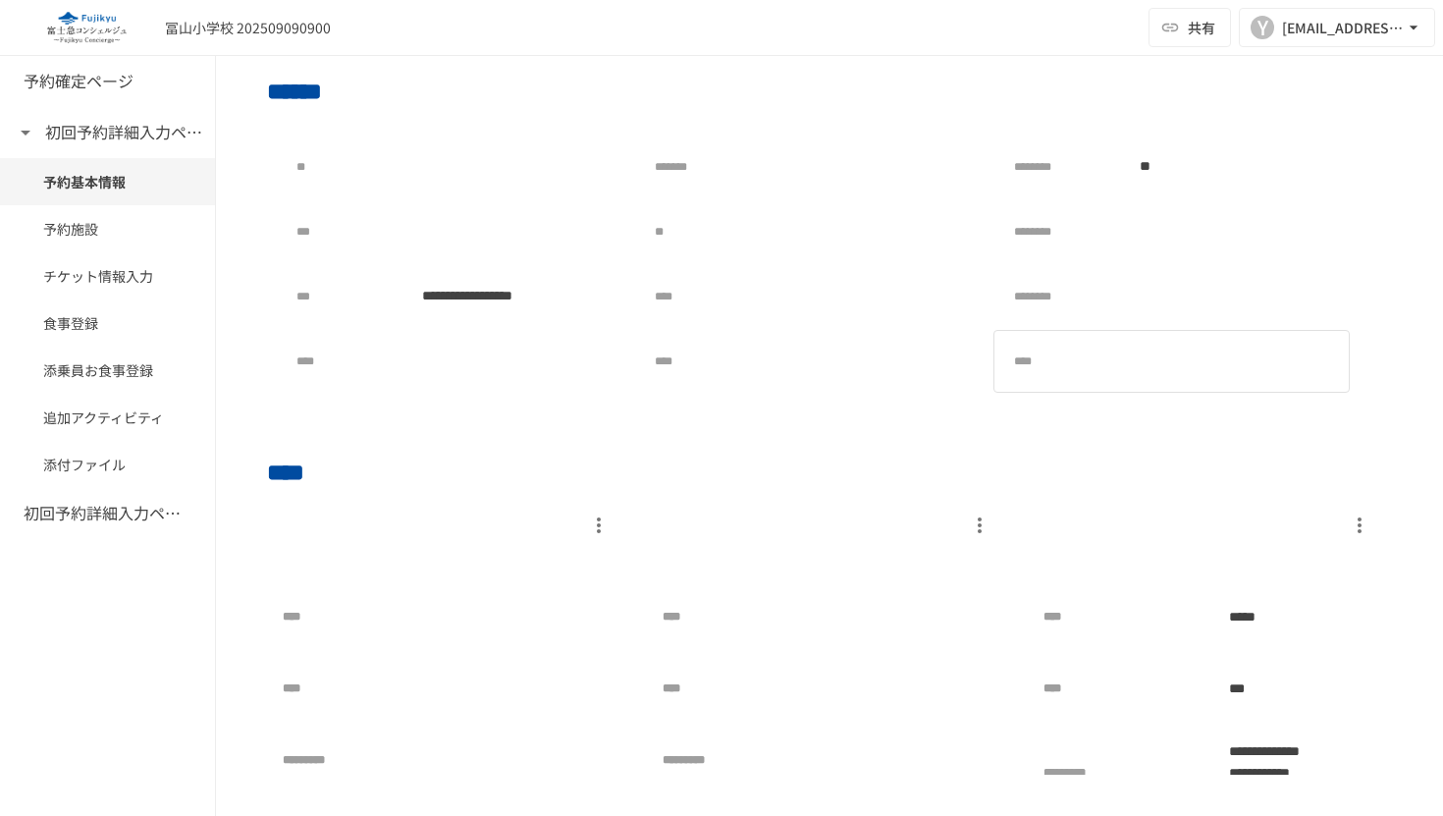
click at [1144, 360] on div at bounding box center [1234, 361] width 213 height 39
click at [1207, 359] on div at bounding box center [1234, 361] width 213 height 39
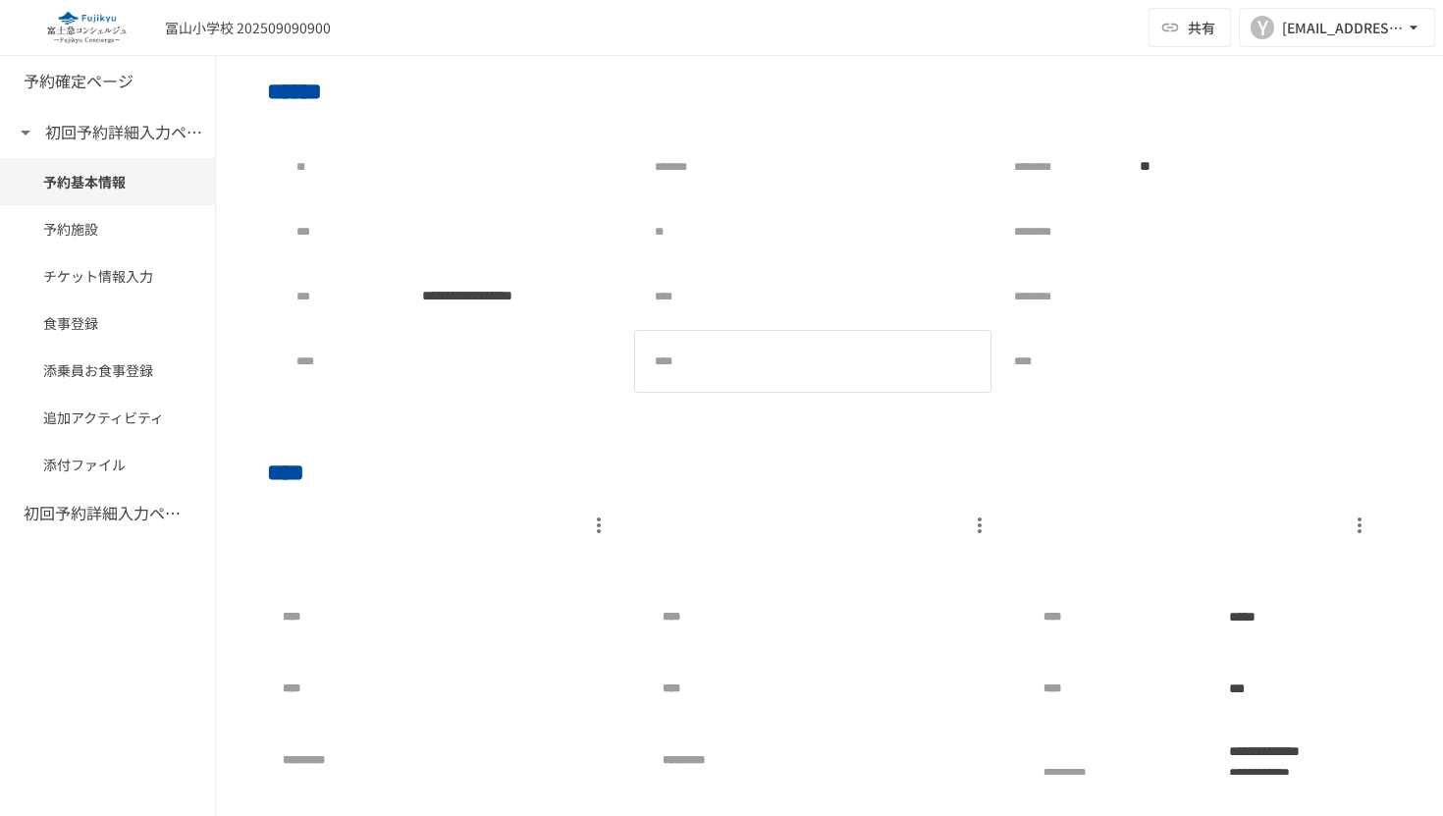
click at [795, 358] on div at bounding box center [875, 361] width 213 height 39
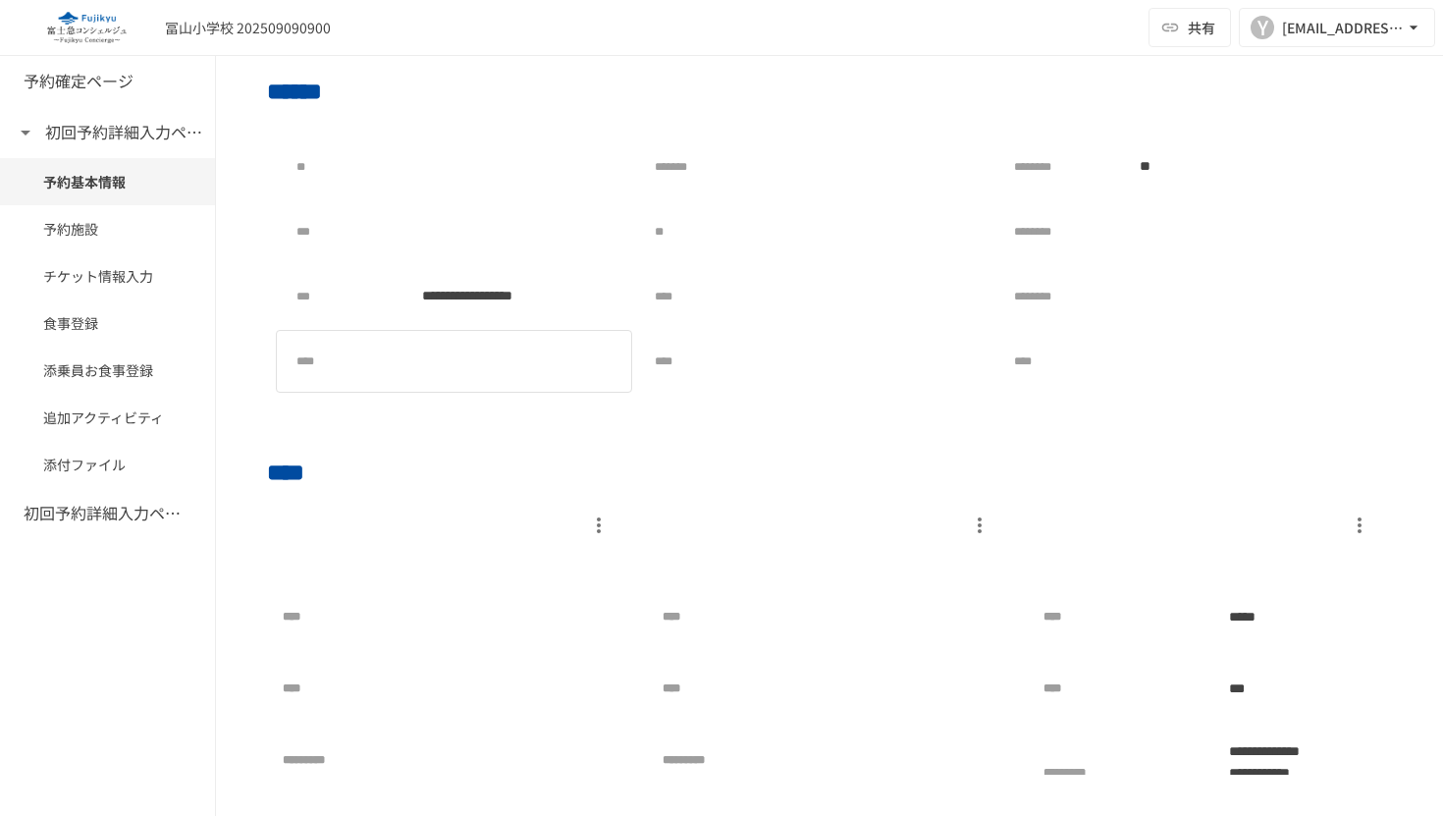
click at [448, 375] on div at bounding box center [516, 361] width 213 height 39
click at [537, 378] on div "****" at bounding box center [454, 361] width 339 height 45
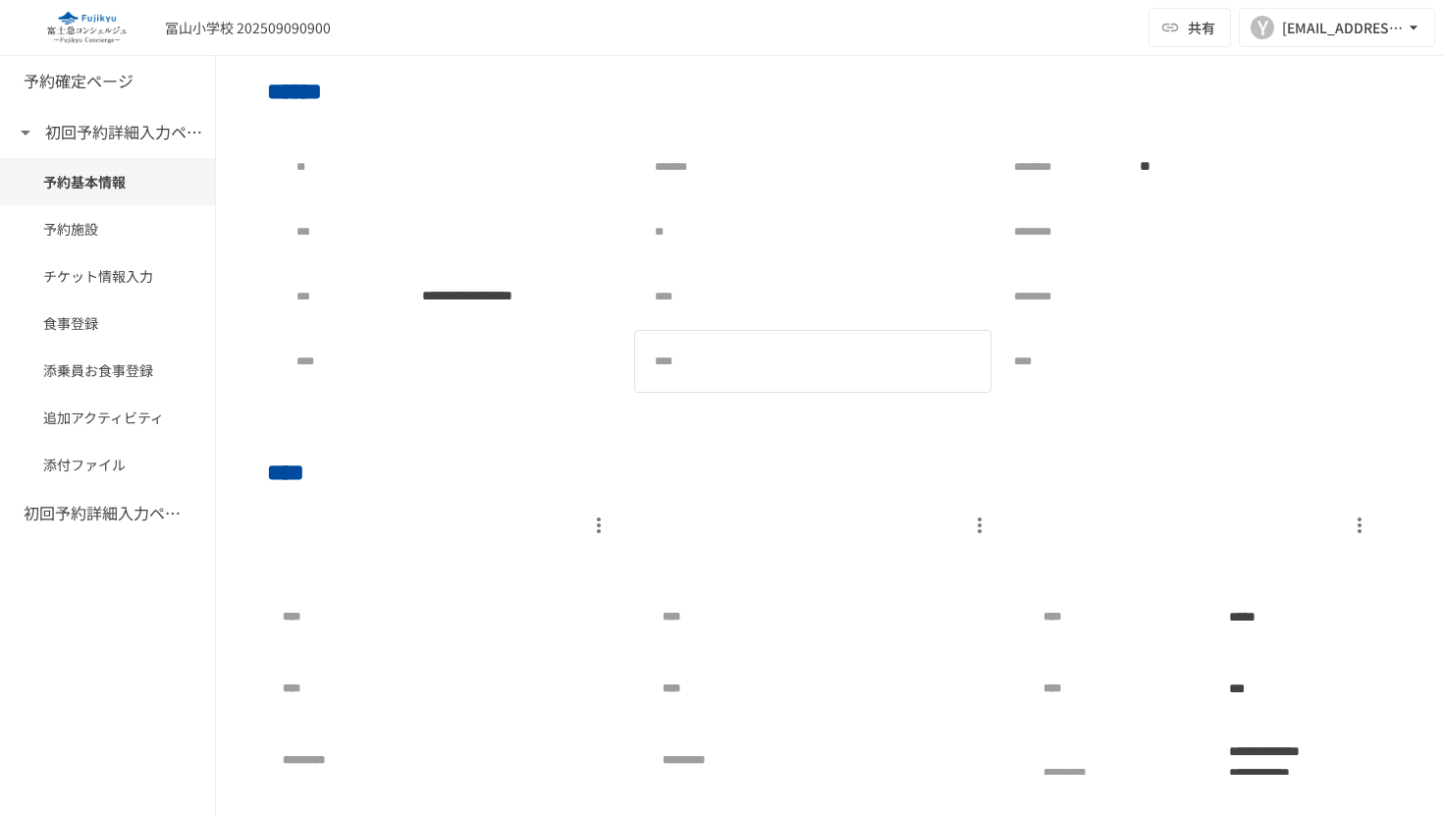
click at [813, 362] on div at bounding box center [875, 361] width 213 height 39
click at [839, 299] on div at bounding box center [875, 296] width 213 height 39
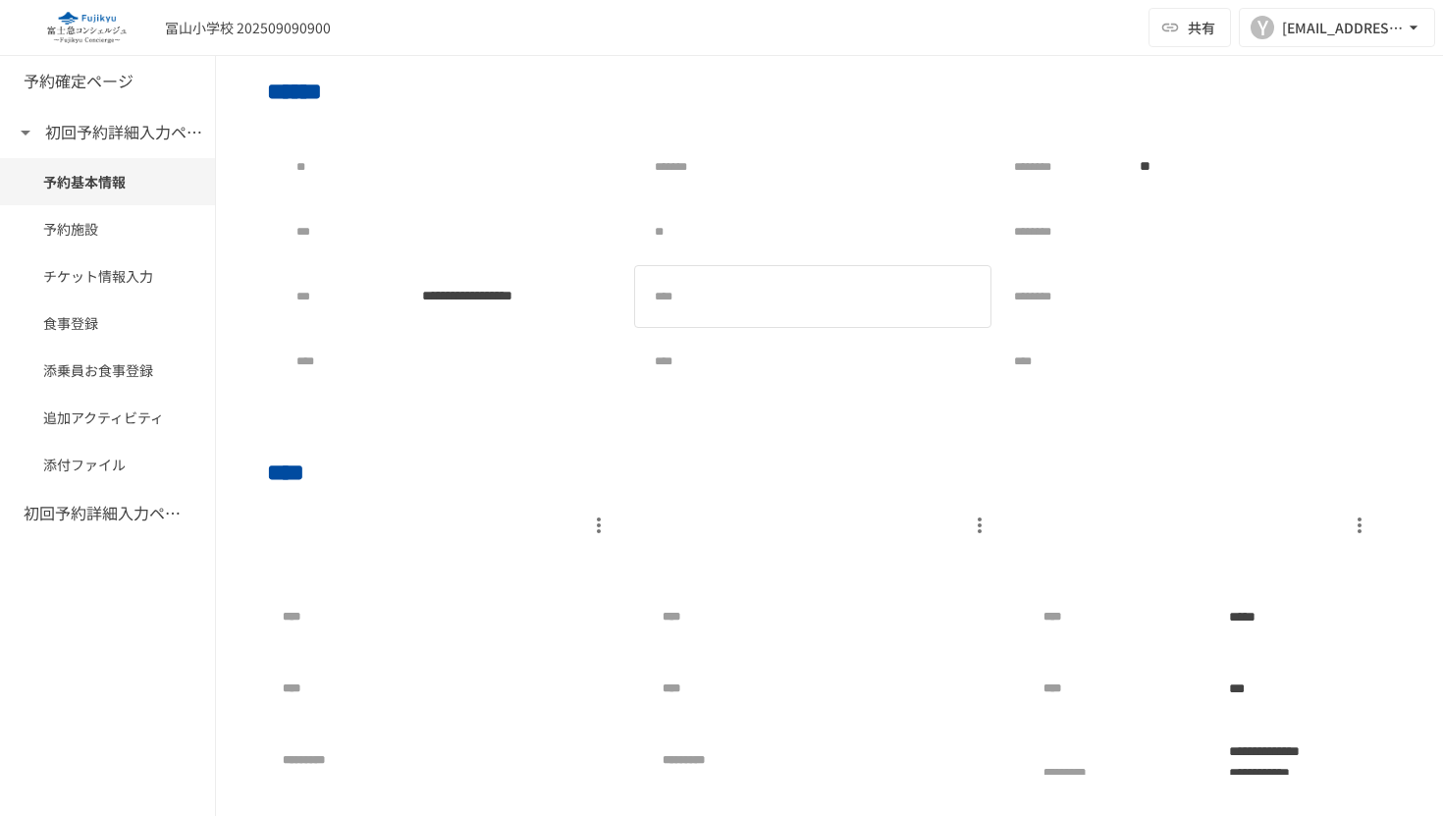
click at [839, 299] on div at bounding box center [875, 296] width 213 height 39
click at [800, 229] on div at bounding box center [875, 231] width 213 height 39
click at [800, 228] on div at bounding box center [875, 231] width 213 height 39
click at [803, 156] on div at bounding box center [875, 166] width 213 height 39
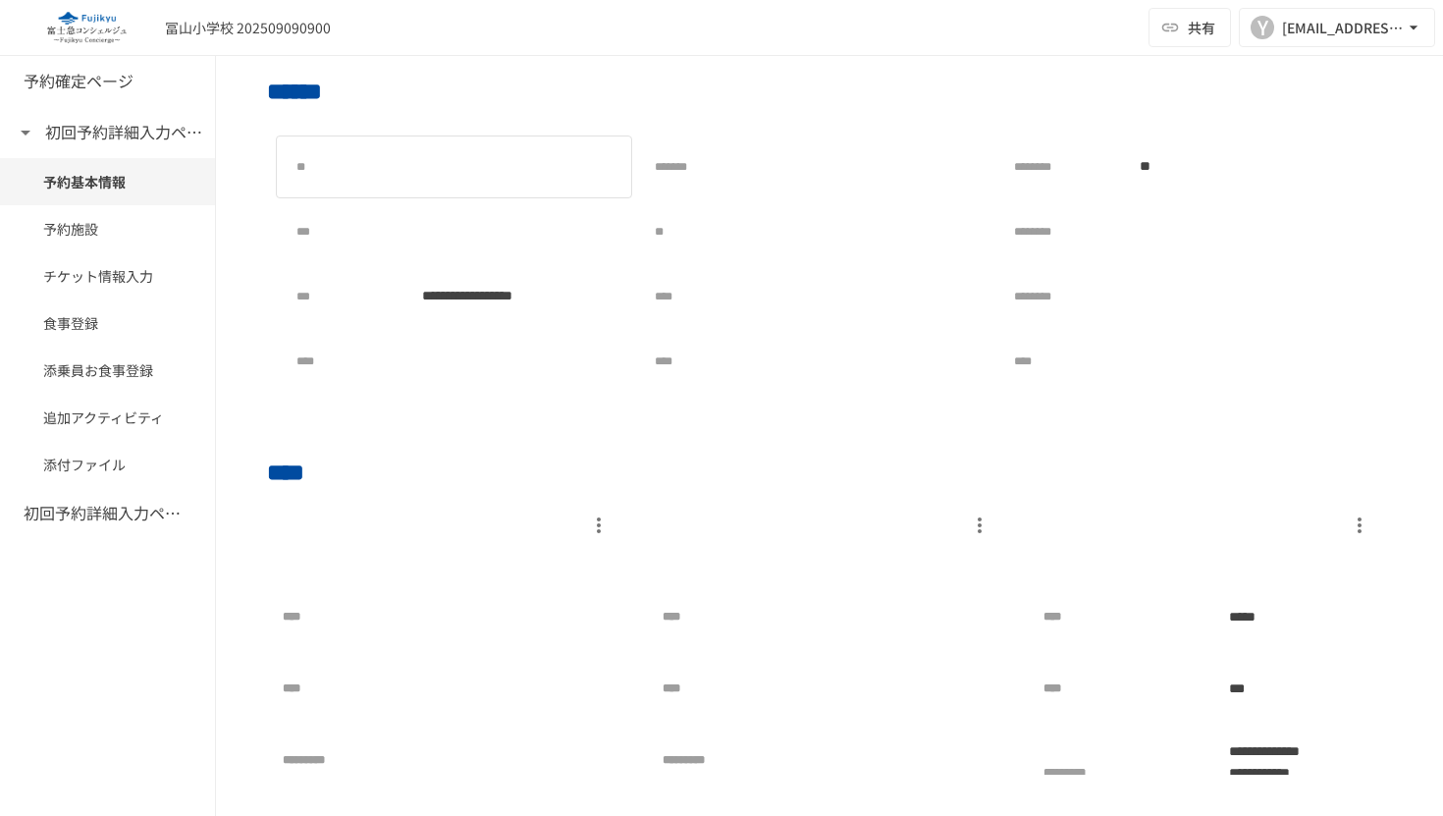
click at [528, 189] on div "**" at bounding box center [454, 166] width 356 height 63
click at [519, 253] on div "***" at bounding box center [454, 231] width 356 height 63
click at [1209, 233] on div at bounding box center [1234, 231] width 213 height 39
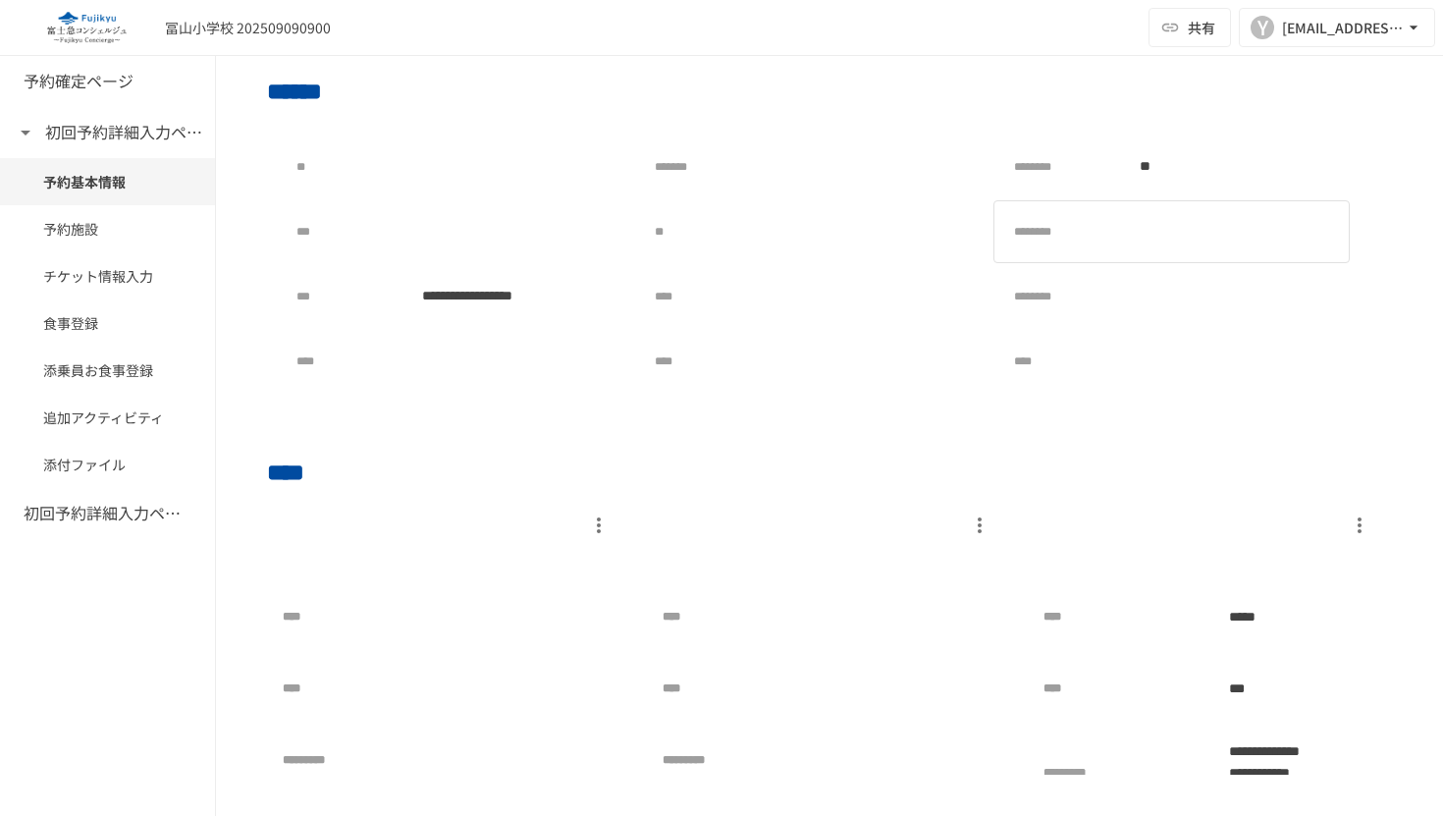
click at [1209, 233] on div at bounding box center [1234, 231] width 213 height 39
click at [1188, 297] on div at bounding box center [1234, 296] width 213 height 39
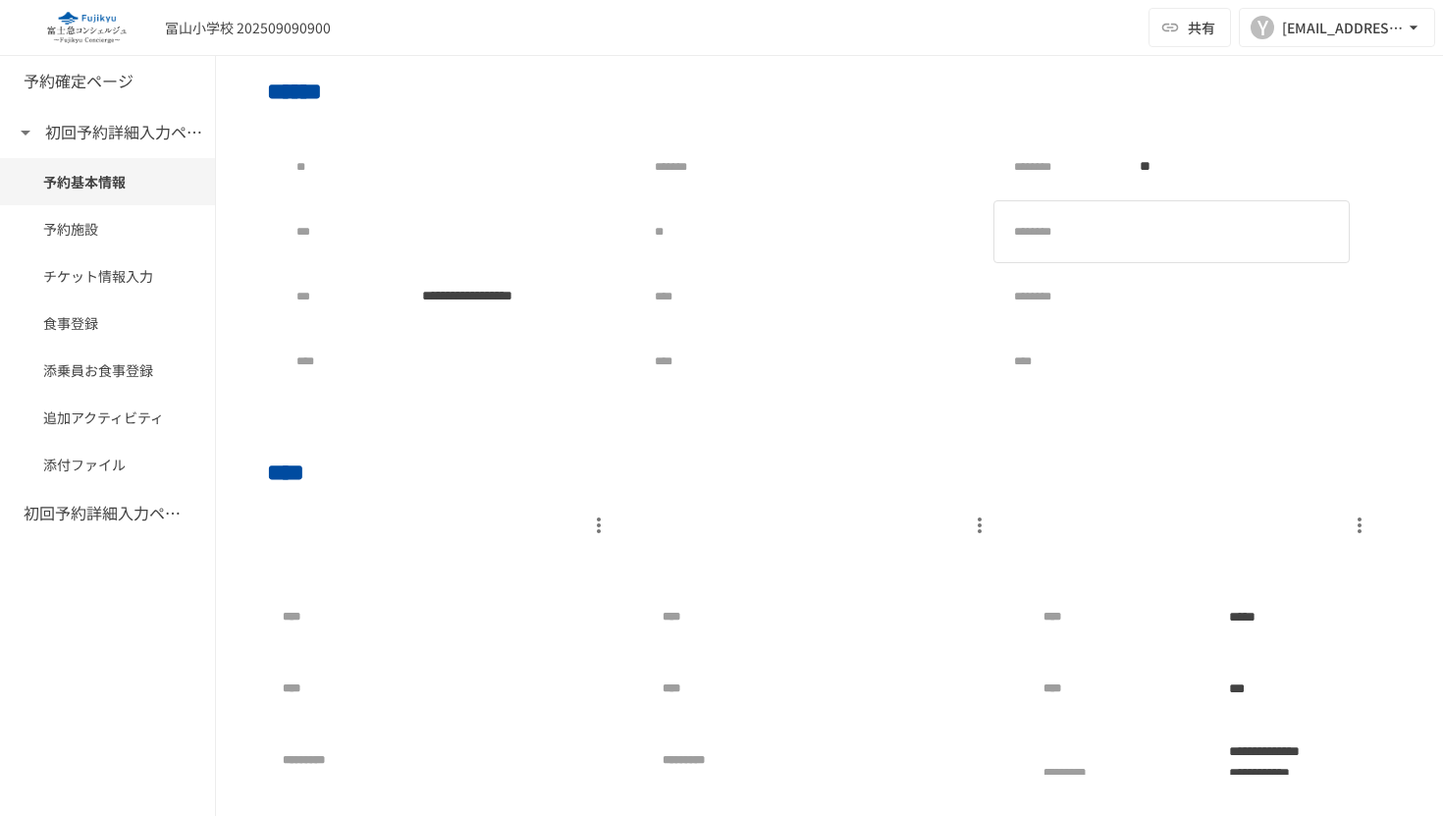
click at [1178, 244] on div at bounding box center [1234, 231] width 213 height 39
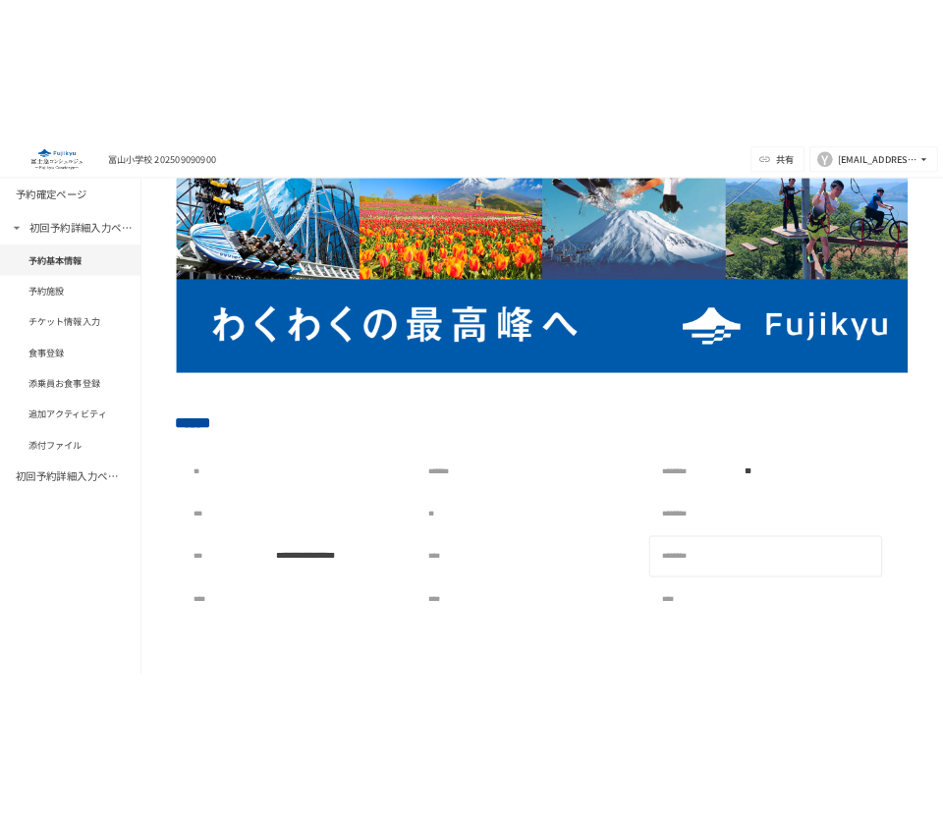
scroll to position [137, 0]
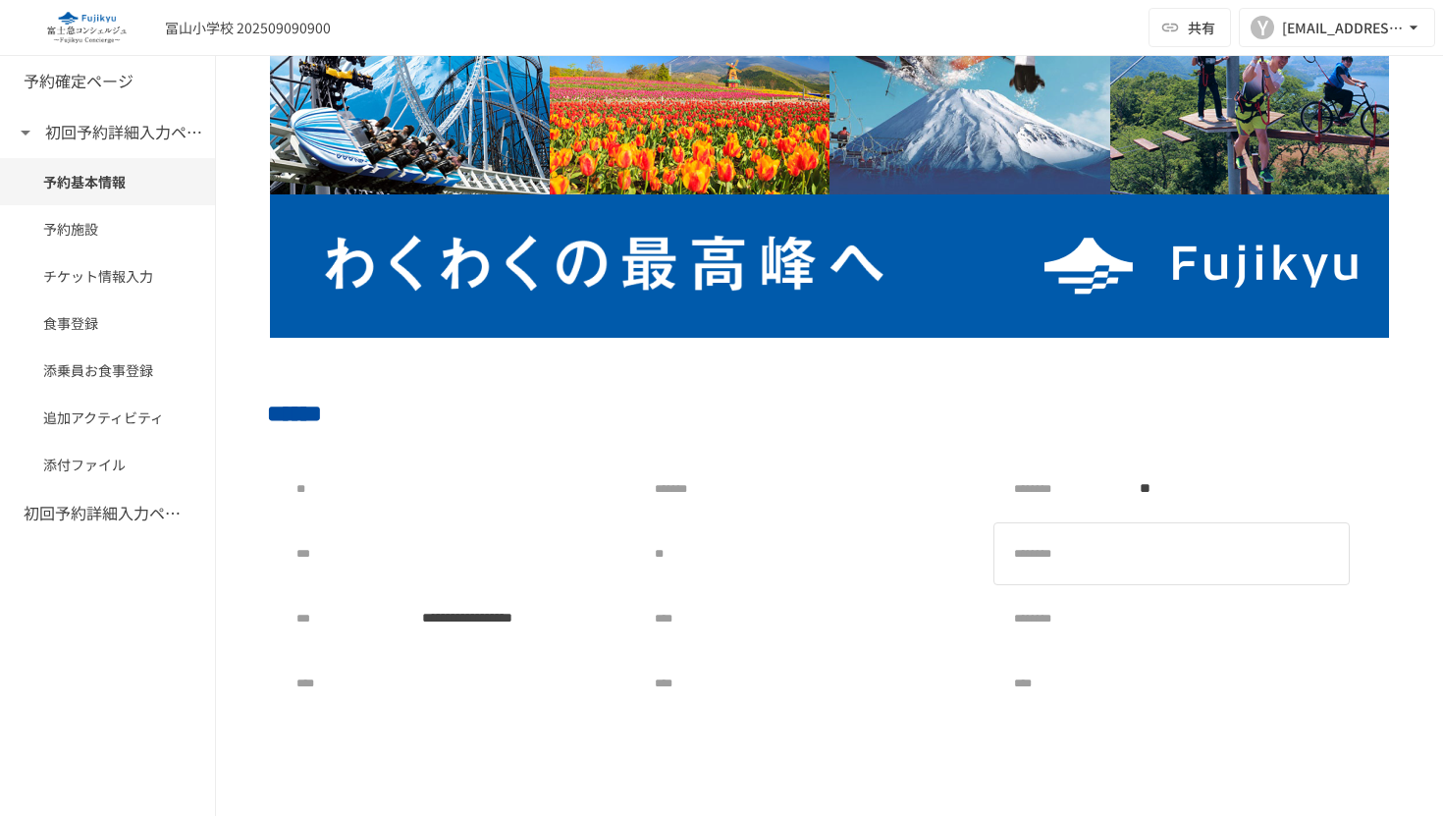
click at [1185, 547] on div at bounding box center [1234, 553] width 213 height 39
click at [1211, 559] on div at bounding box center [1234, 553] width 213 height 39
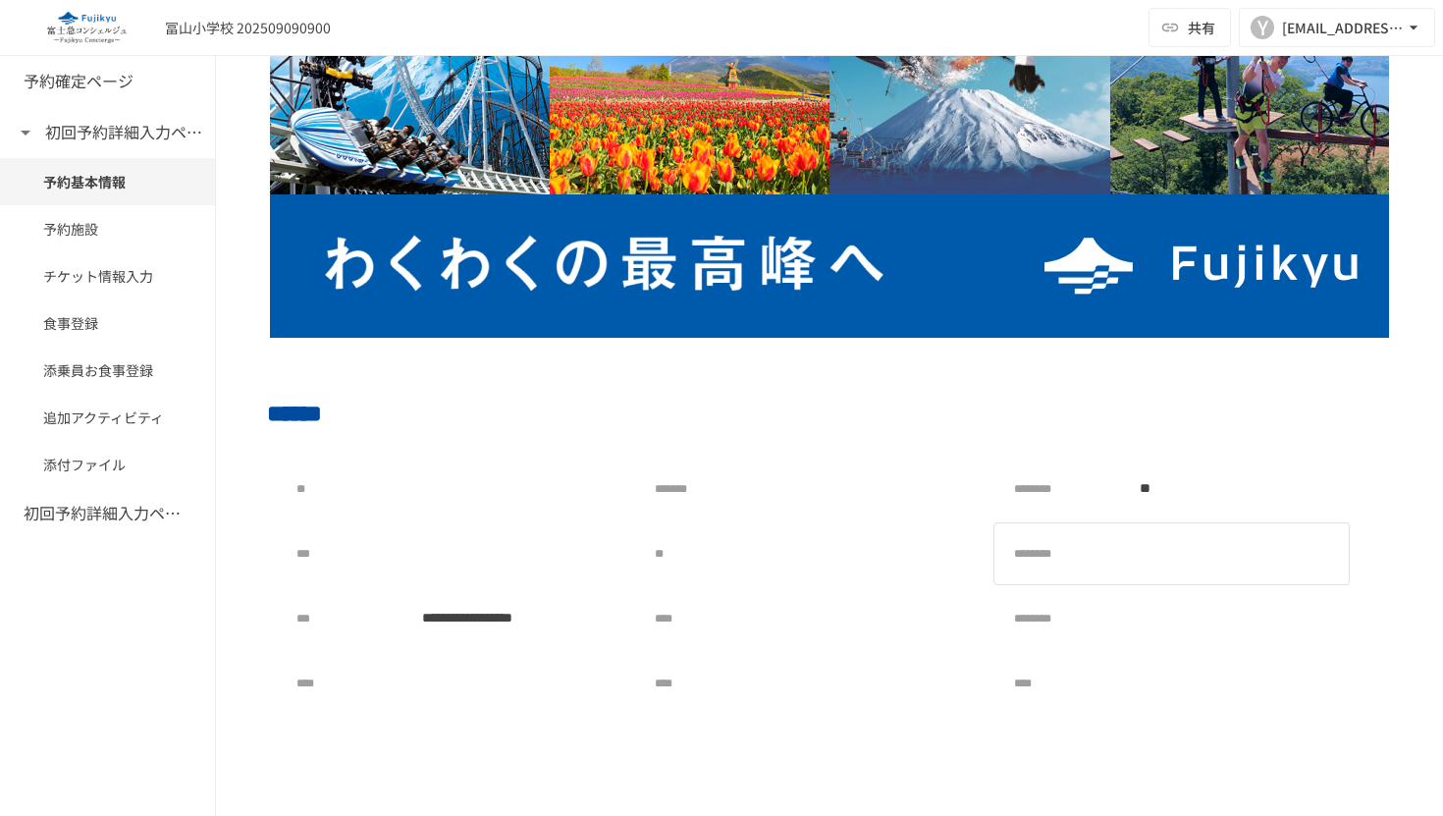
click at [1211, 559] on div at bounding box center [1234, 553] width 213 height 39
click at [1200, 642] on div "********" at bounding box center [1172, 618] width 356 height 63
click at [1201, 626] on div at bounding box center [1234, 618] width 213 height 39
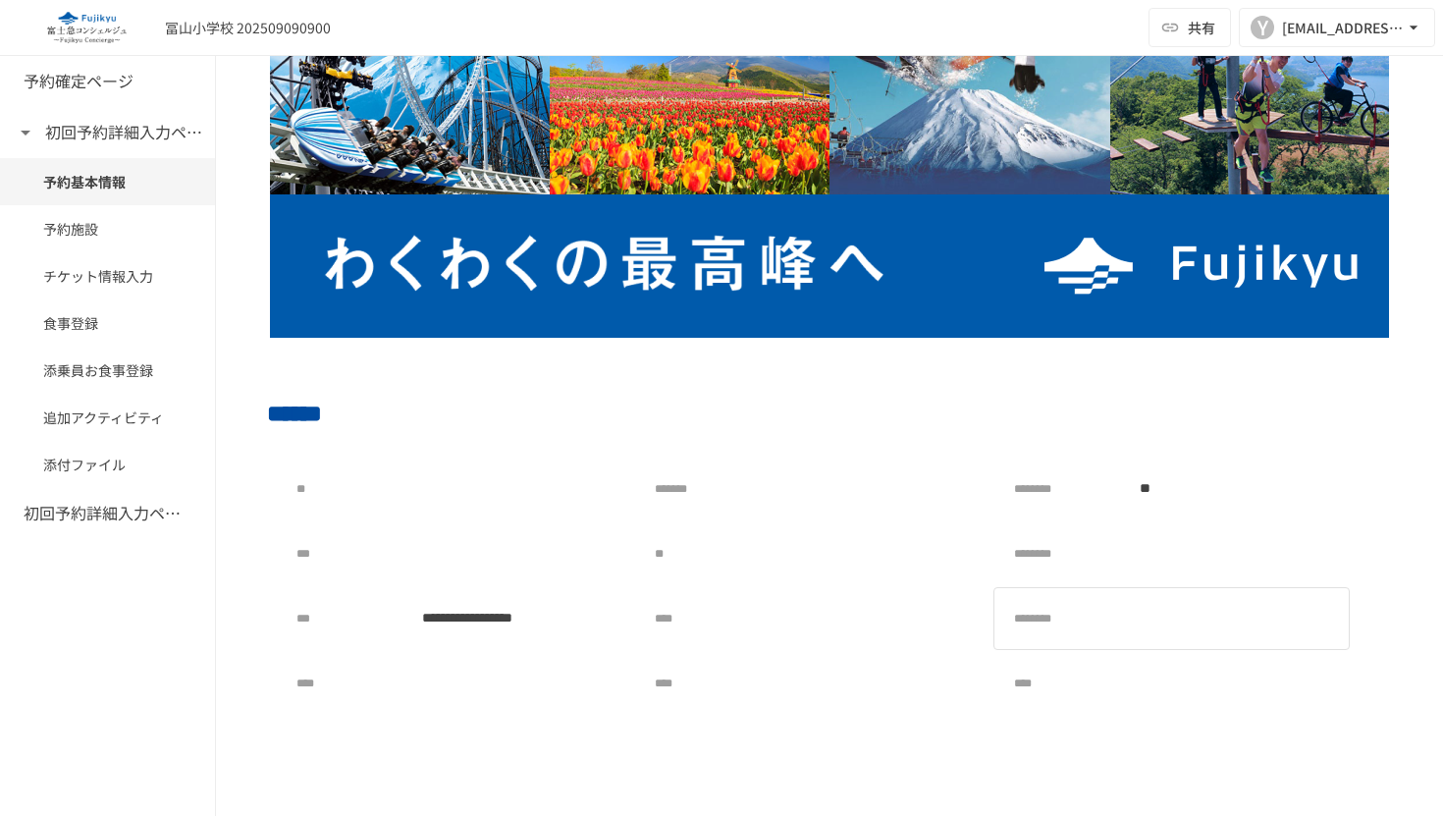
click at [1201, 626] on div at bounding box center [1234, 618] width 213 height 39
click at [1225, 490] on div "**" at bounding box center [1234, 488] width 213 height 39
click at [1235, 489] on div "**" at bounding box center [1234, 488] width 213 height 39
click at [1182, 555] on div at bounding box center [1234, 553] width 213 height 39
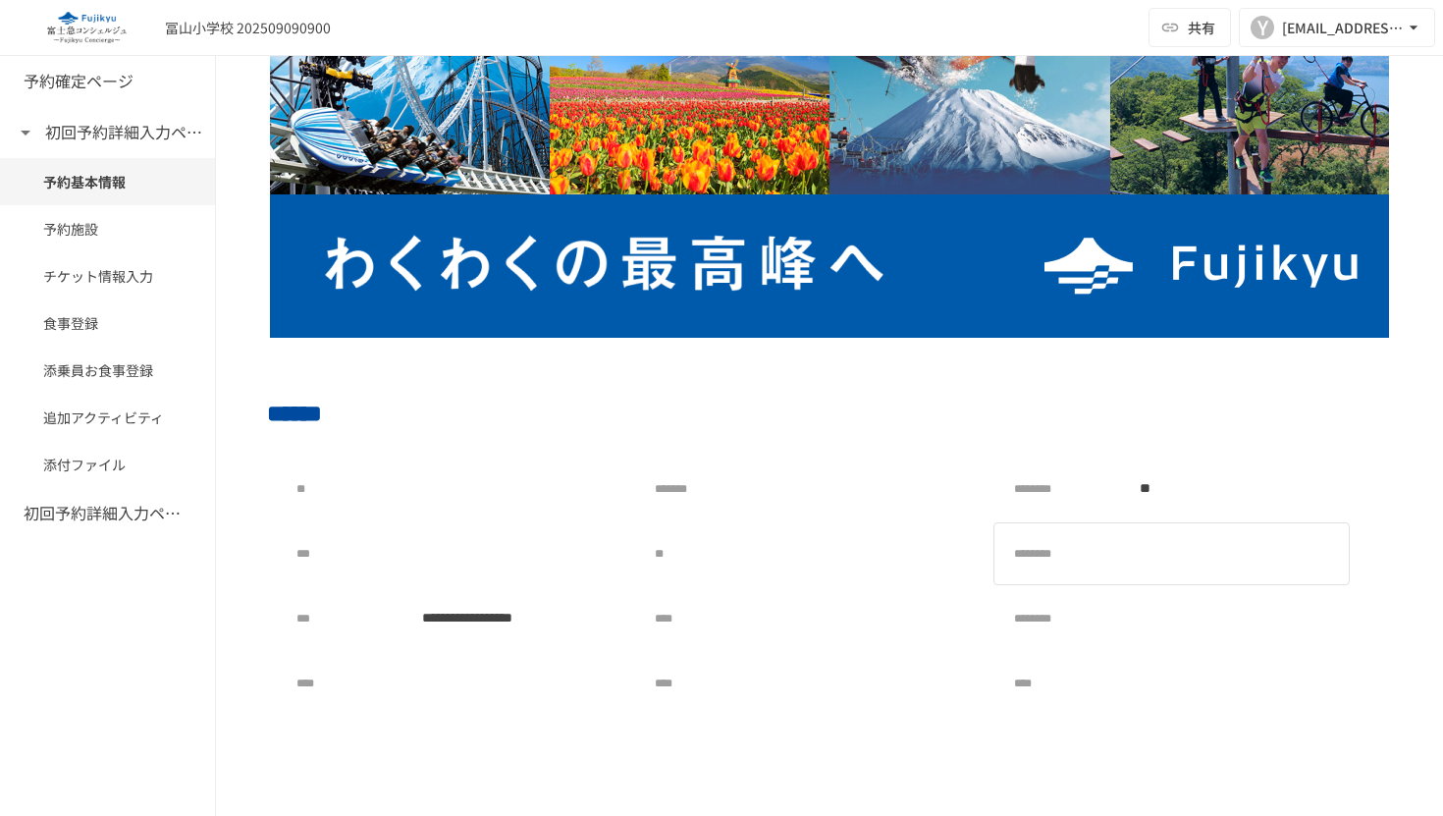
click at [1182, 555] on div at bounding box center [1234, 553] width 213 height 39
drag, startPoint x: 1182, startPoint y: 555, endPoint x: 1171, endPoint y: 550, distance: 11.9
click at [1182, 555] on div at bounding box center [1234, 553] width 213 height 39
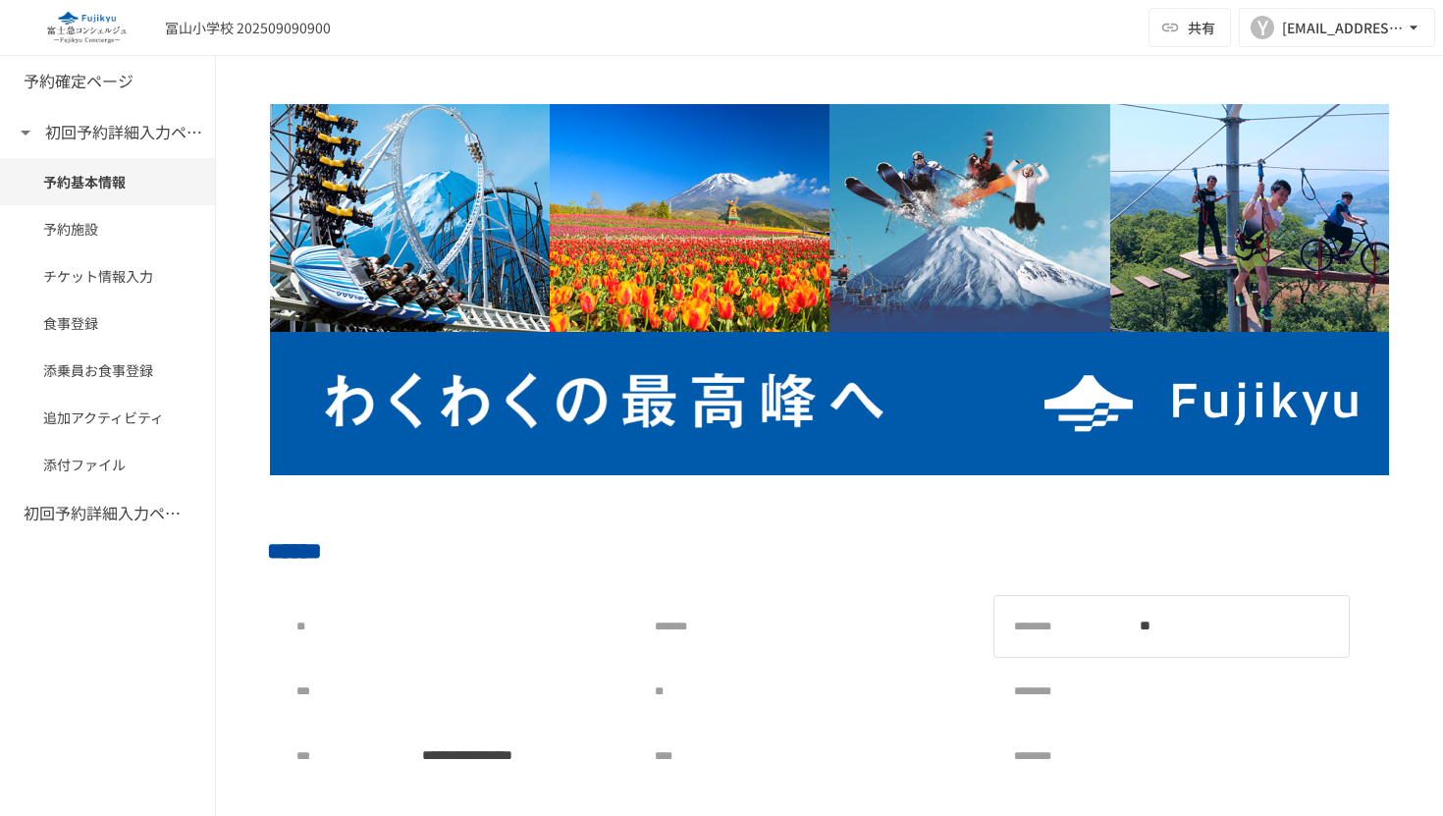
click at [942, 620] on div "**" at bounding box center [1234, 626] width 213 height 39
click at [942, 697] on div at bounding box center [1234, 691] width 213 height 39
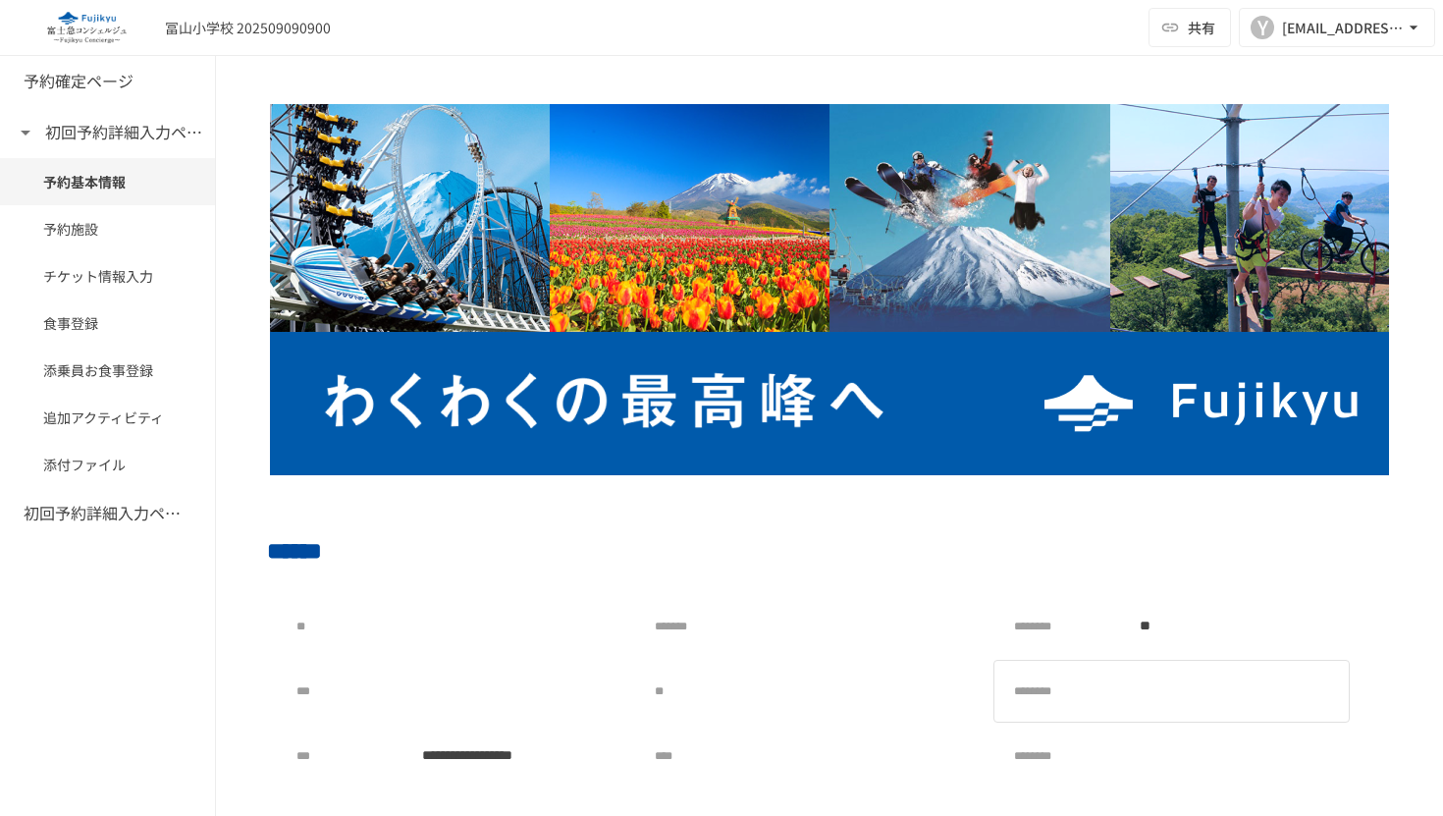
click at [942, 697] on div at bounding box center [1234, 691] width 213 height 39
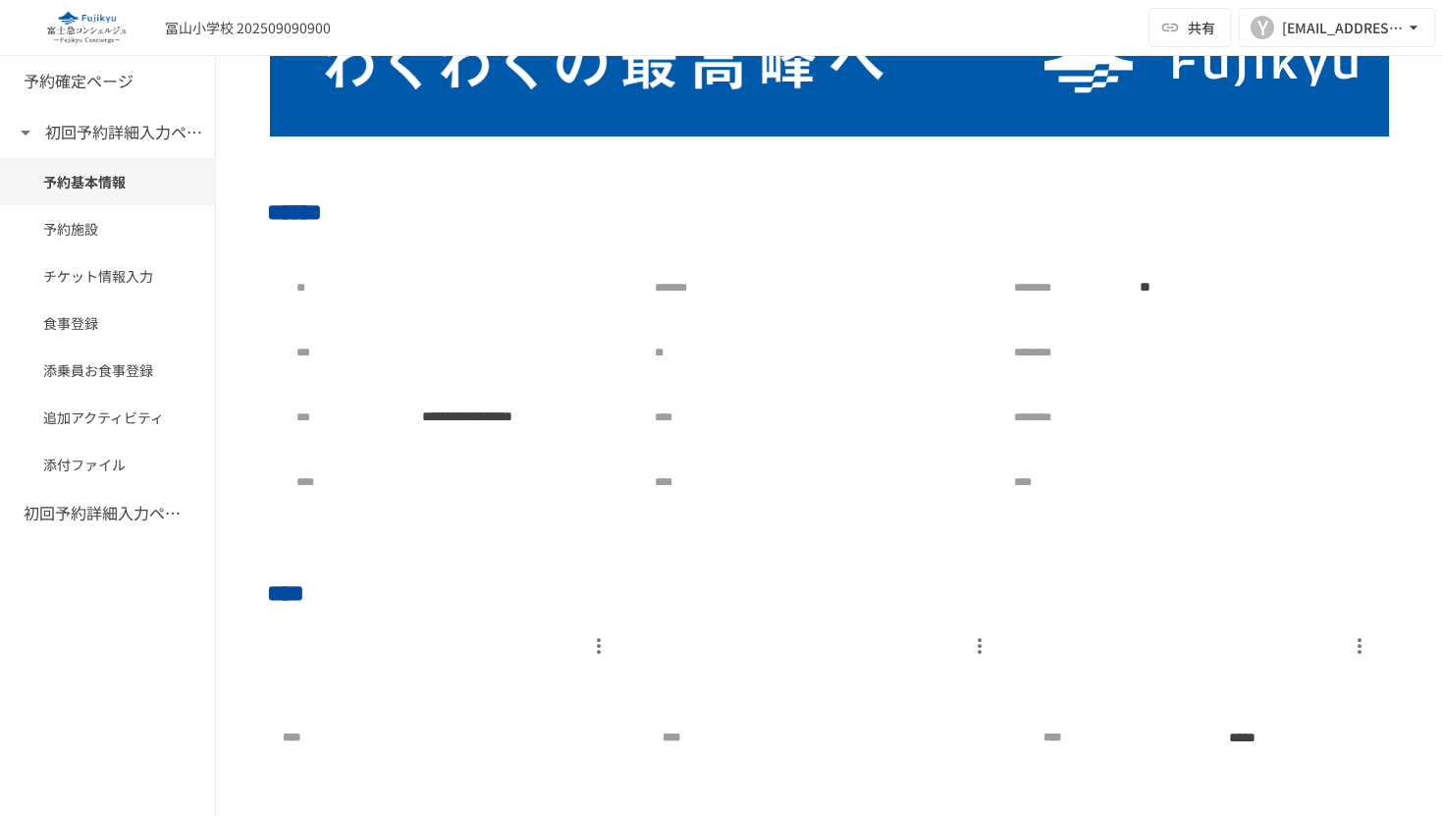
scroll to position [440, 0]
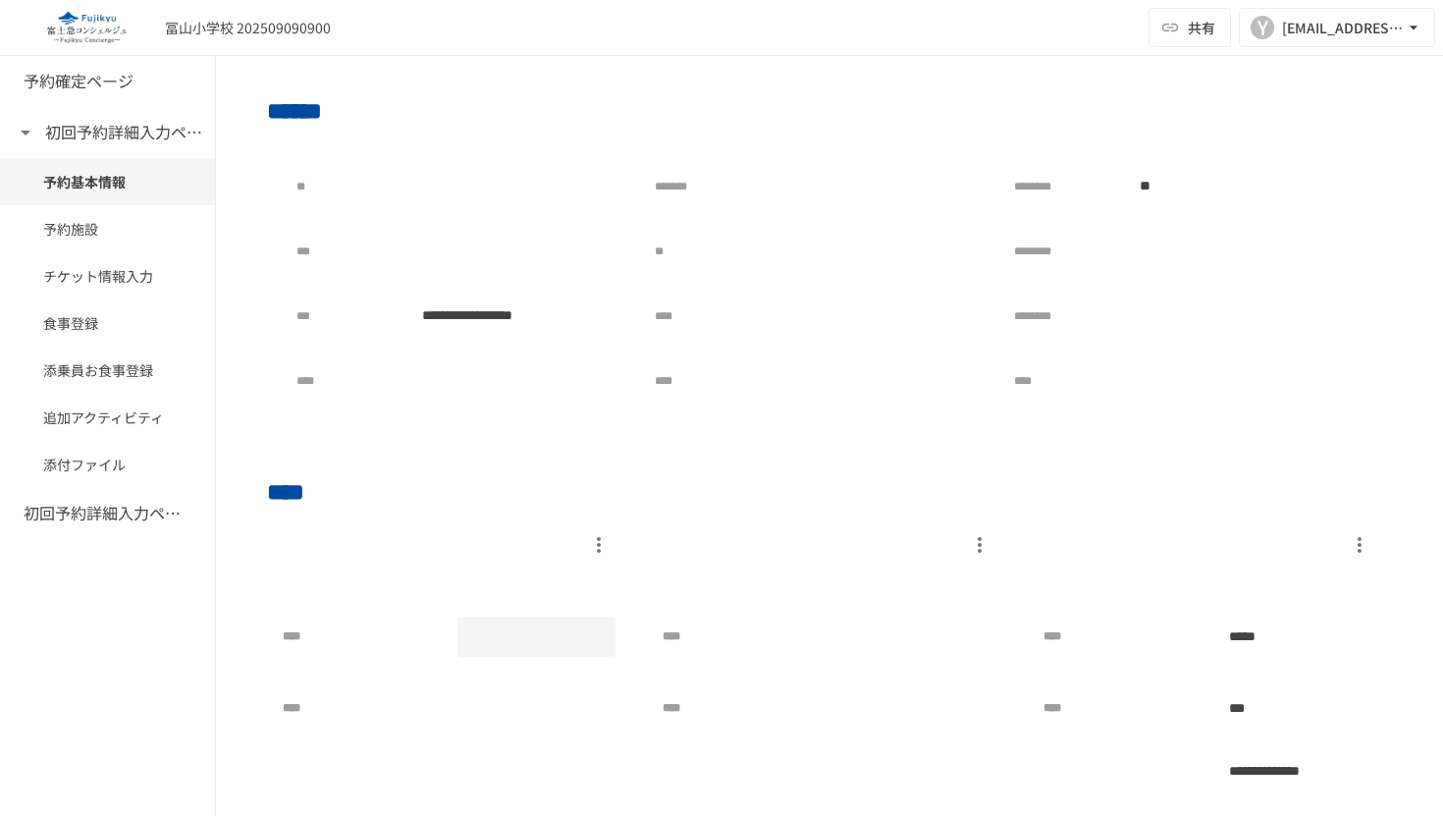
click at [496, 629] on div at bounding box center [537, 637] width 159 height 40
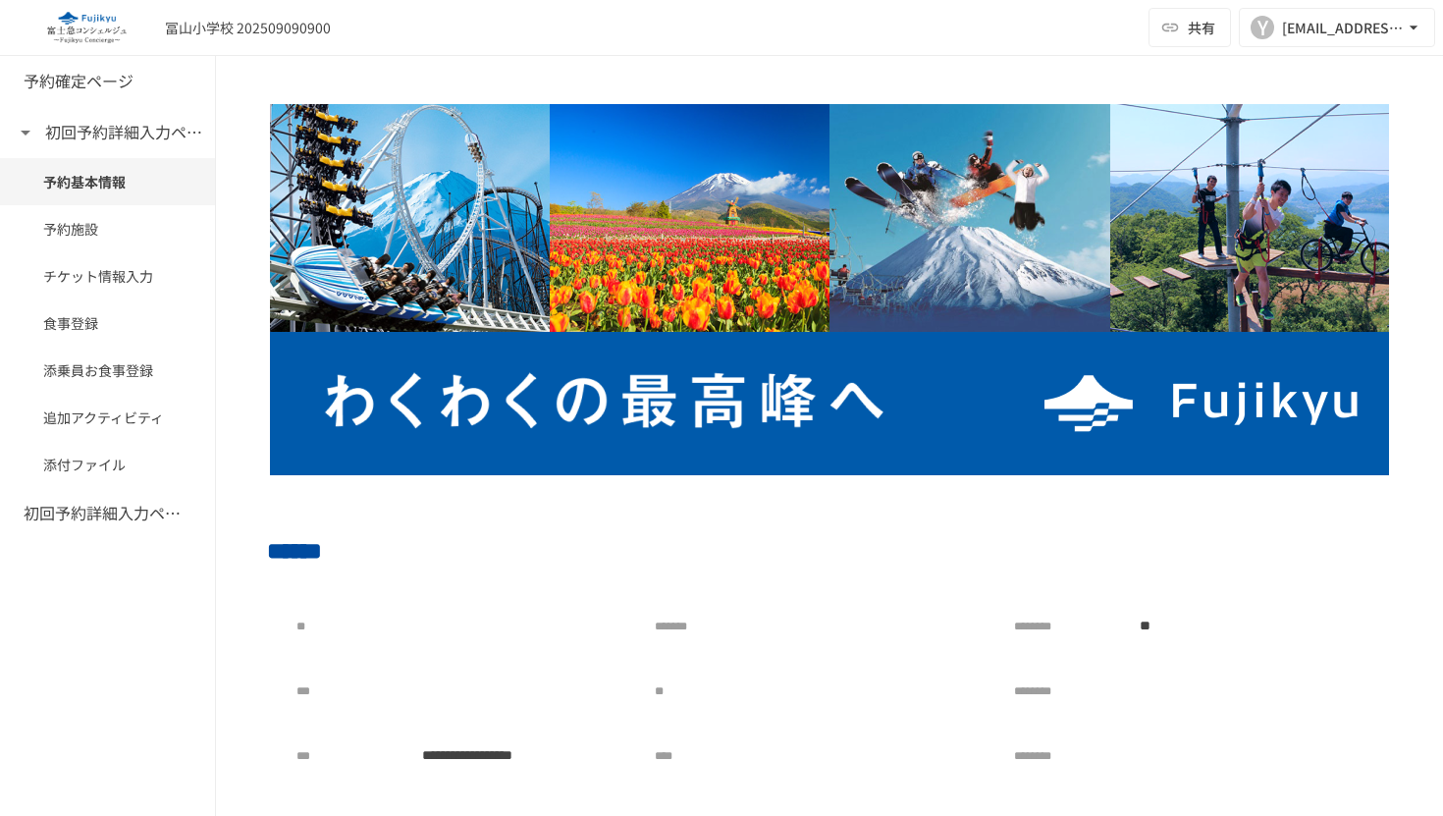
click at [490, 44] on div "冨山小学校 202509090900 共有 Y [EMAIL_ADDRESS][DOMAIN_NAME]" at bounding box center [721, 28] width 1443 height 56
click at [942, 35] on button "共有" at bounding box center [1190, 27] width 82 height 39
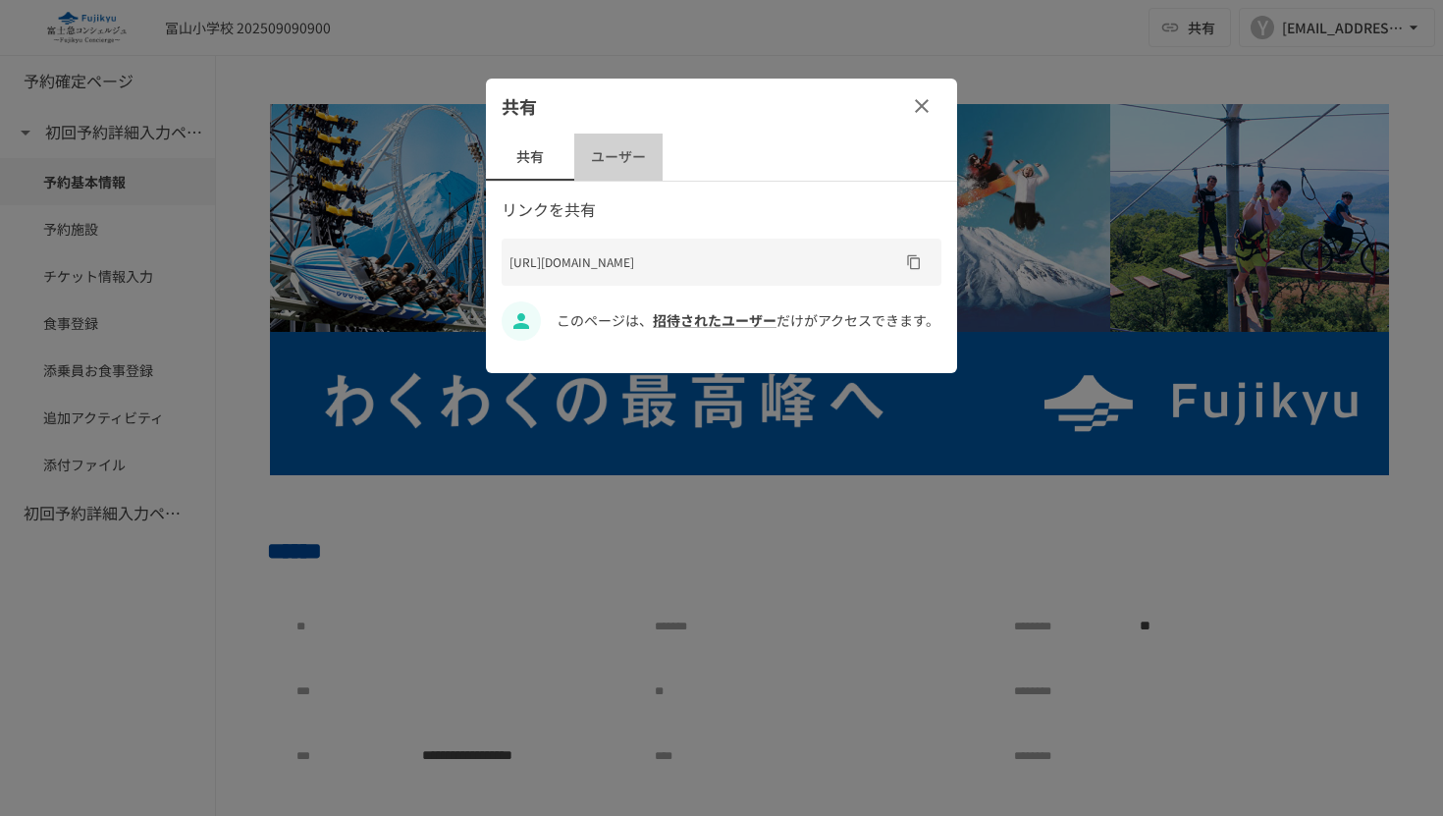
click at [620, 160] on button "ユーザー" at bounding box center [618, 157] width 88 height 47
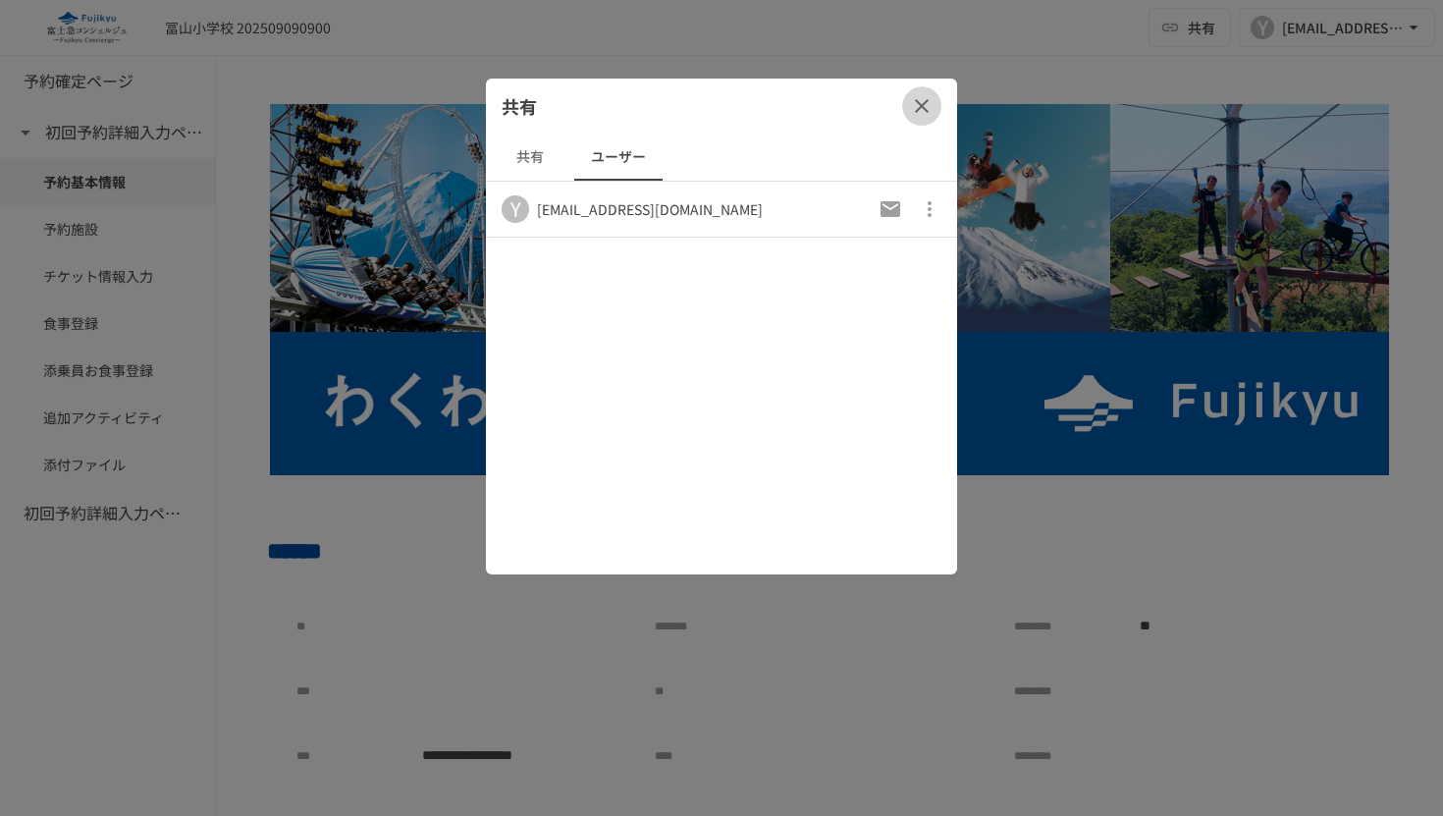
drag, startPoint x: 921, startPoint y: 104, endPoint x: 930, endPoint y: 123, distance: 20.6
click at [921, 104] on icon "button" at bounding box center [922, 106] width 14 height 14
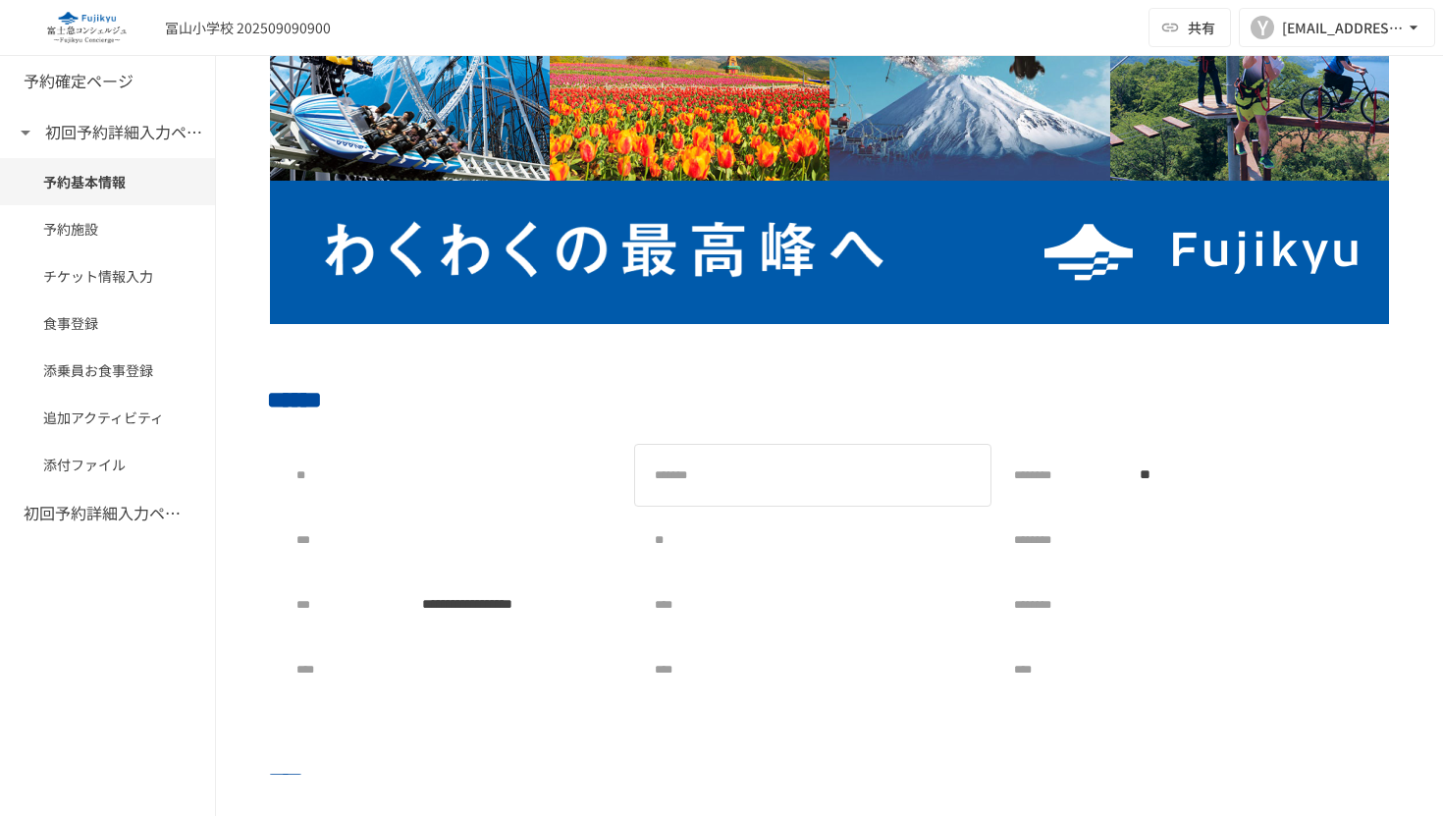
scroll to position [274, 0]
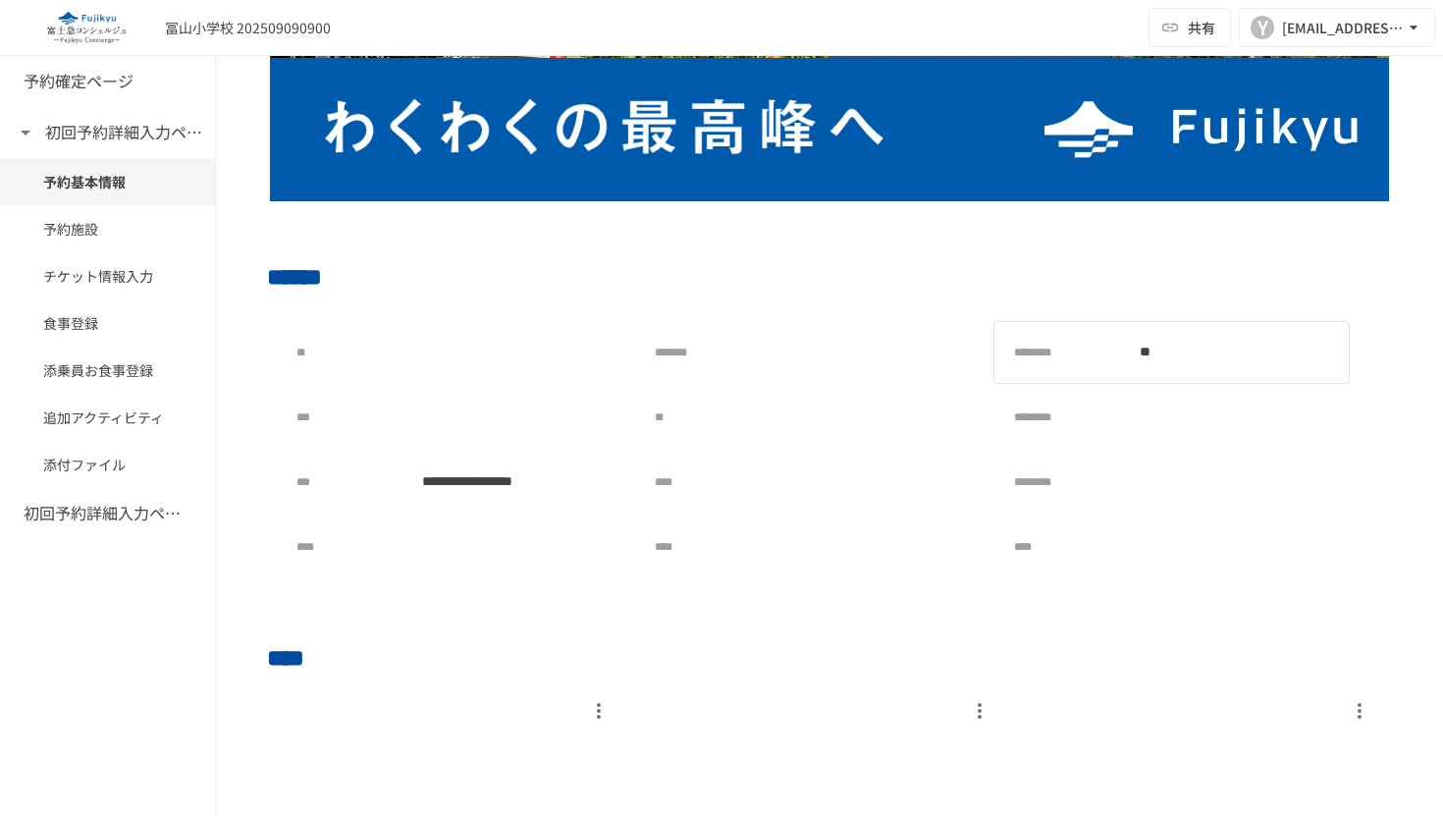
click at [942, 336] on div "**" at bounding box center [1234, 352] width 213 height 39
click at [942, 385] on td "********" at bounding box center [1172, 417] width 358 height 65
click at [942, 425] on div at bounding box center [1234, 417] width 213 height 39
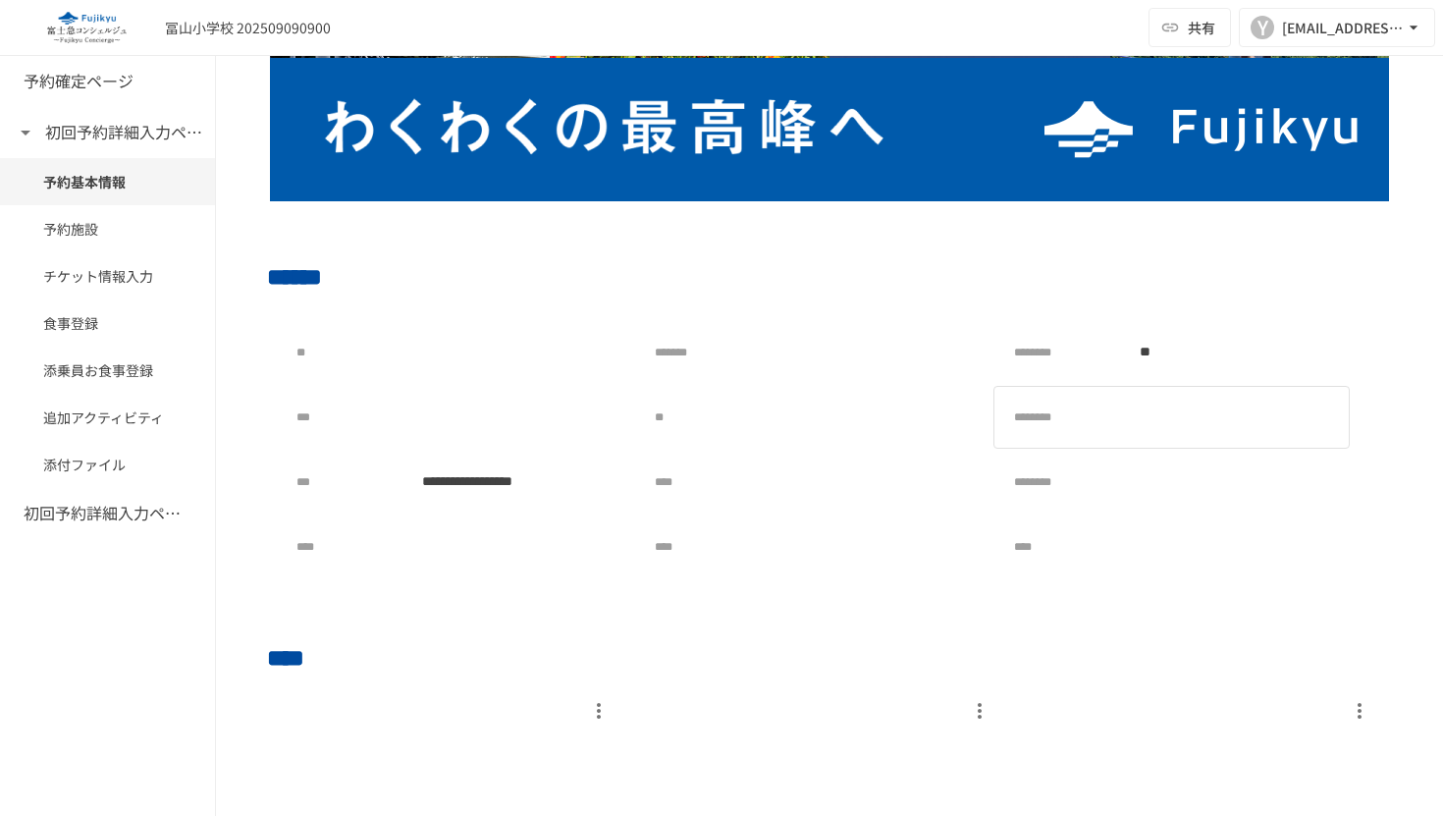
click at [942, 425] on div at bounding box center [1234, 417] width 213 height 39
click at [942, 422] on div at bounding box center [1234, 417] width 213 height 39
click at [942, 421] on div at bounding box center [1234, 417] width 213 height 39
click at [942, 420] on div at bounding box center [1234, 417] width 213 height 39
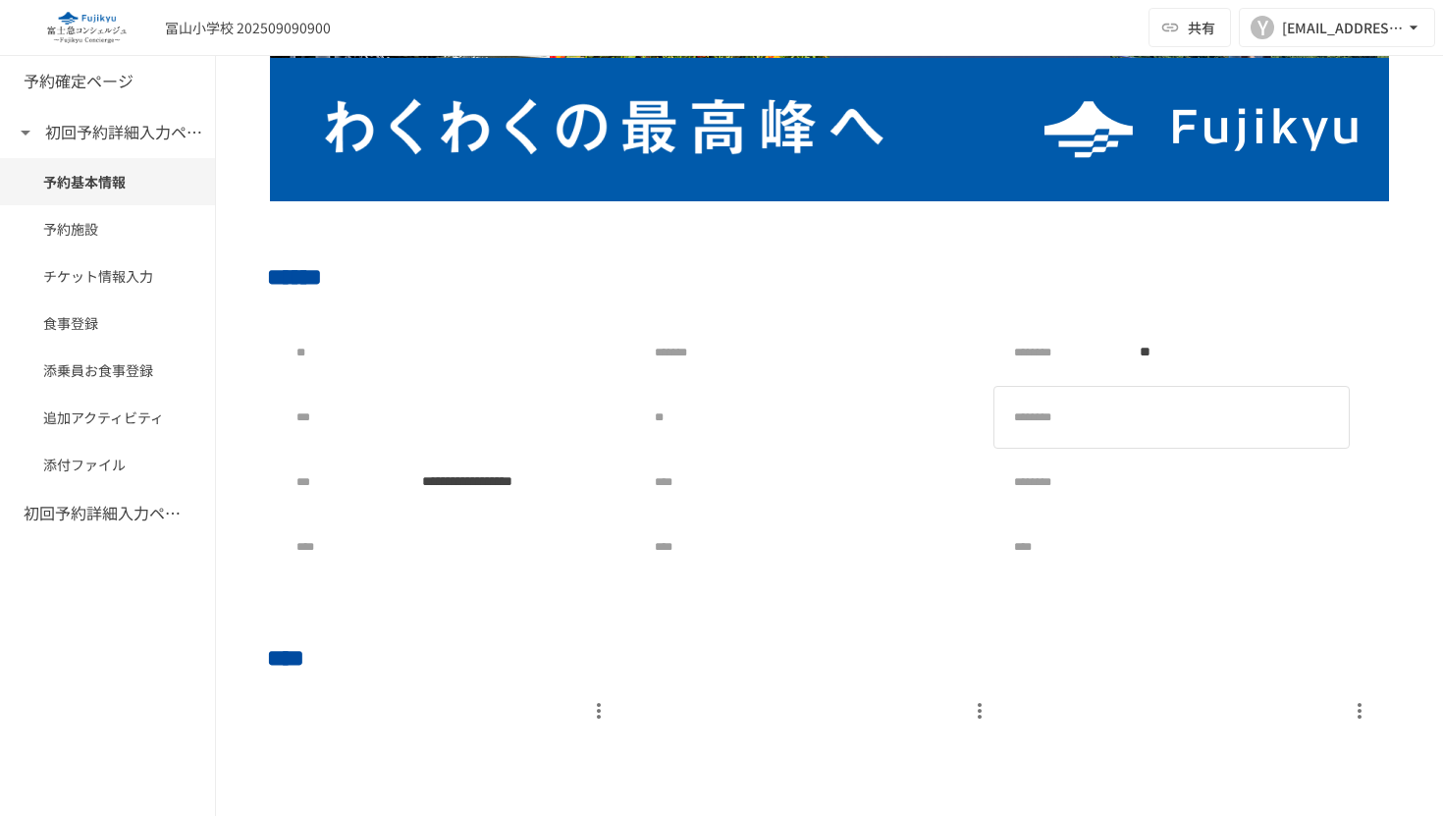
click at [942, 420] on div at bounding box center [1234, 417] width 213 height 39
click at [942, 483] on div at bounding box center [1234, 481] width 213 height 39
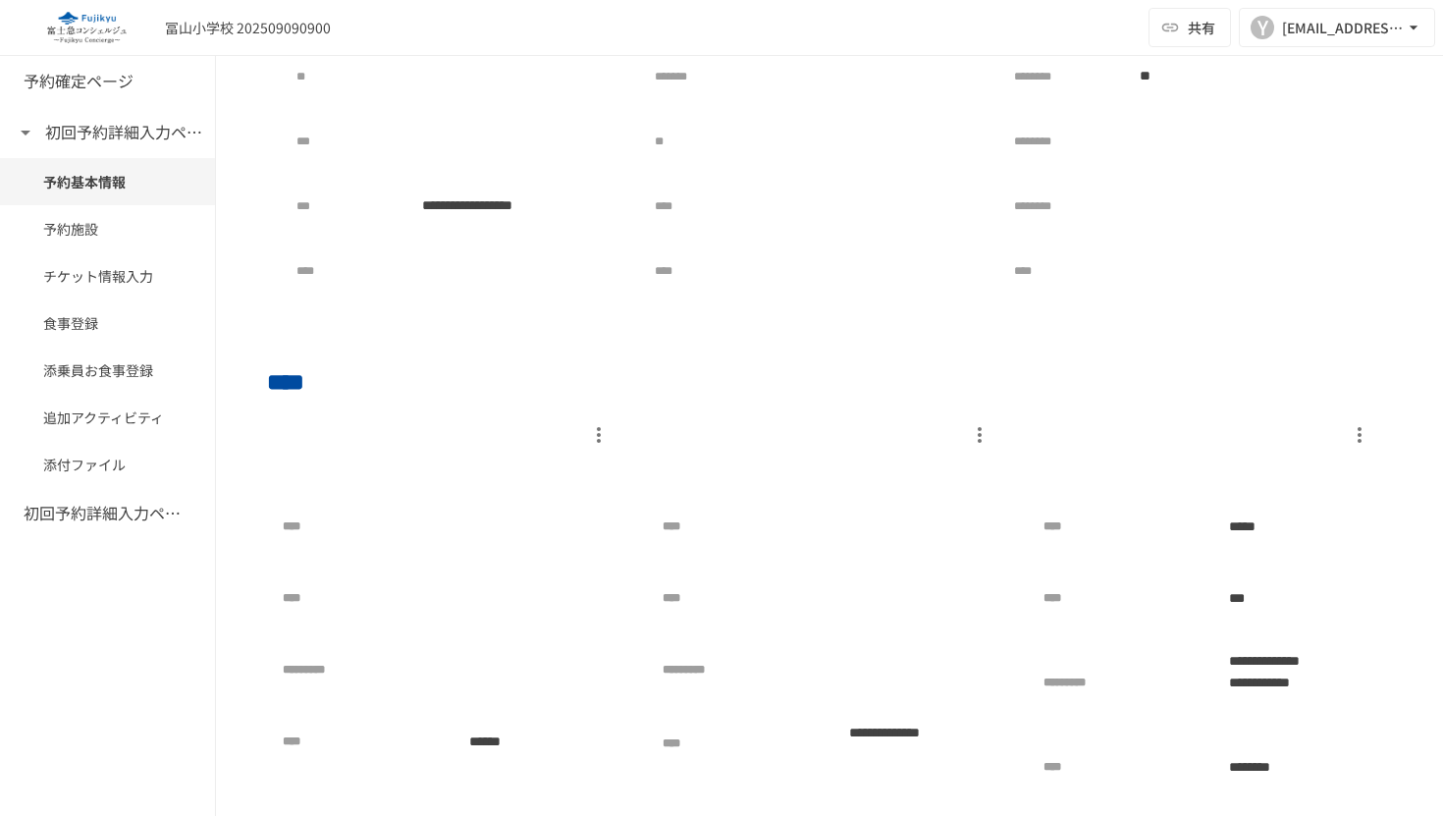
scroll to position [631, 0]
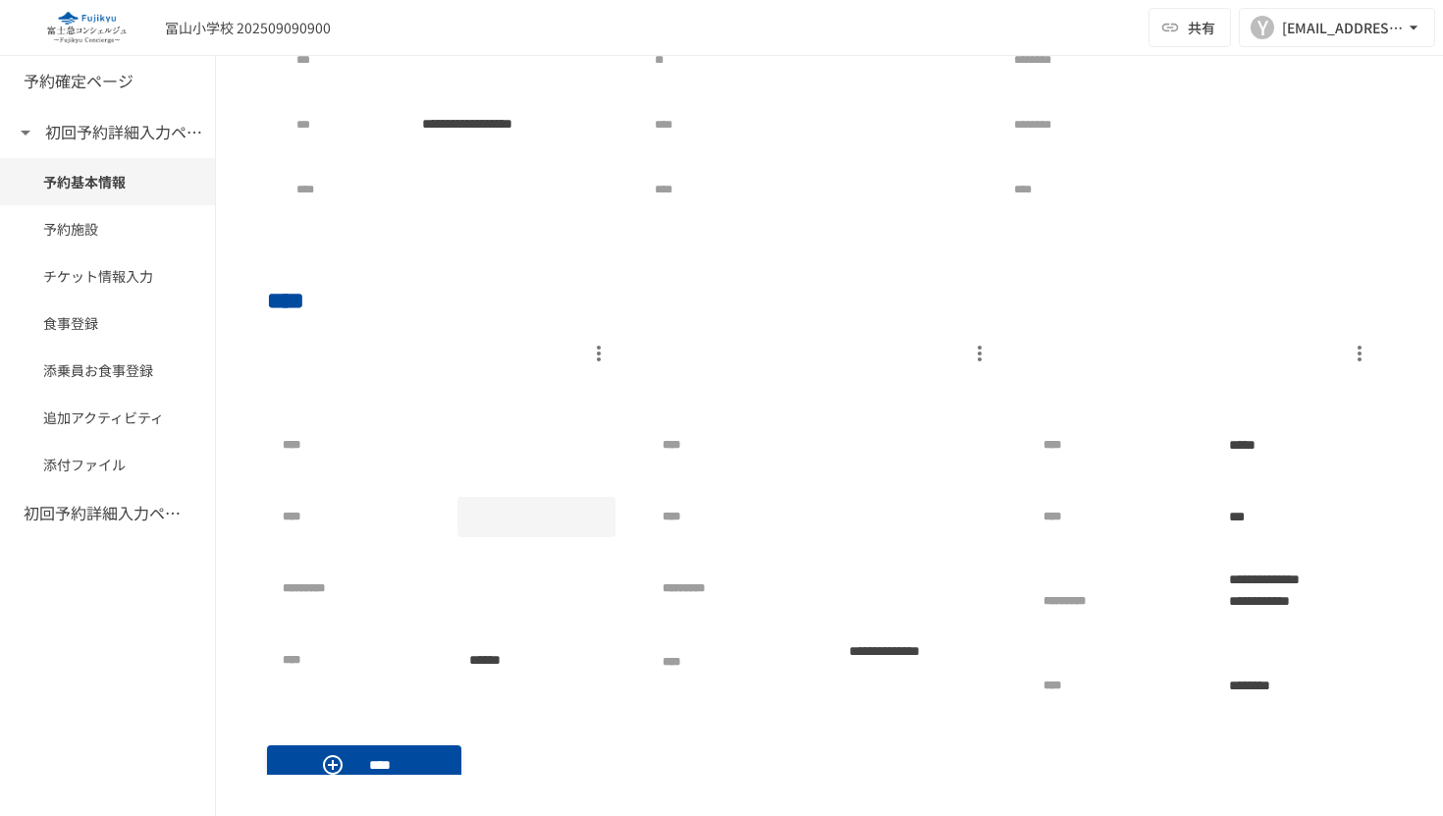
click at [511, 511] on div at bounding box center [537, 517] width 159 height 40
click at [476, 434] on div at bounding box center [537, 445] width 159 height 40
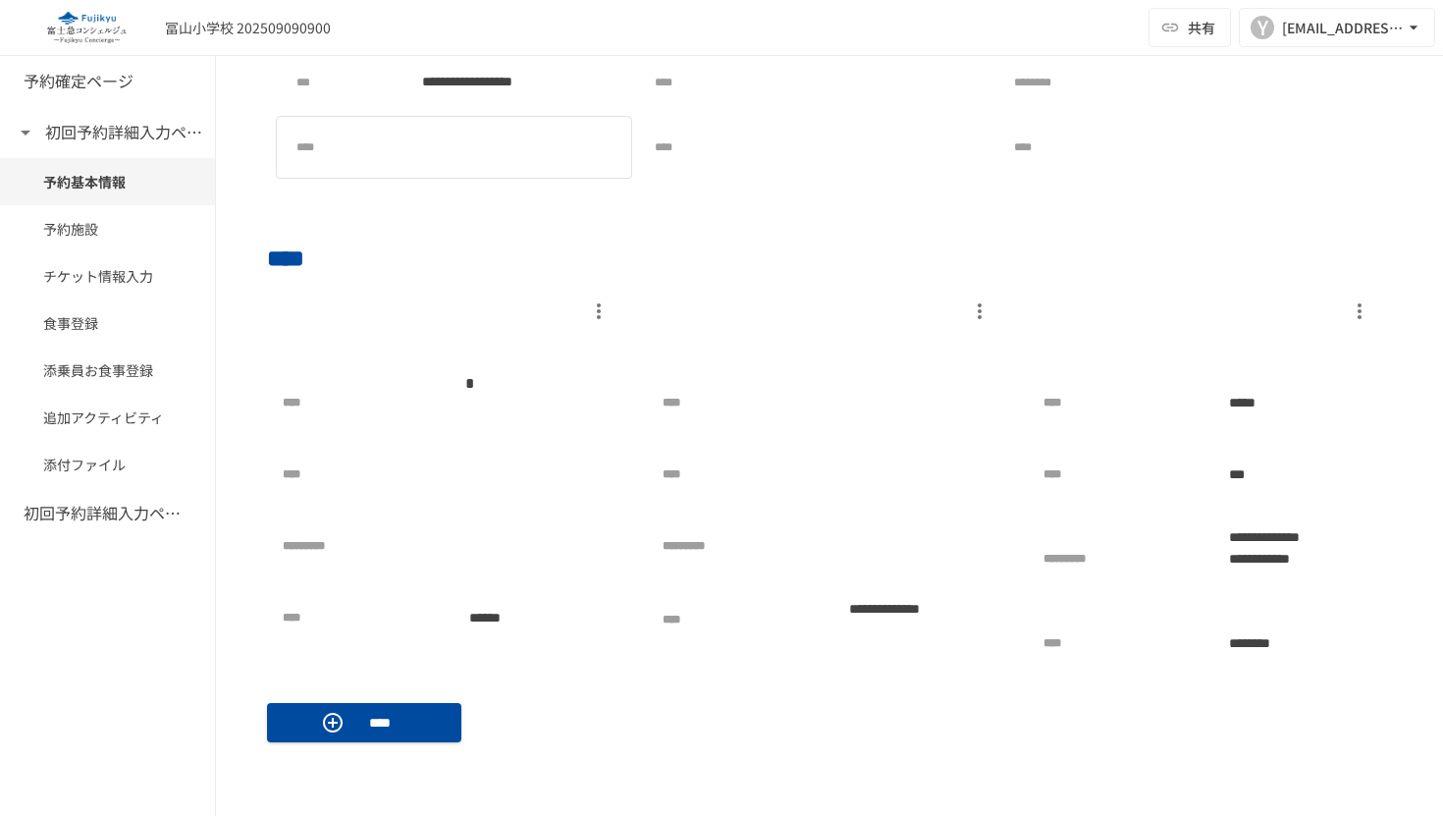
scroll to position [319, 0]
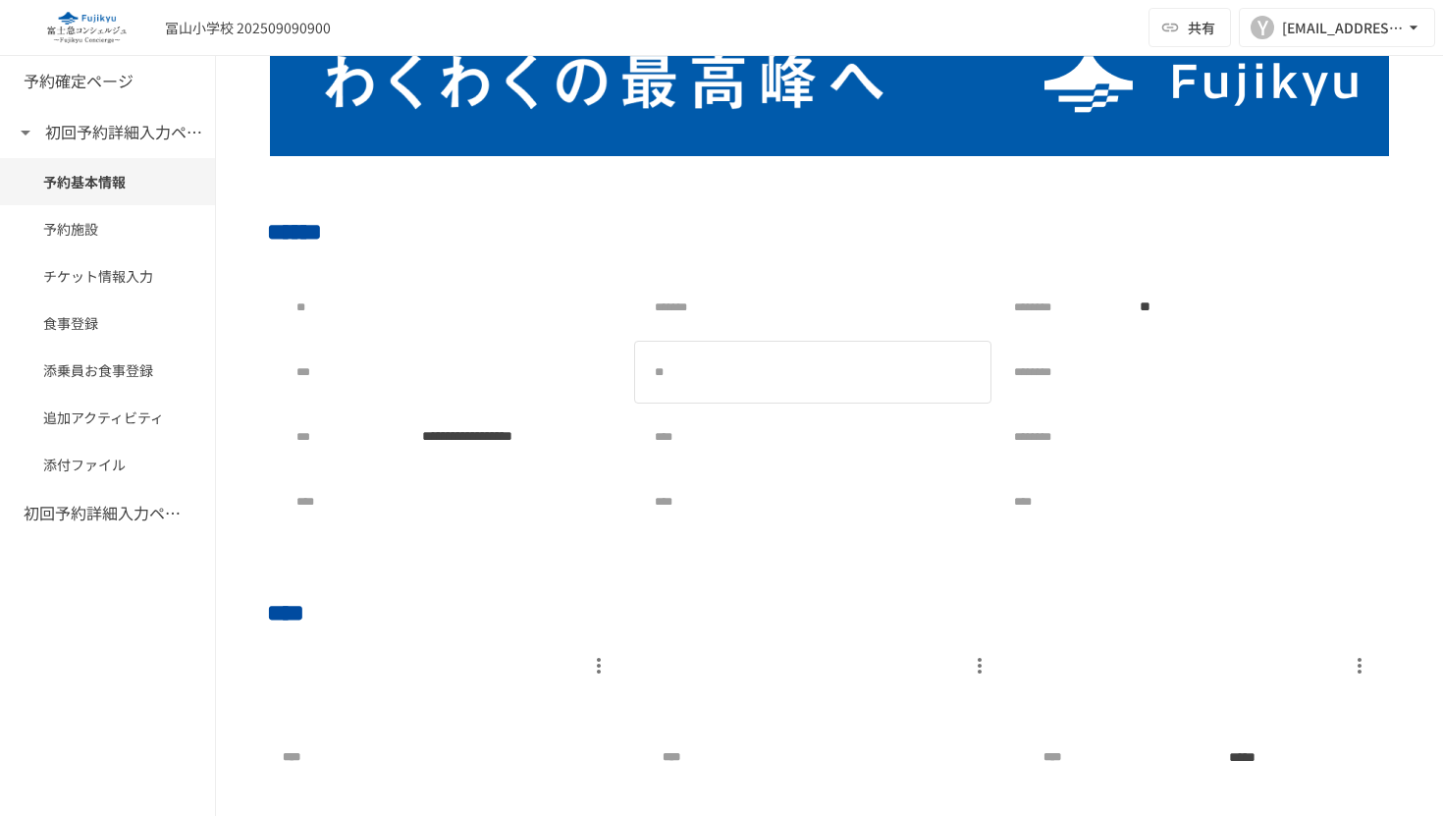
drag, startPoint x: 785, startPoint y: 378, endPoint x: 802, endPoint y: 361, distance: 23.6
click at [786, 376] on p at bounding box center [781, 372] width 24 height 25
click at [803, 361] on div at bounding box center [875, 371] width 213 height 39
click at [807, 361] on div at bounding box center [875, 371] width 213 height 39
click at [810, 362] on div at bounding box center [875, 371] width 213 height 39
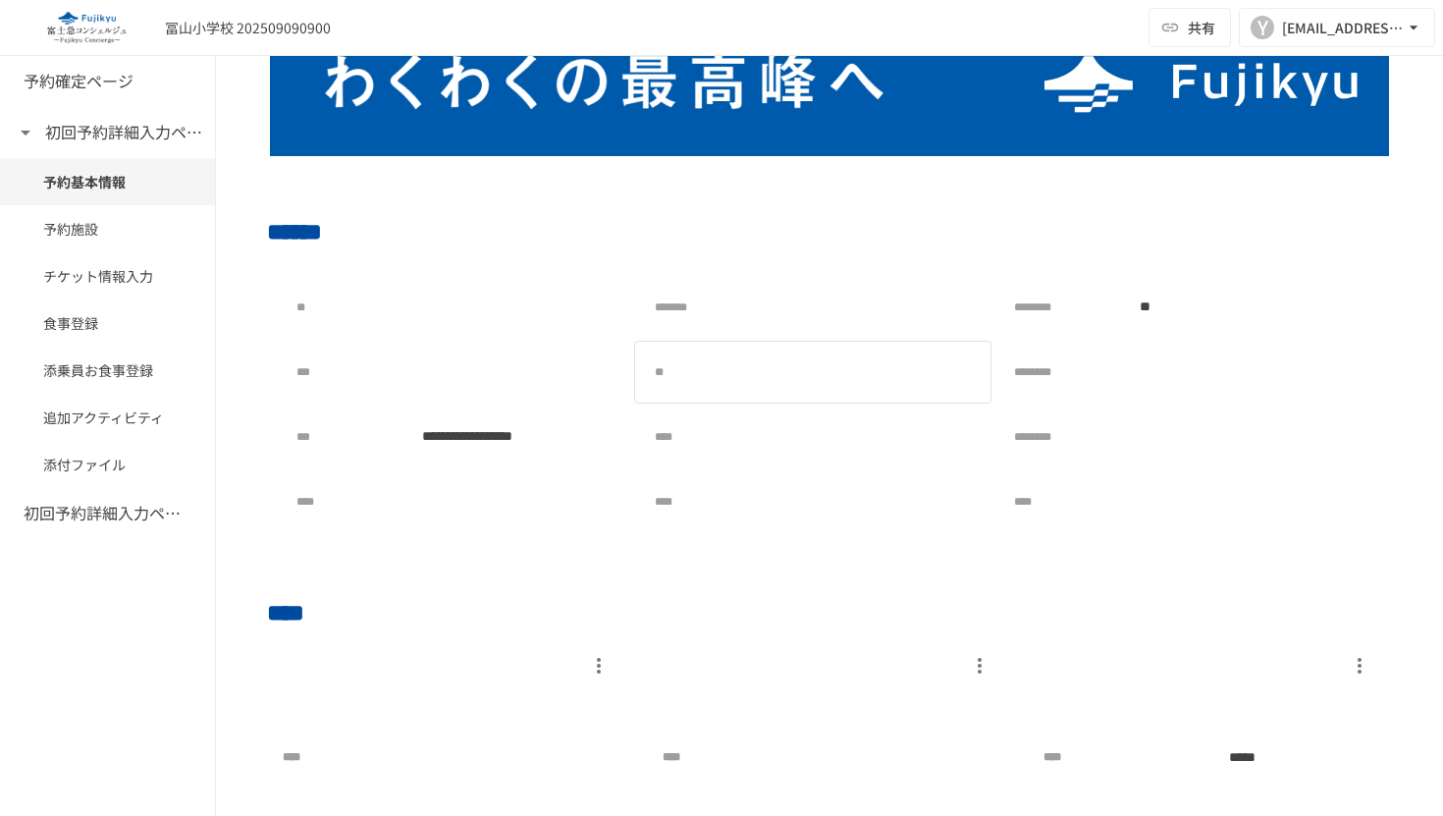
click at [811, 366] on div at bounding box center [875, 371] width 213 height 39
drag, startPoint x: 930, startPoint y: 379, endPoint x: 942, endPoint y: 377, distance: 11.9
click at [810, 370] on div at bounding box center [875, 371] width 213 height 39
drag, startPoint x: 896, startPoint y: 373, endPoint x: 874, endPoint y: 389, distance: 27.5
click at [791, 391] on div "**" at bounding box center [812, 372] width 339 height 45
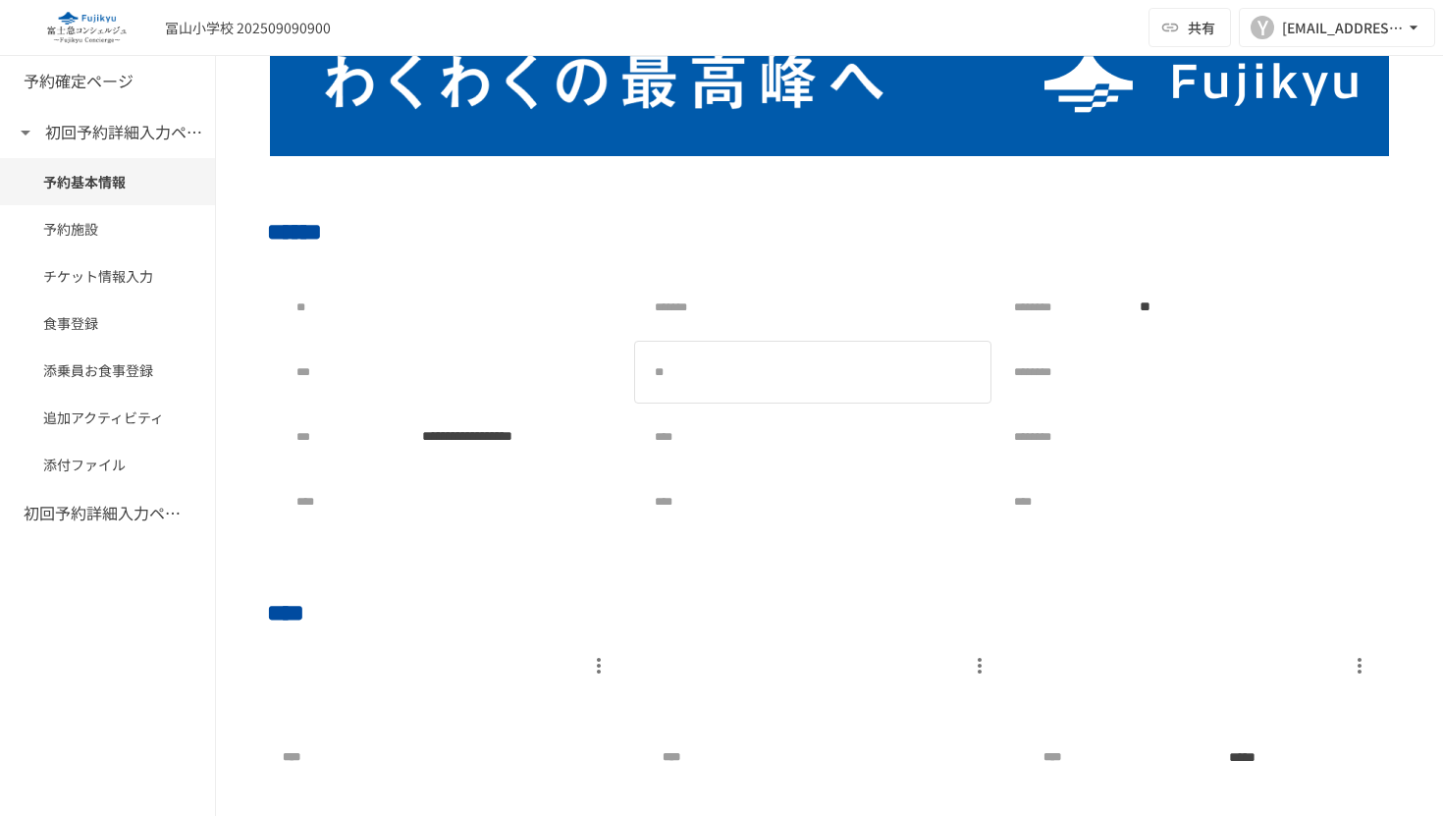
click at [874, 382] on div at bounding box center [875, 371] width 213 height 39
click at [869, 376] on div at bounding box center [875, 371] width 213 height 39
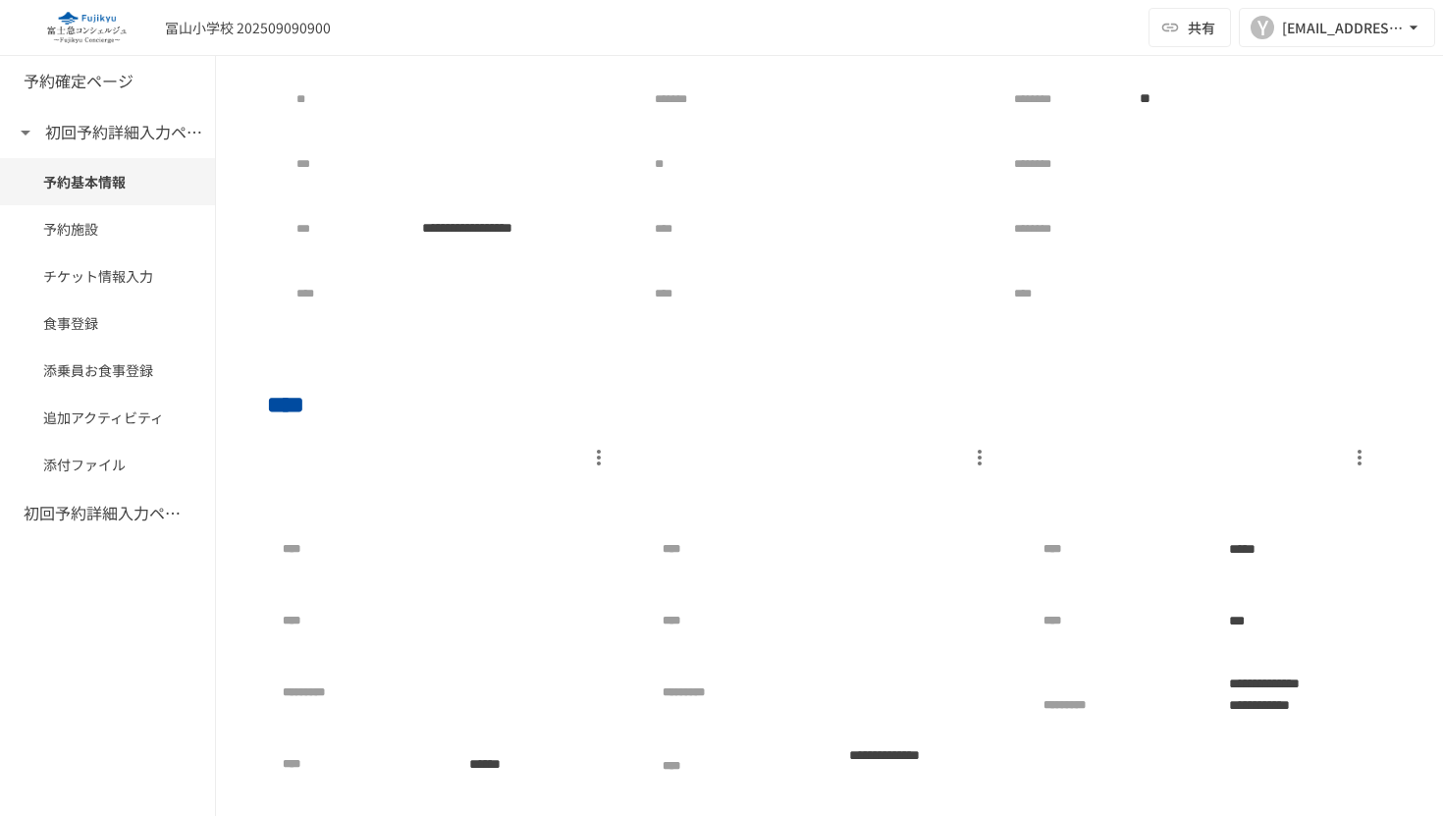
scroll to position [519, 0]
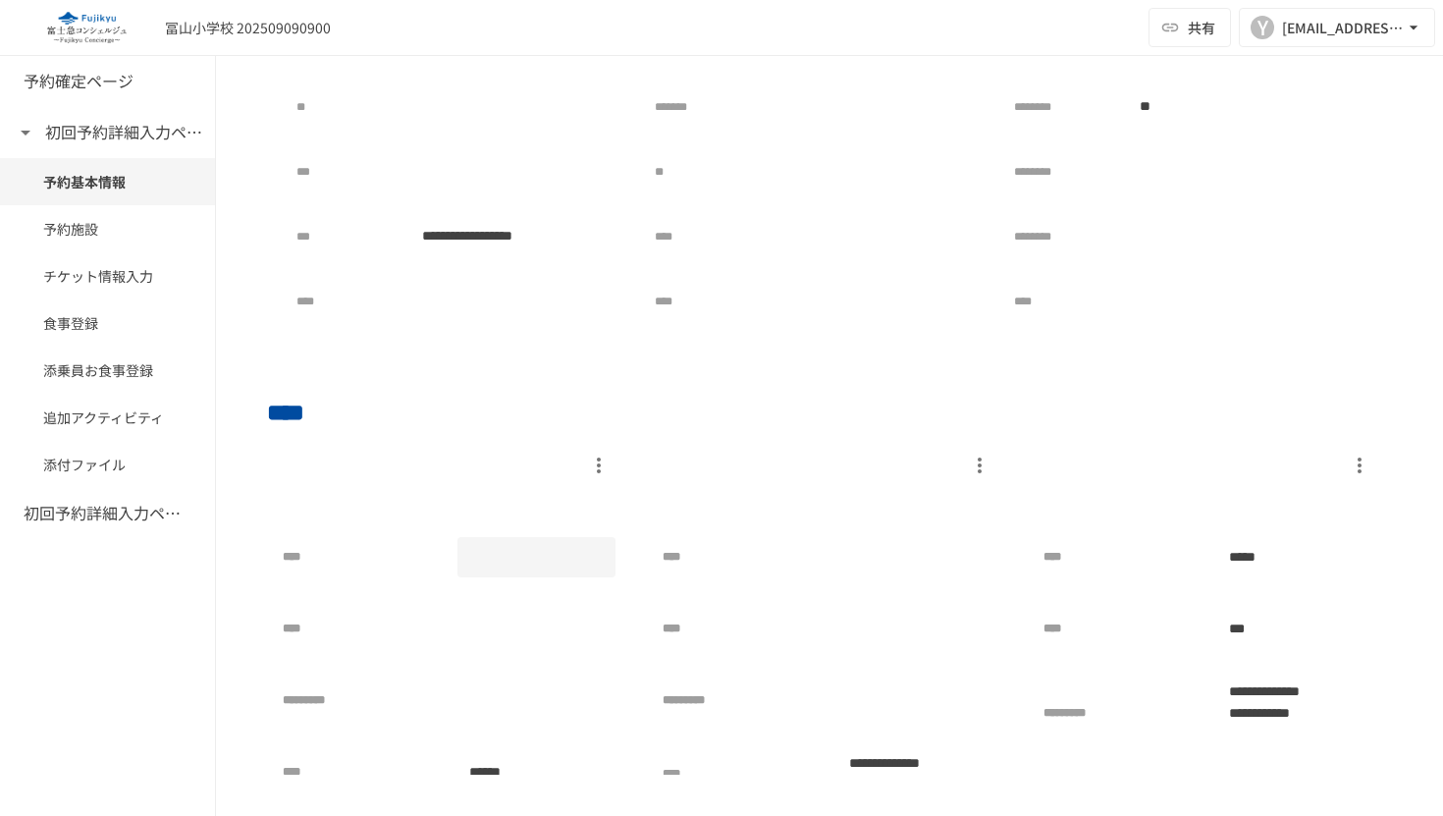
click at [509, 554] on div at bounding box center [537, 557] width 159 height 40
